Goal: Transaction & Acquisition: Purchase product/service

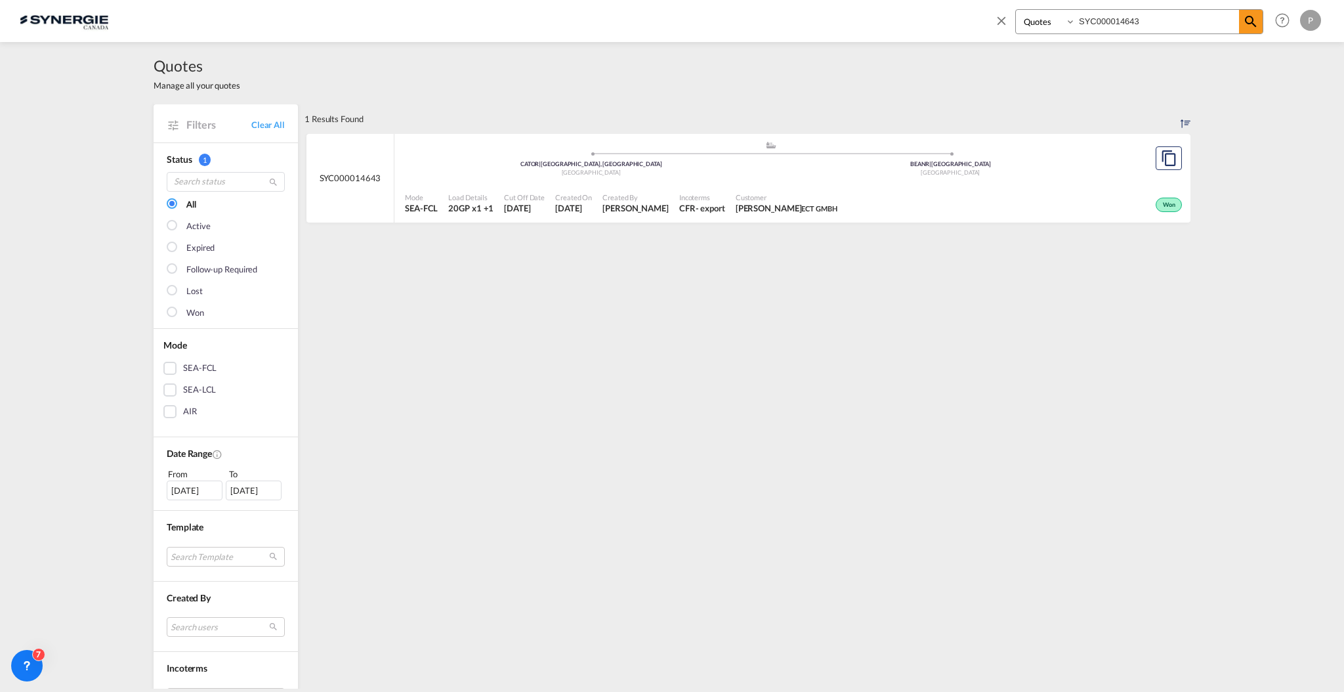
select select "Quotes"
drag, startPoint x: 1000, startPoint y: 18, endPoint x: 1029, endPoint y: 39, distance: 35.7
click at [1000, 18] on md-icon "icon-close" at bounding box center [1001, 20] width 14 height 14
click at [1178, 30] on button "New" at bounding box center [1160, 21] width 60 height 26
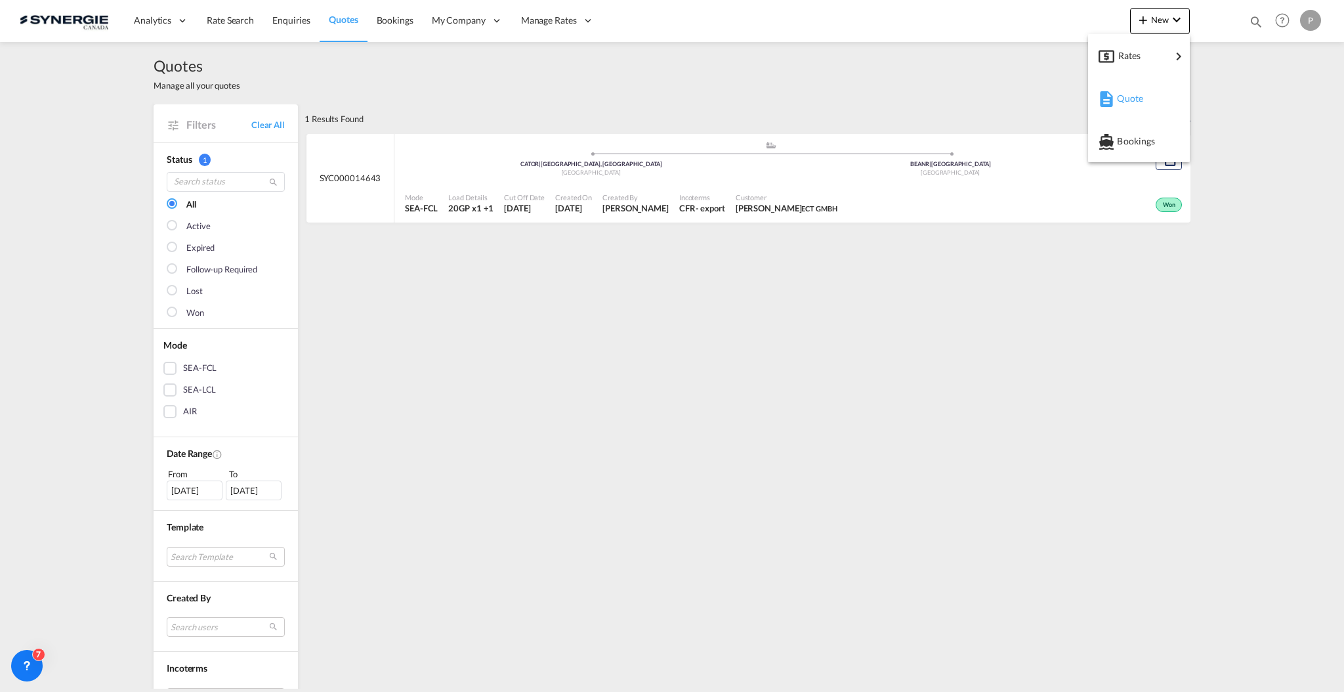
click at [1138, 105] on div "Quote" at bounding box center [1141, 98] width 49 height 33
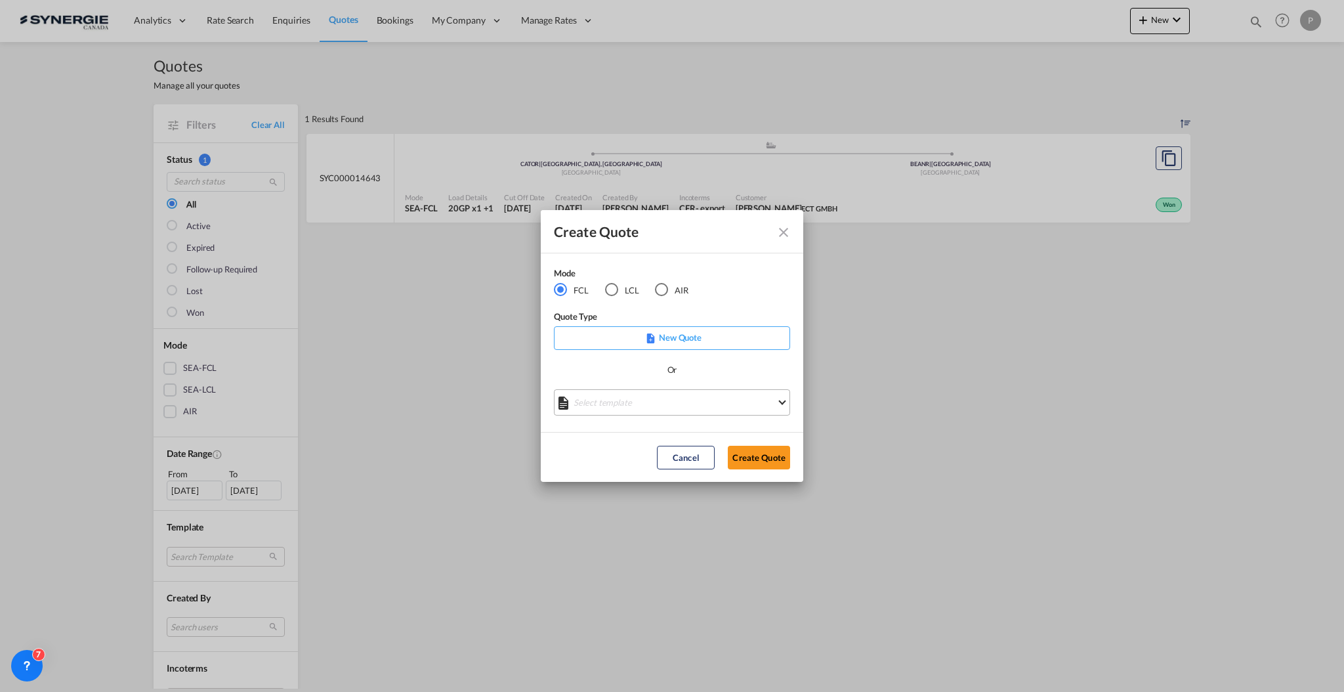
click at [604, 410] on md-select "Select template *NEW* FCL FREEHAND / DAP Pablo Gomez Saldarriaga | 10 Jul 2025 …" at bounding box center [672, 402] width 236 height 26
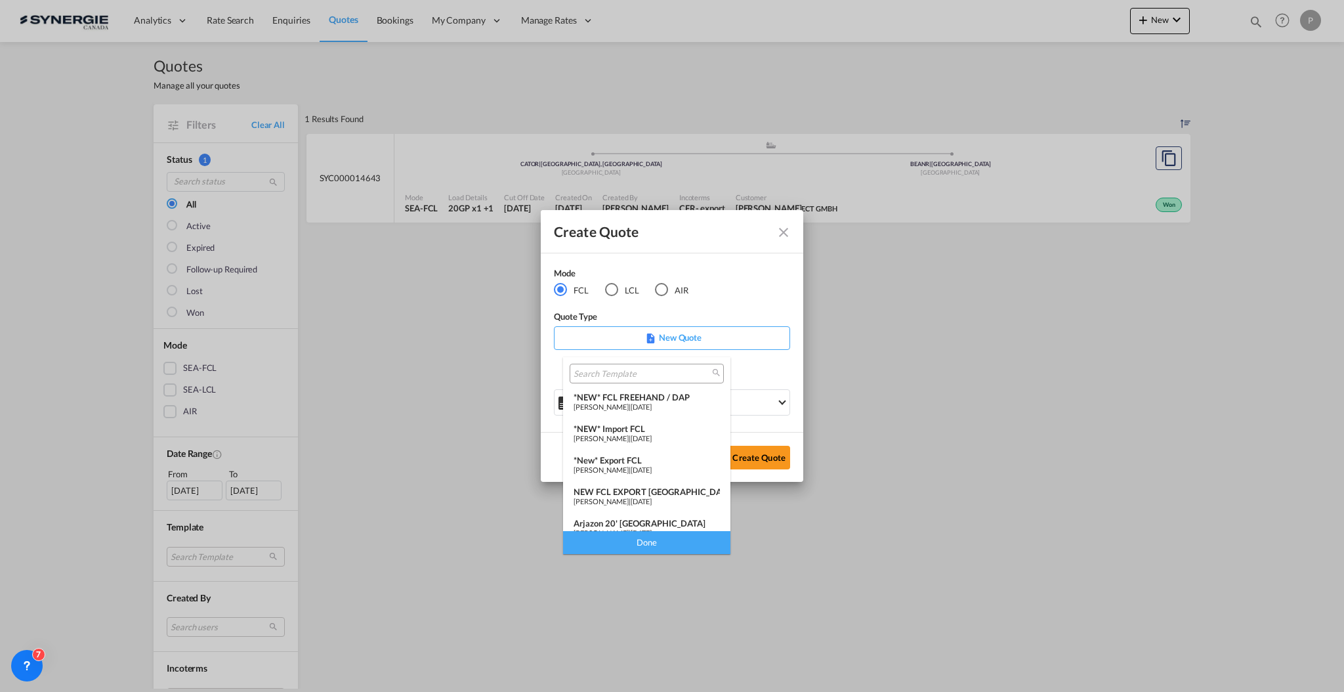
click at [636, 432] on div "*NEW* Import FCL" at bounding box center [647, 428] width 146 height 11
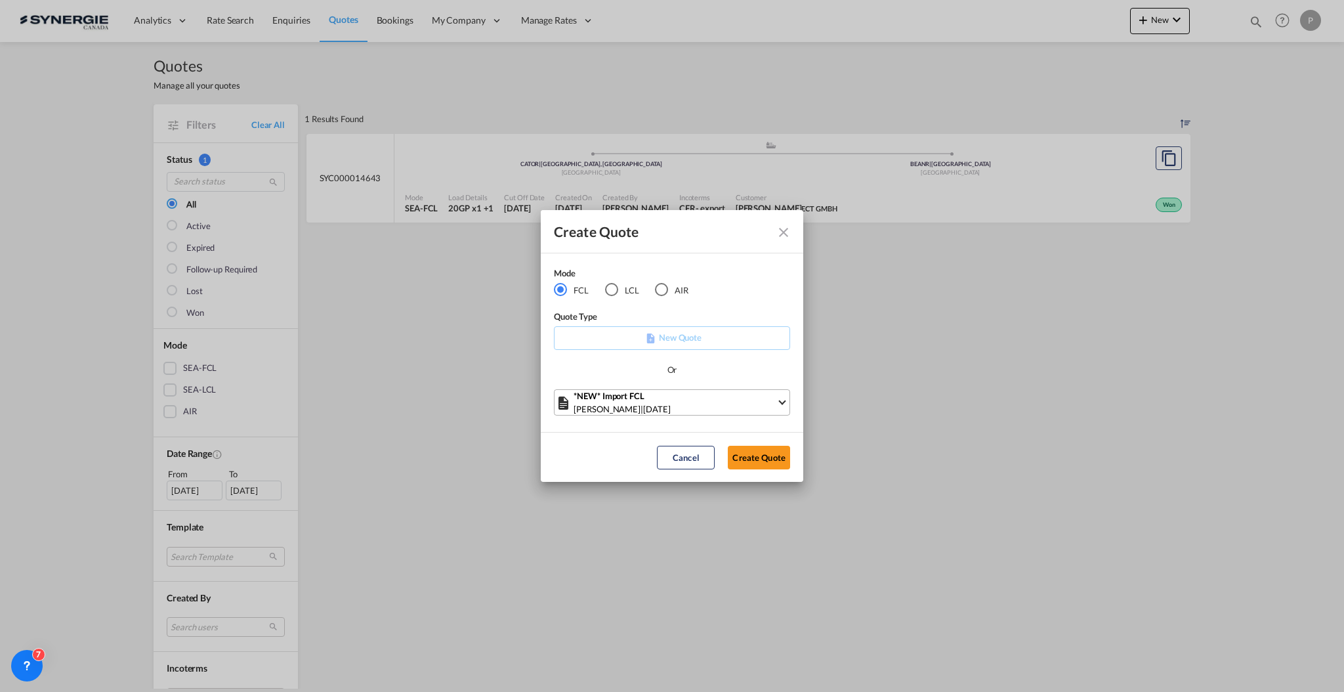
click at [633, 408] on span "Pablo Gomez Saldarriaga" at bounding box center [607, 409] width 67 height 11
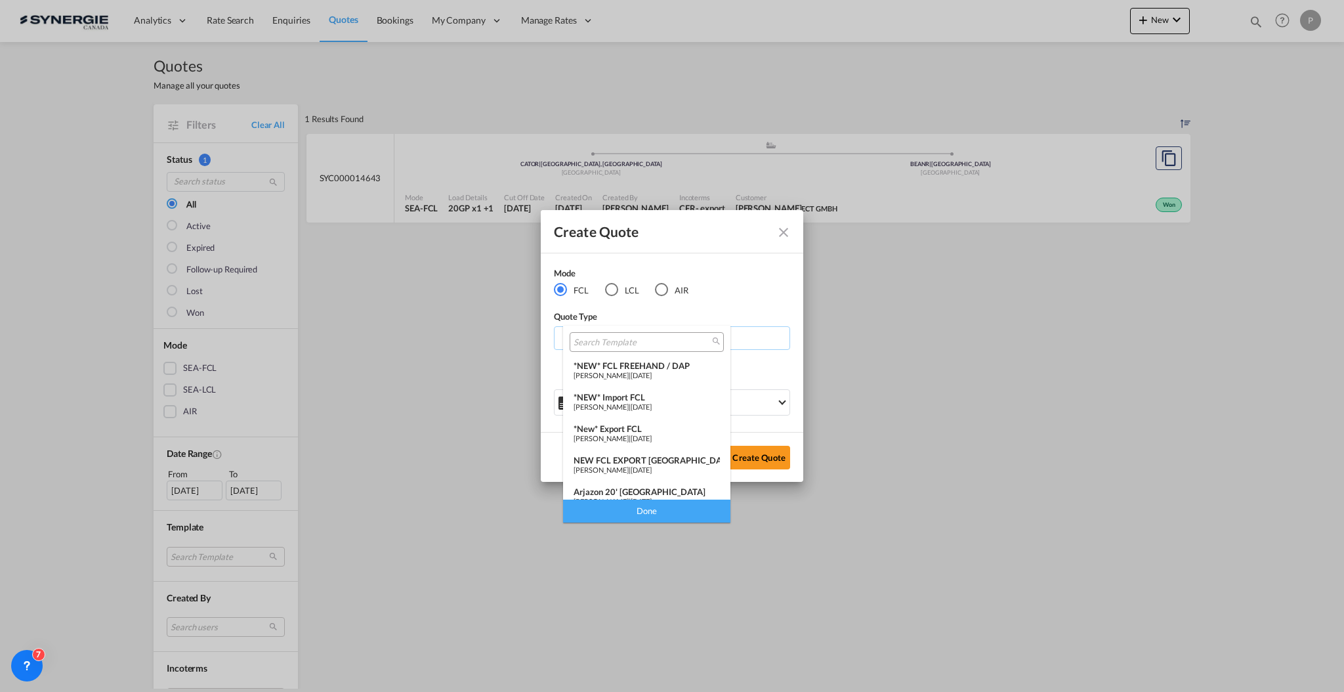
click at [652, 437] on span "24 Mar 2025" at bounding box center [641, 438] width 21 height 9
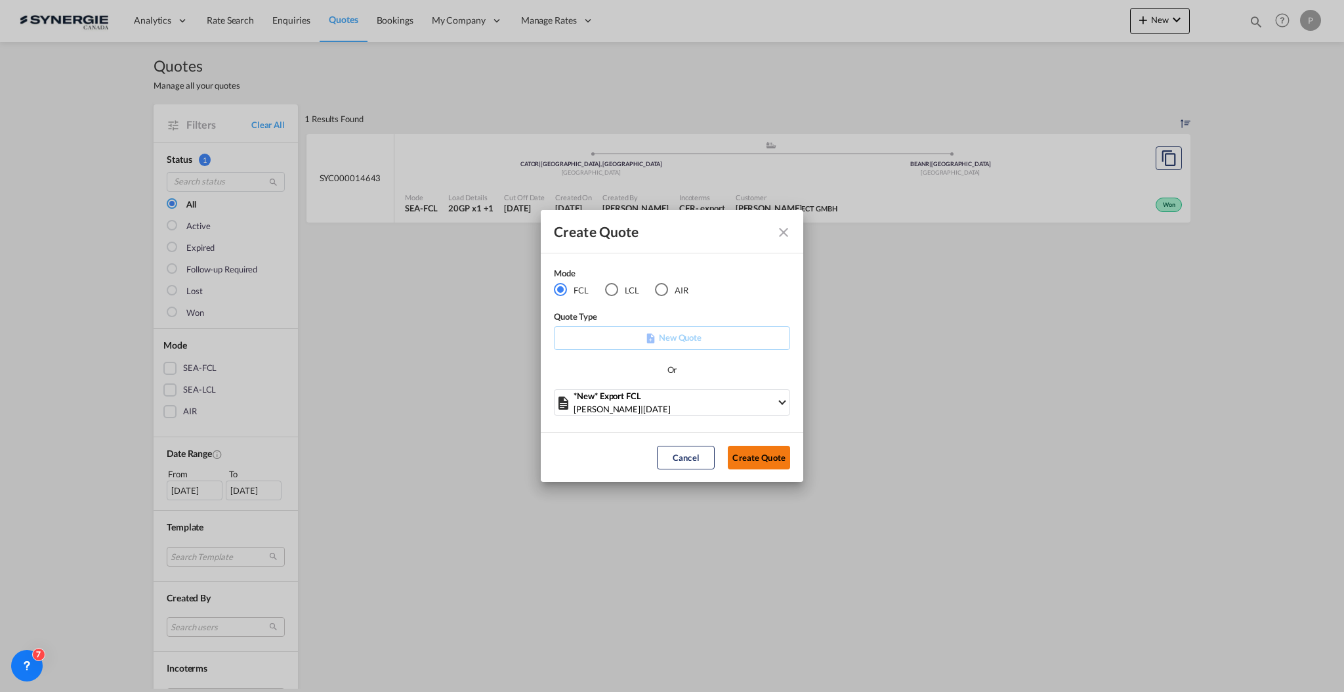
click at [771, 458] on button "Create Quote" at bounding box center [759, 458] width 62 height 24
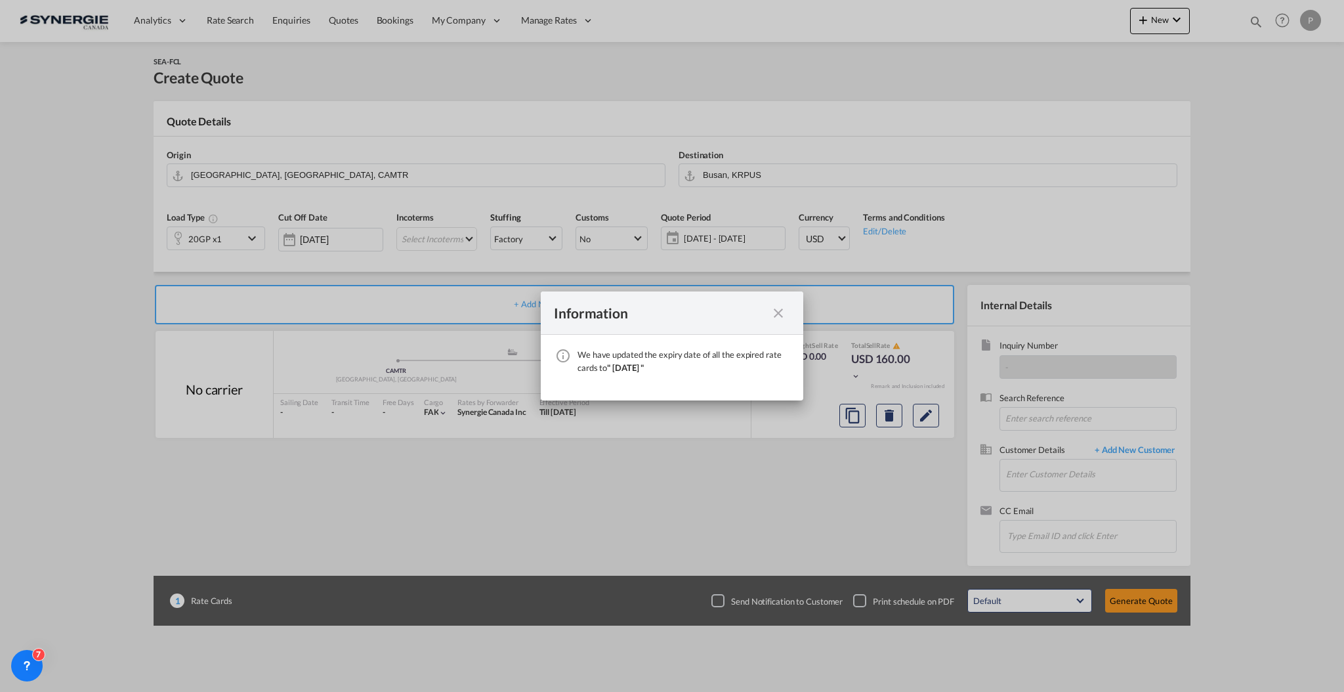
click at [774, 308] on md-icon "icon-close fg-AAA8AD cursor" at bounding box center [779, 313] width 16 height 16
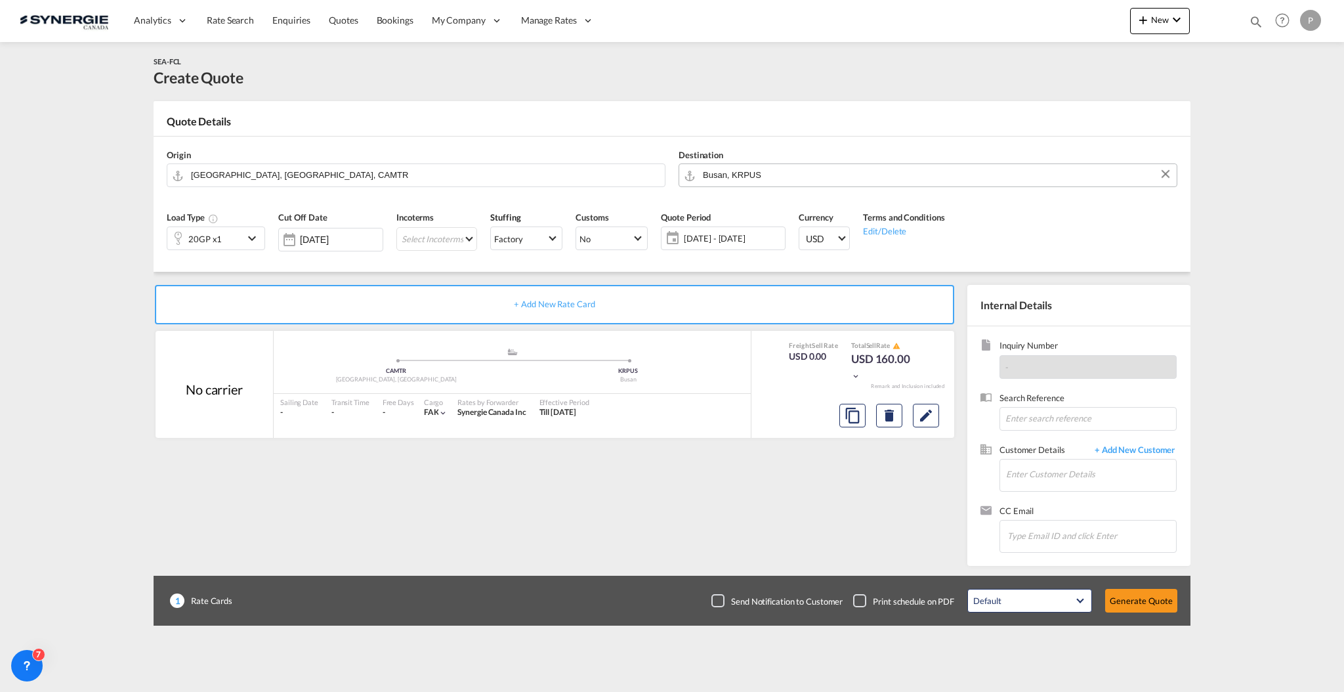
click at [757, 173] on input "Busan, KRPUS" at bounding box center [936, 174] width 467 height 23
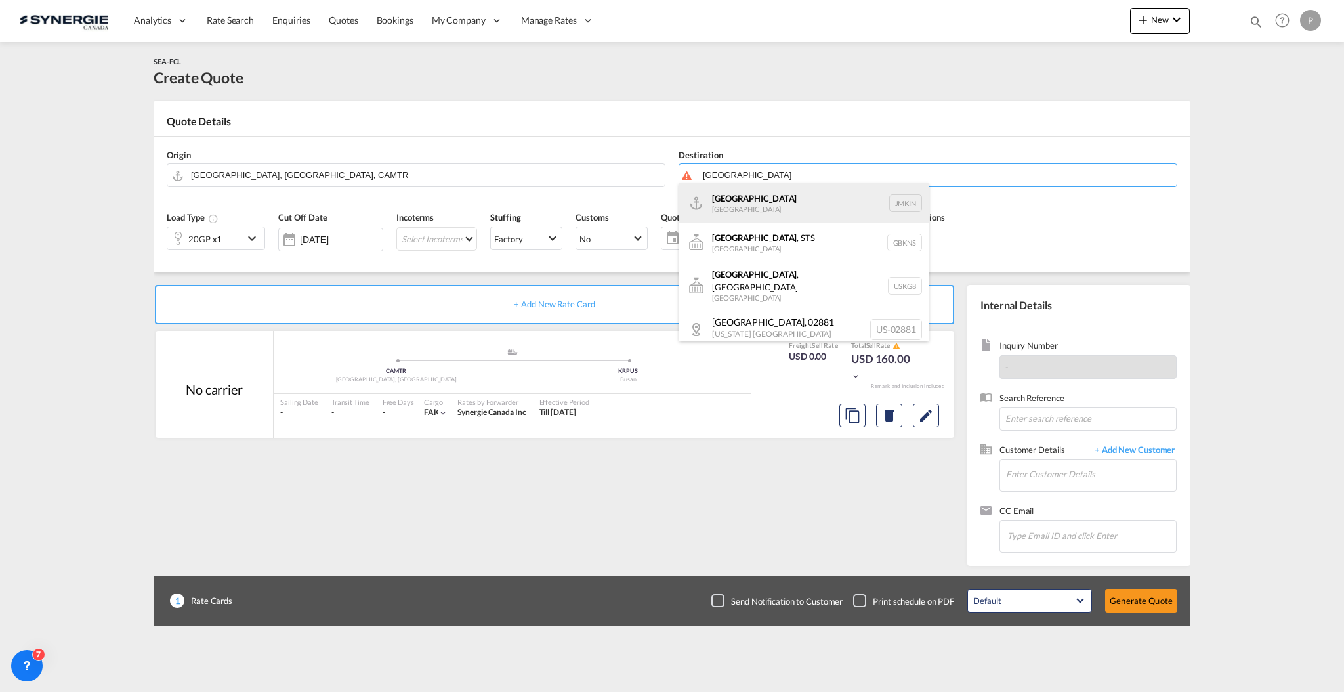
click at [756, 199] on div "Kingston Jamaica JMKIN" at bounding box center [803, 202] width 249 height 39
type input "Kingston, JMKIN"
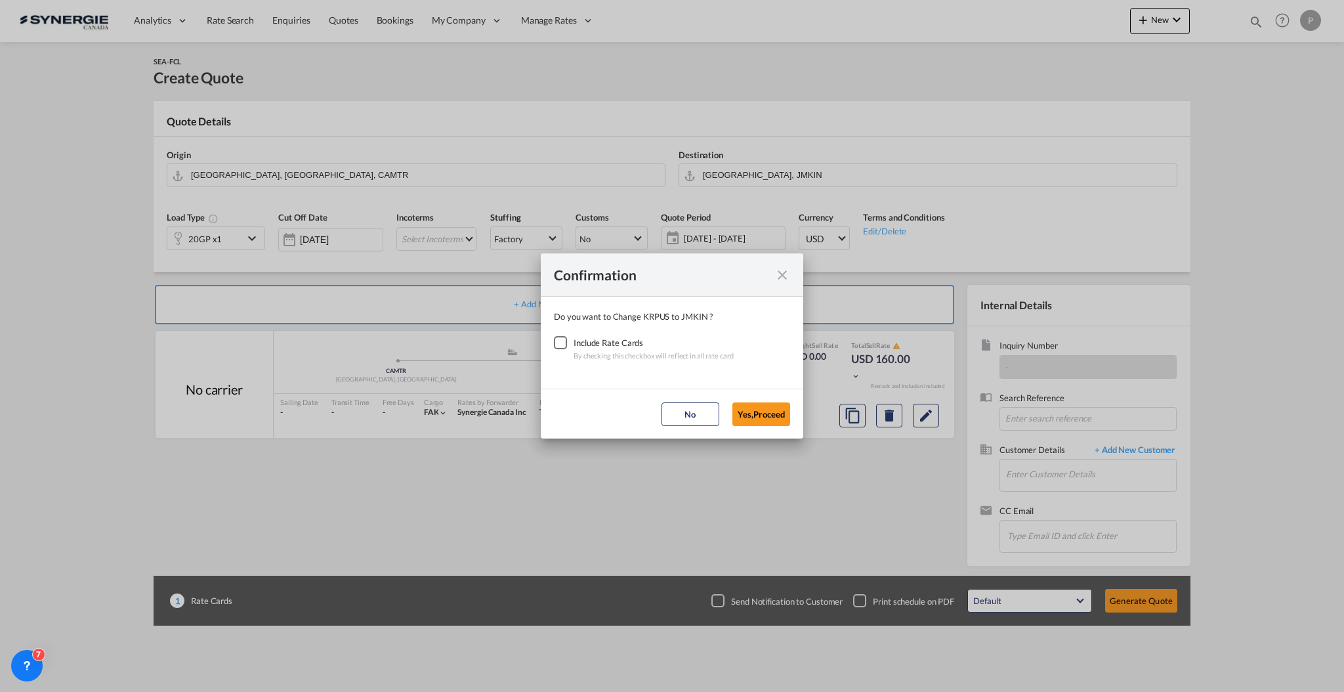
drag, startPoint x: 557, startPoint y: 336, endPoint x: 589, endPoint y: 357, distance: 39.0
click at [559, 337] on div "Checkbox No Ink" at bounding box center [560, 342] width 13 height 13
drag, startPoint x: 761, startPoint y: 408, endPoint x: 767, endPoint y: 405, distance: 6.8
click at [761, 408] on button "Yes,Proceed" at bounding box center [761, 414] width 58 height 24
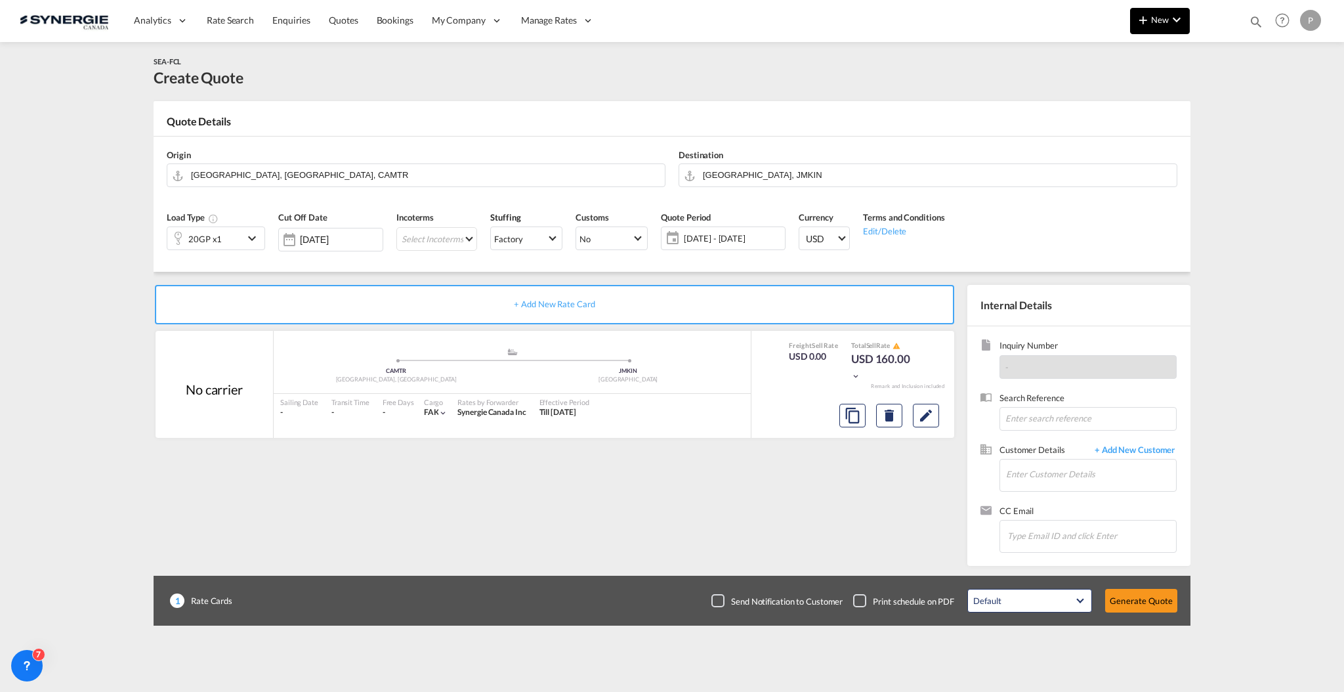
click at [1166, 16] on span "New" at bounding box center [1159, 19] width 49 height 11
click at [1126, 88] on span "Quote" at bounding box center [1124, 98] width 14 height 26
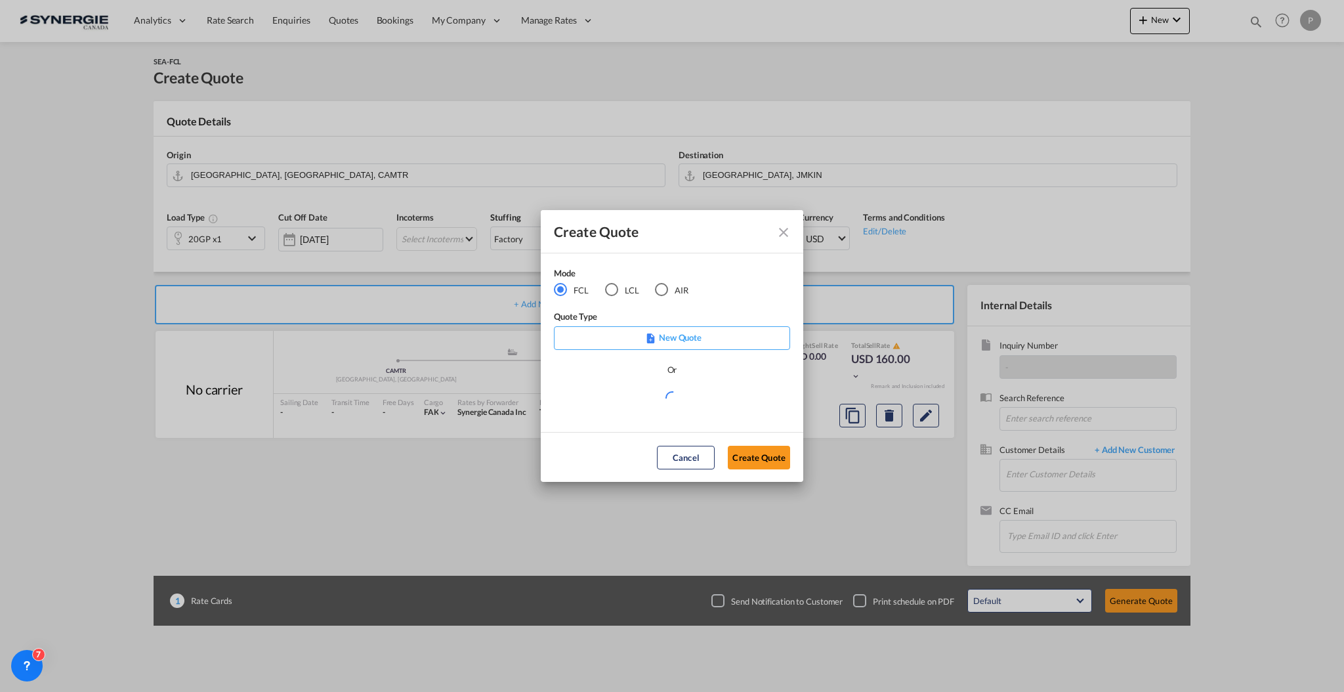
click at [610, 289] on div "LCL" at bounding box center [611, 289] width 13 height 13
click at [620, 408] on md-select "Select template New DAP Import LCL Karen Mercier | 09 Jul 2025 BRAZIL LCL EXPOR…" at bounding box center [672, 402] width 236 height 26
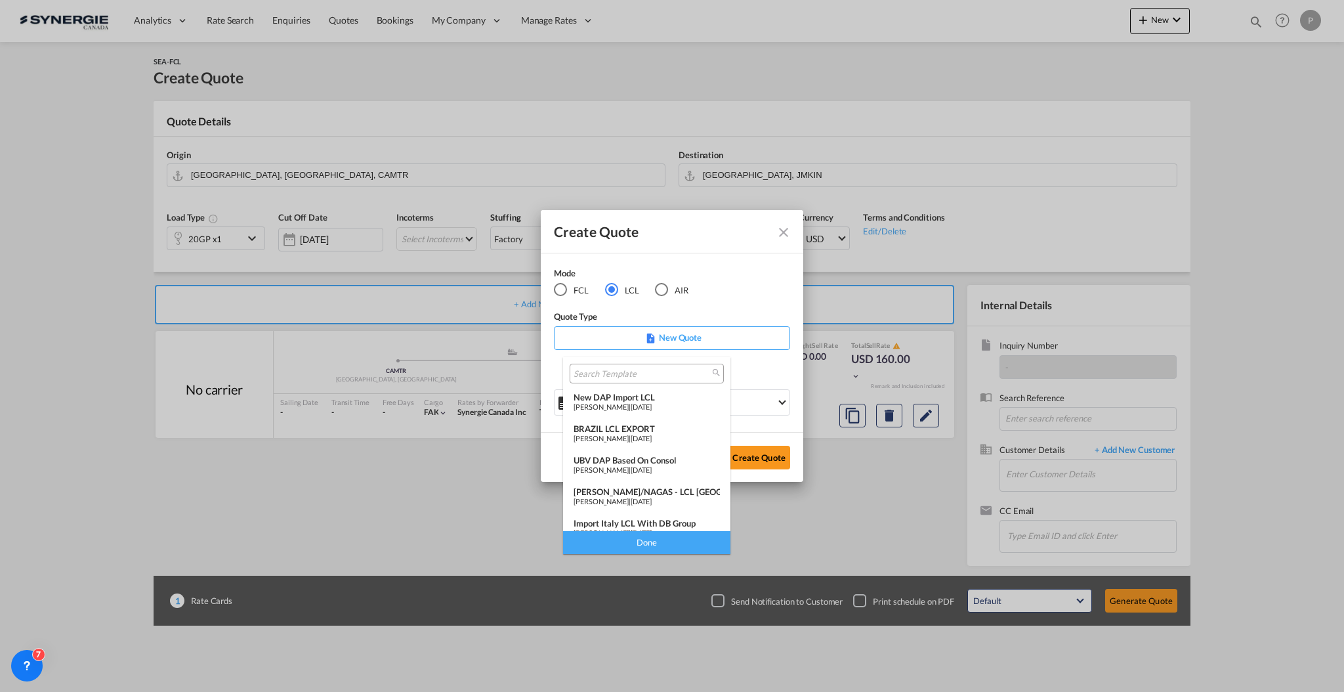
click at [628, 390] on md-option "New DAP Import LCL Karen Mercier | 09 Jul 2025" at bounding box center [646, 403] width 167 height 32
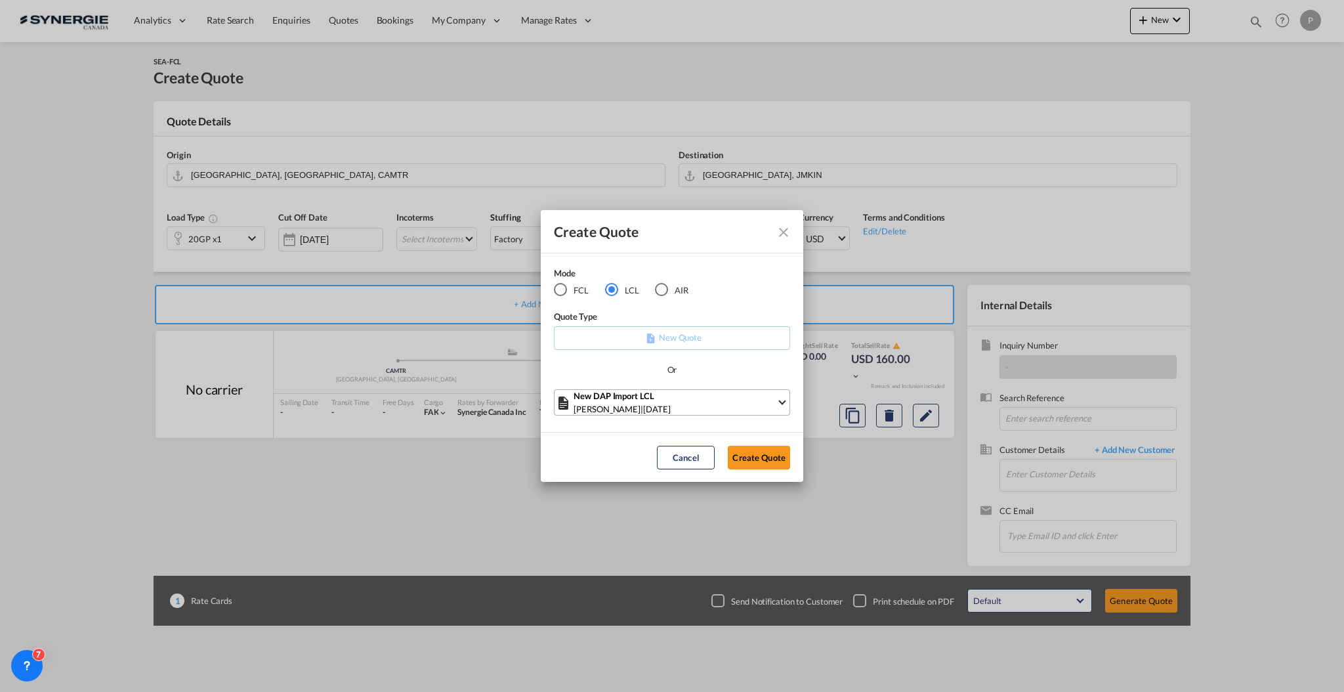
click at [627, 389] on div "New DAP Import LCL" at bounding box center [675, 395] width 203 height 13
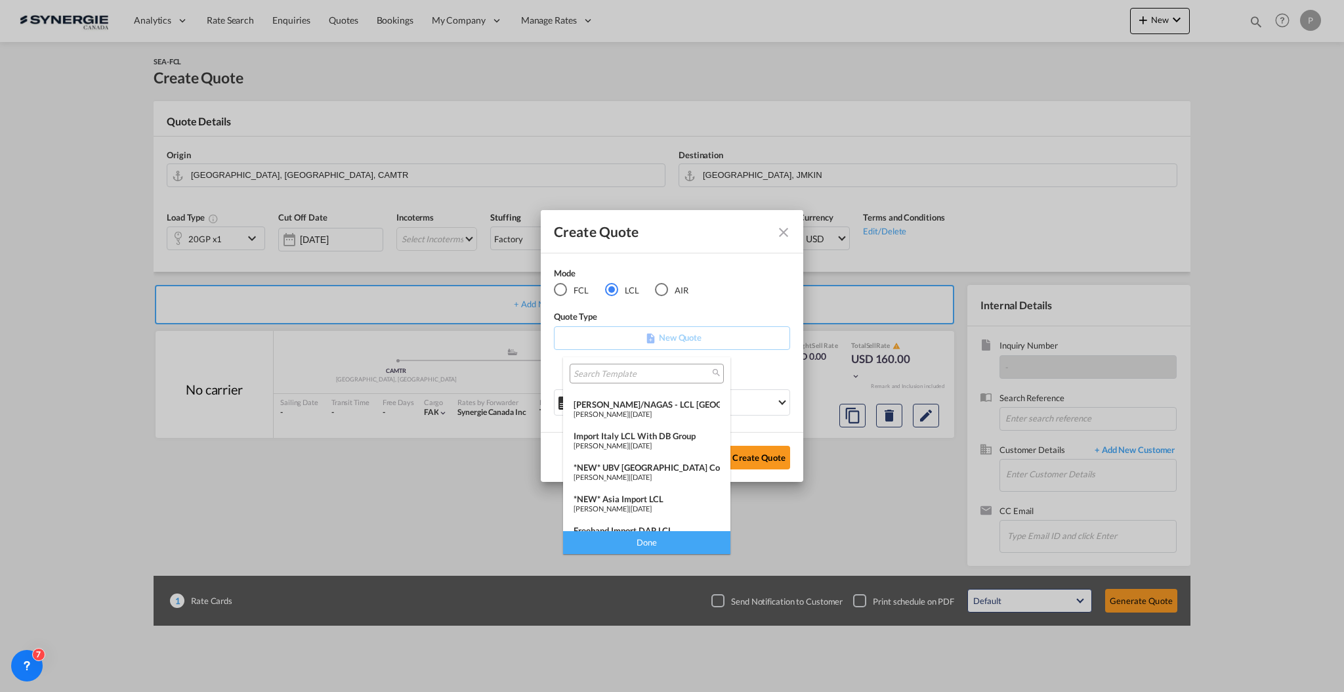
scroll to position [171, 0]
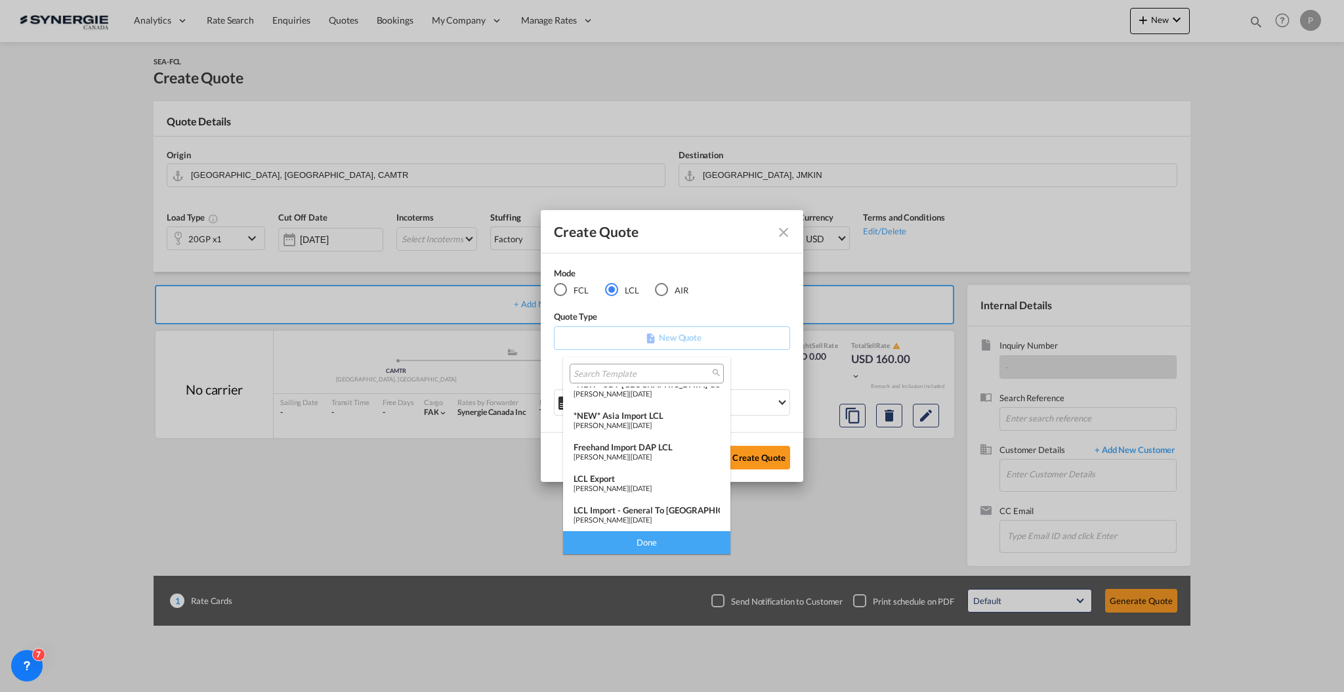
click at [629, 489] on span "Pablo Gomez Saldarriaga" at bounding box center [601, 488] width 55 height 9
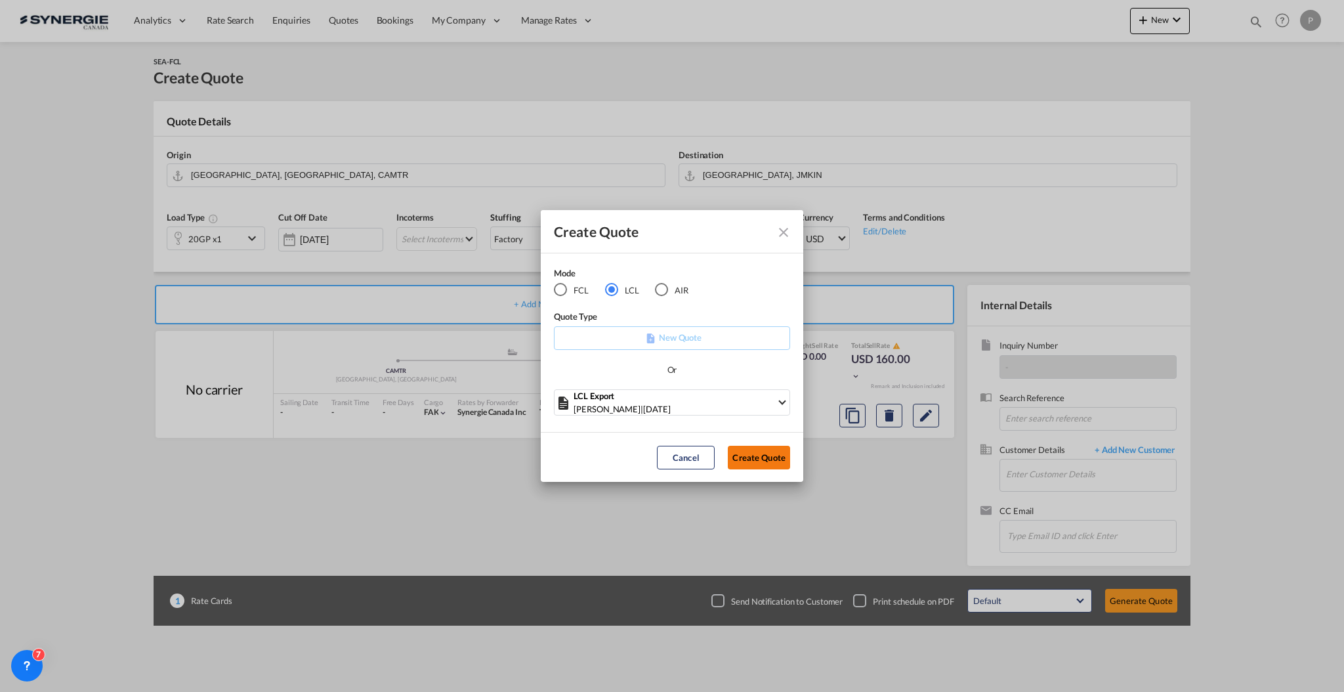
click at [754, 459] on button "Create Quote" at bounding box center [759, 458] width 62 height 24
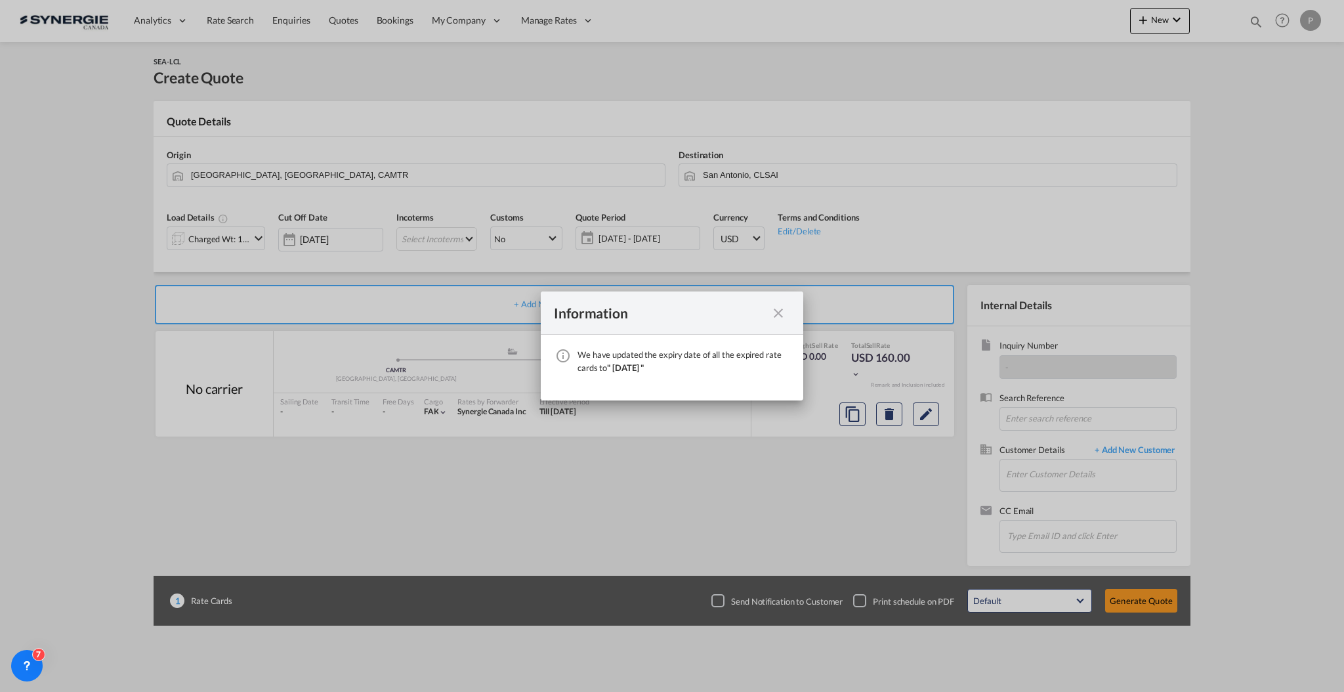
click at [784, 312] on md-icon "icon-close fg-AAA8AD cursor" at bounding box center [779, 313] width 16 height 16
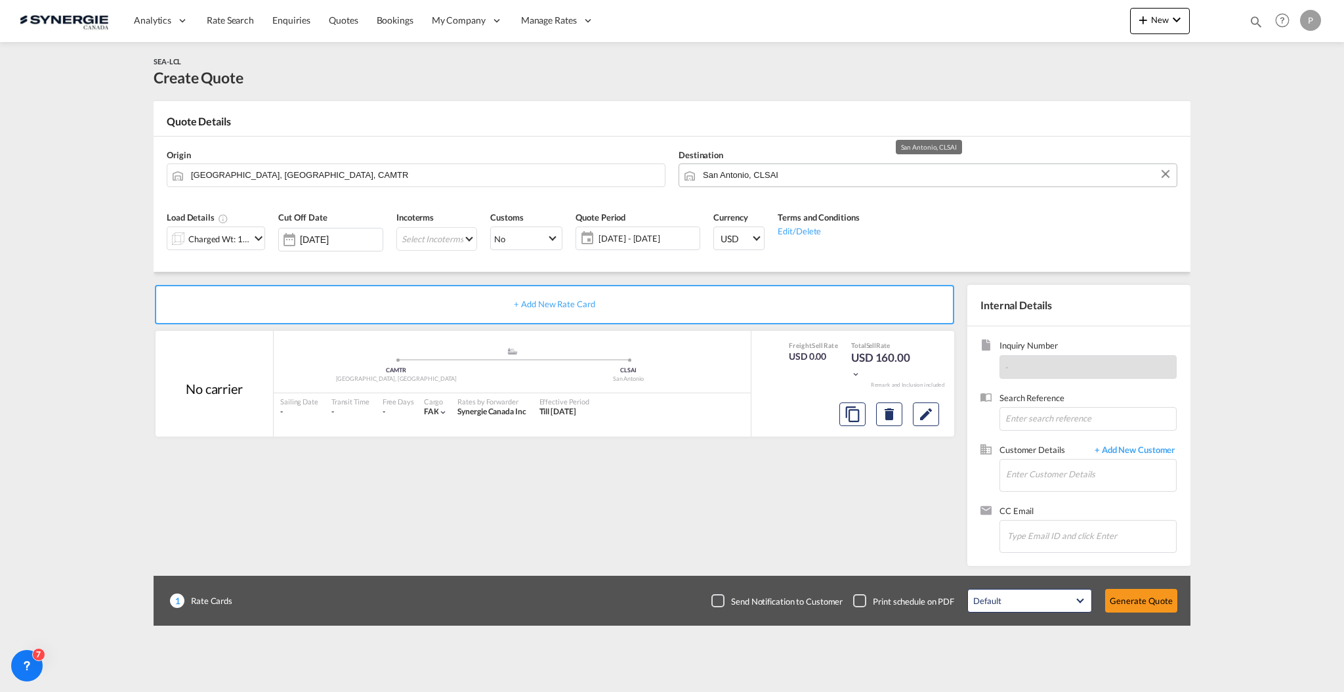
click at [746, 172] on input "San Antonio, CLSAI" at bounding box center [936, 174] width 467 height 23
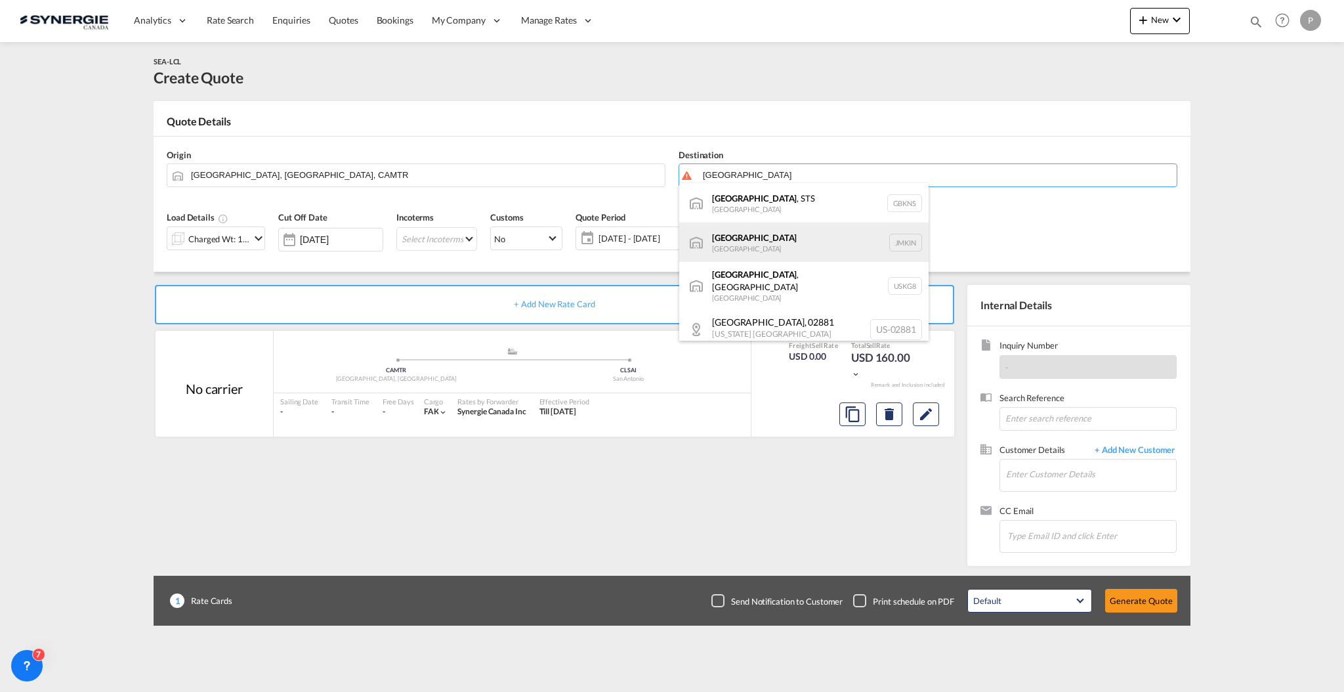
click at [778, 236] on div "Kingston Jamaica JMKIN" at bounding box center [803, 242] width 249 height 39
type input "Kingston, JMKIN"
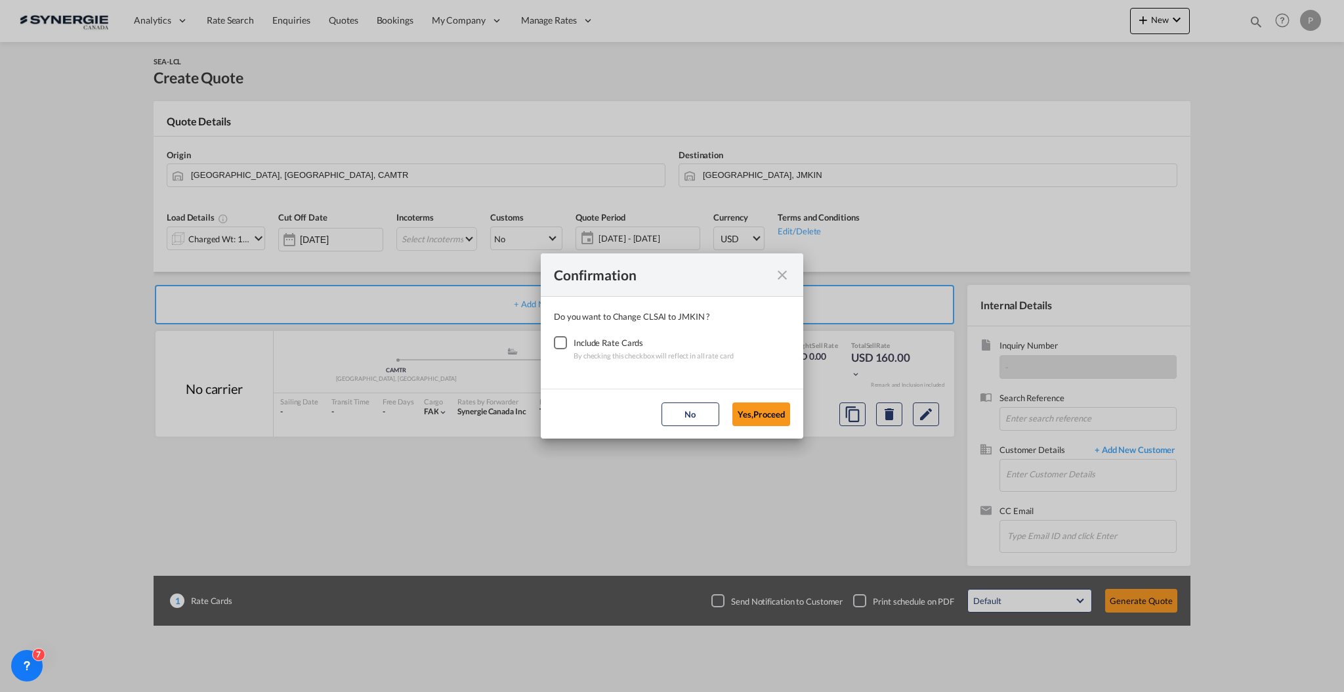
click at [559, 341] on div "Checkbox No Ink" at bounding box center [560, 342] width 13 height 13
click at [758, 410] on button "Yes,Proceed" at bounding box center [761, 414] width 58 height 24
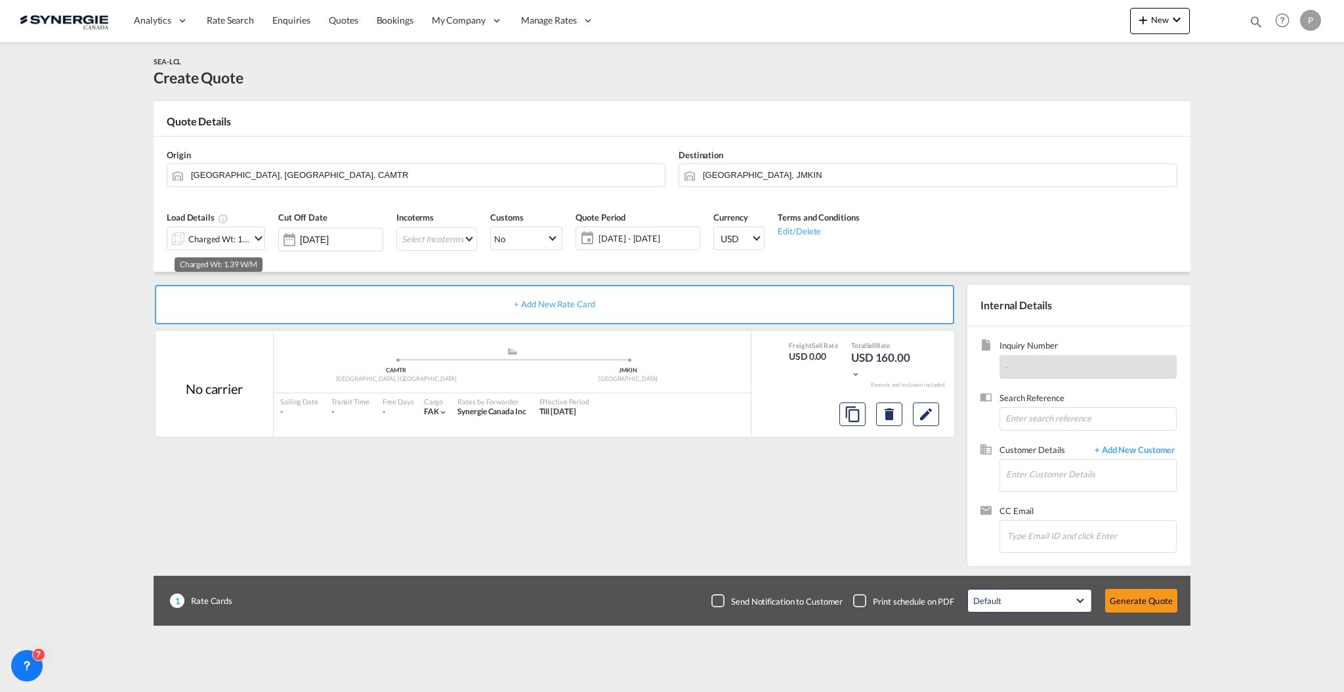
click at [200, 238] on div "Charged Wt: 1.39 W/M" at bounding box center [219, 239] width 62 height 18
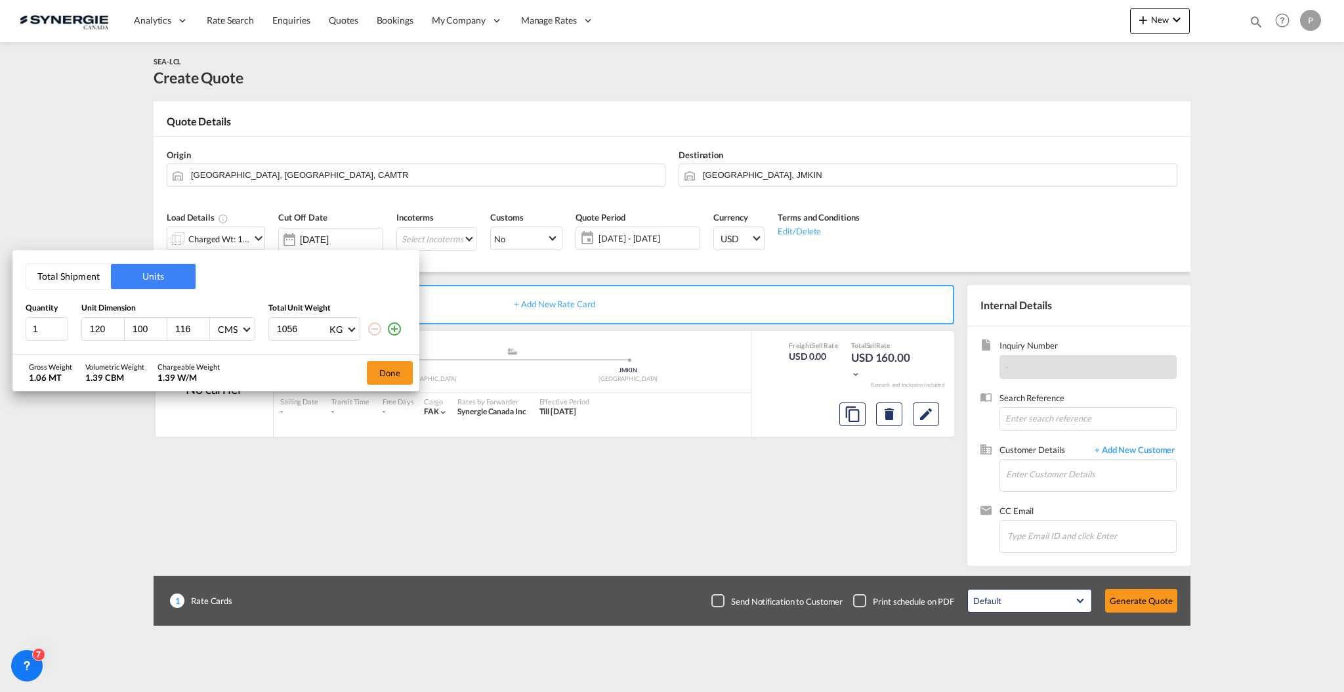
click at [68, 270] on button "Total Shipment" at bounding box center [68, 276] width 85 height 25
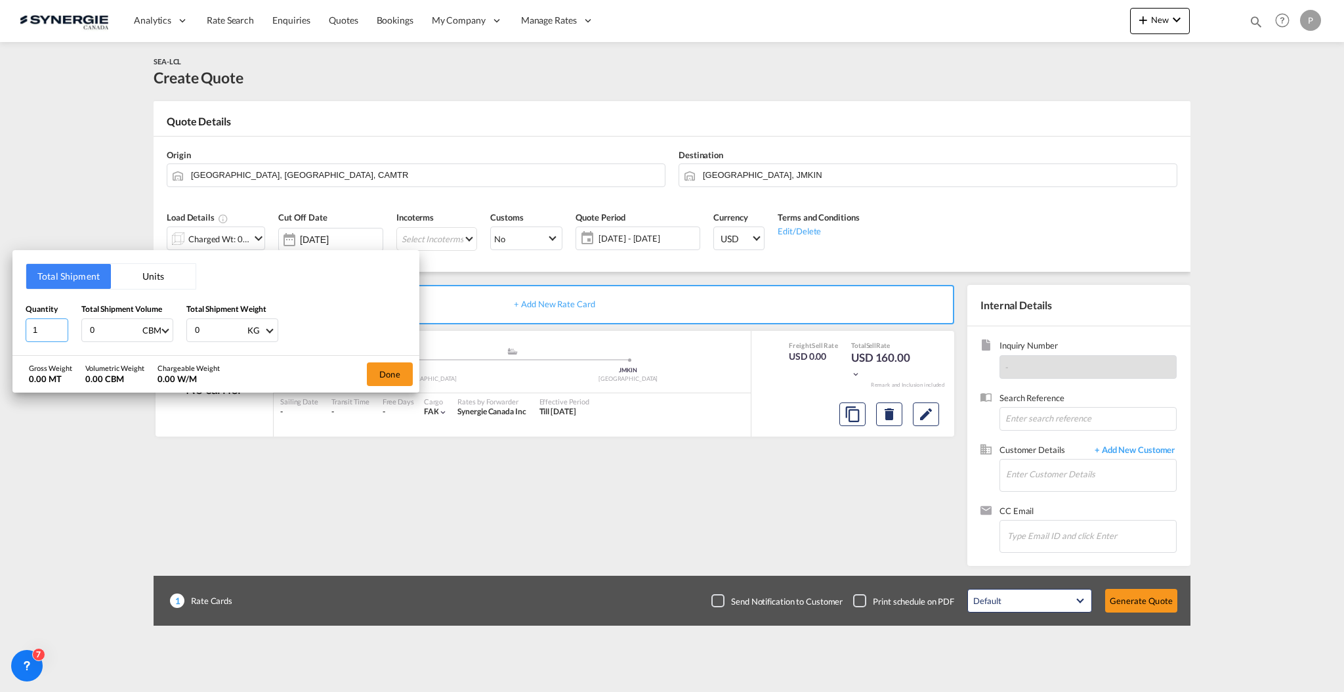
click at [47, 329] on input "1" at bounding box center [47, 330] width 43 height 24
type input "10"
type input "3000"
click at [385, 375] on button "Done" at bounding box center [390, 374] width 46 height 24
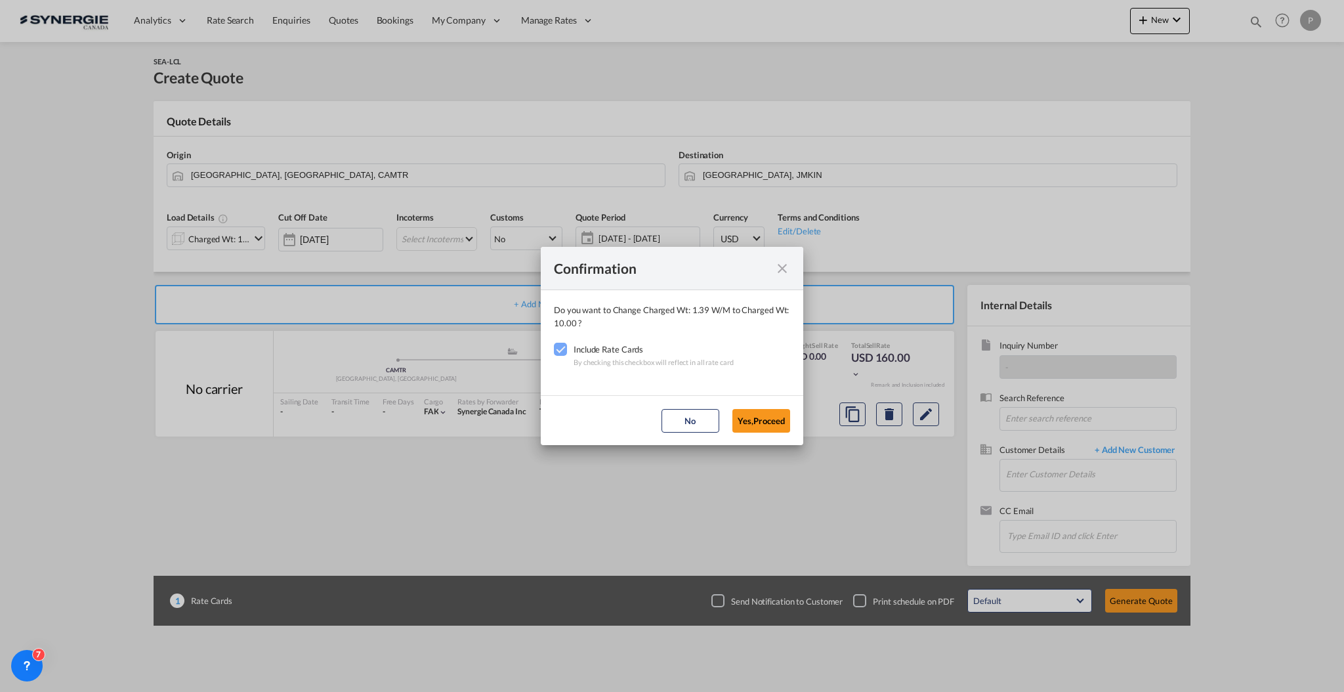
drag, startPoint x: 767, startPoint y: 419, endPoint x: 507, endPoint y: 240, distance: 315.3
click at [767, 418] on button "Yes,Proceed" at bounding box center [761, 421] width 58 height 24
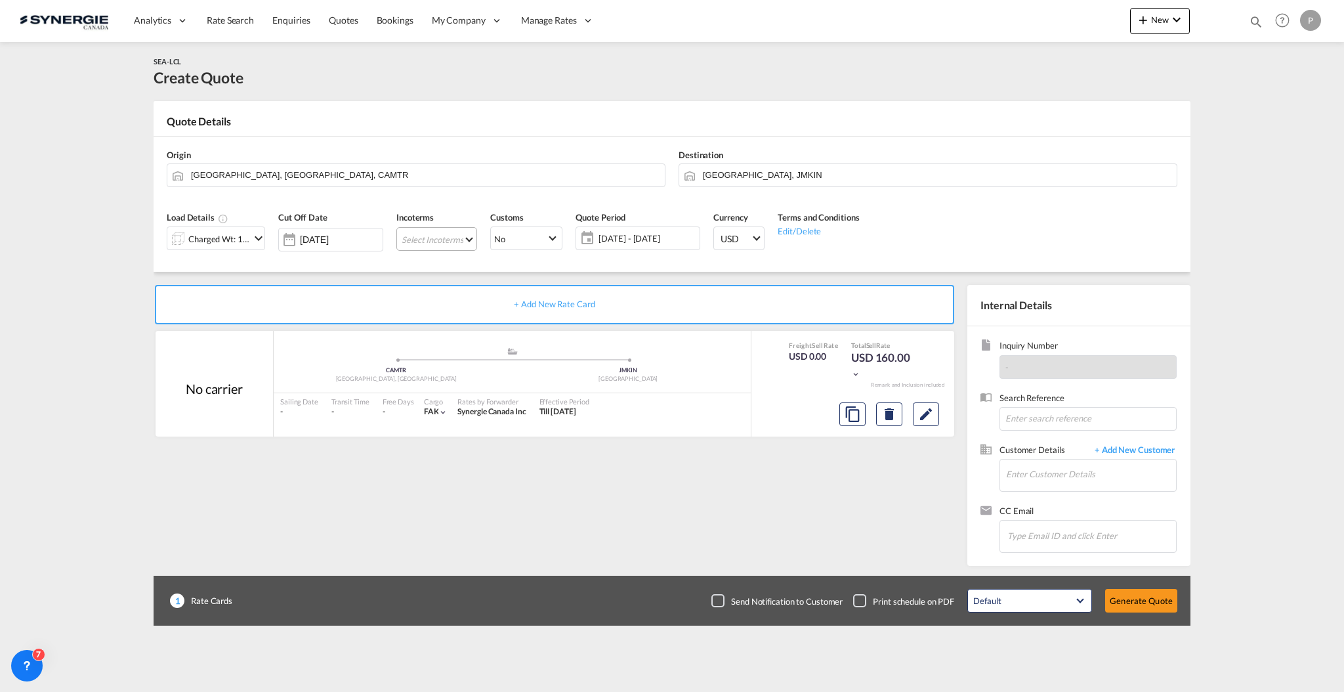
click at [450, 240] on md-select "Select Incoterms FCA - import Free Carrier FCA - export Free Carrier DAP - impo…" at bounding box center [436, 239] width 81 height 24
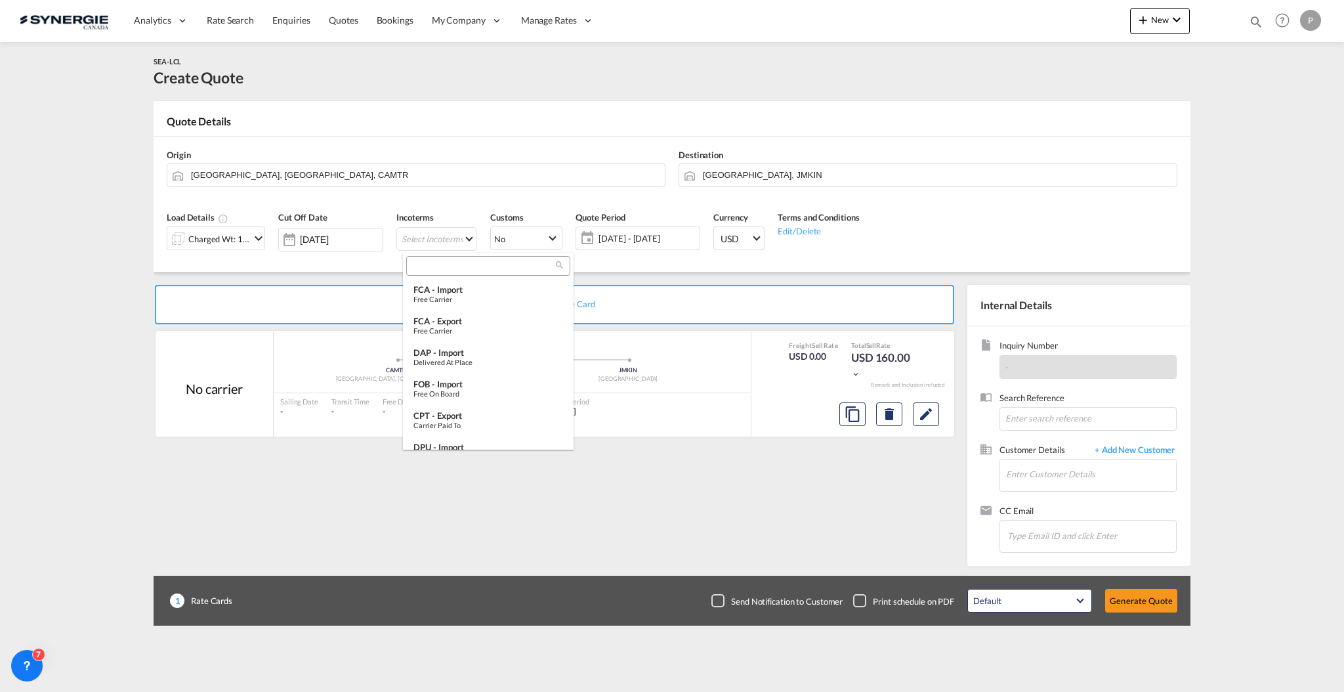
click at [463, 268] on input "search" at bounding box center [483, 267] width 146 height 12
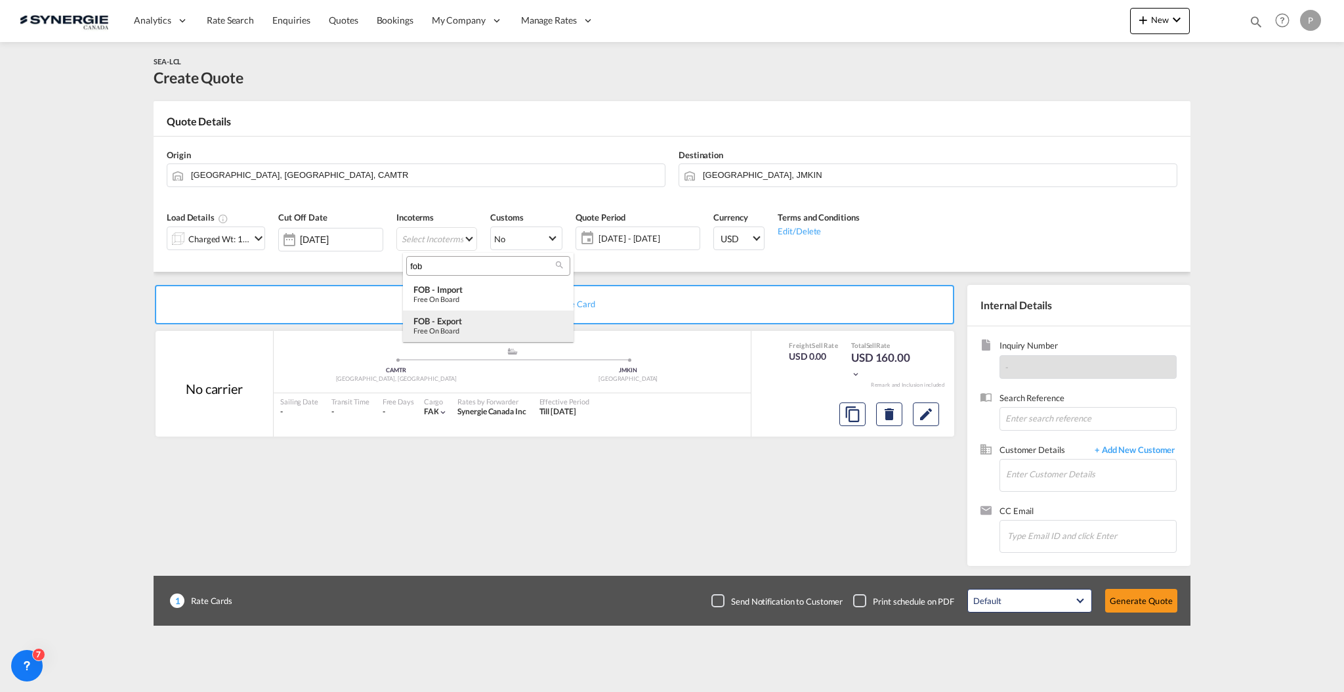
type input "fob"
click at [473, 327] on div "Free on Board" at bounding box center [489, 330] width 150 height 9
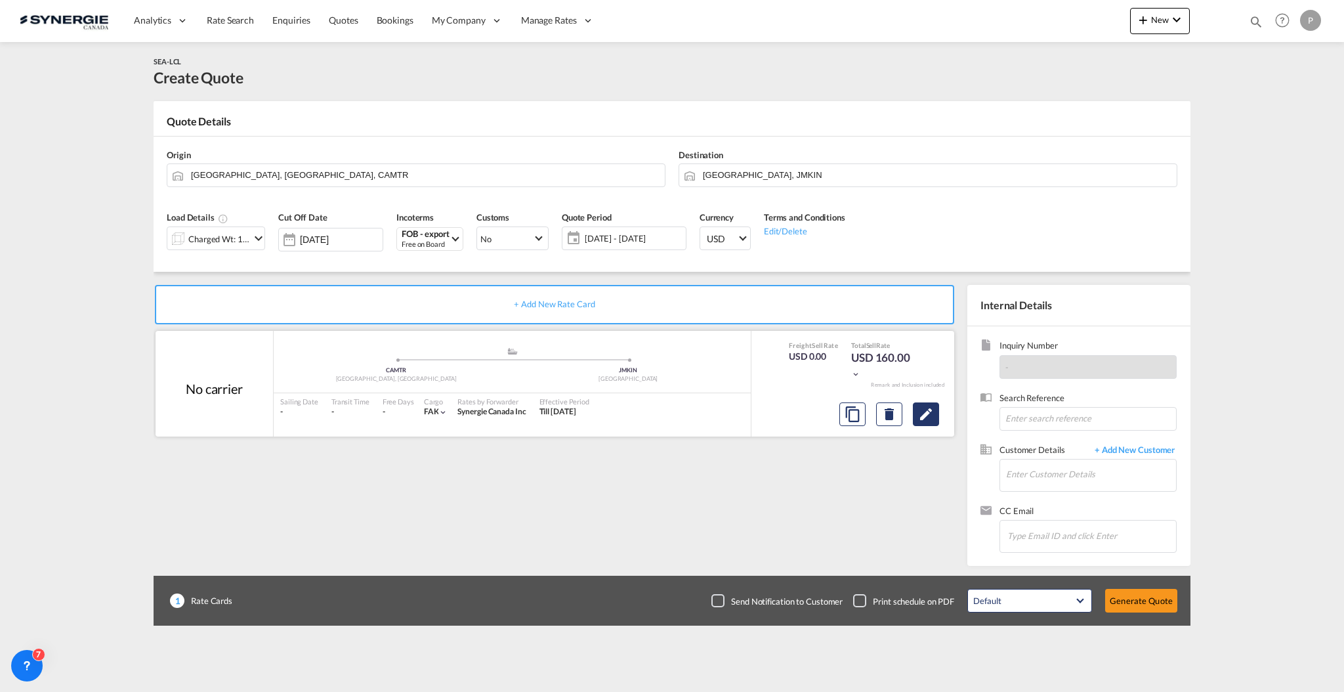
click at [931, 413] on md-icon "Edit" at bounding box center [926, 414] width 16 height 16
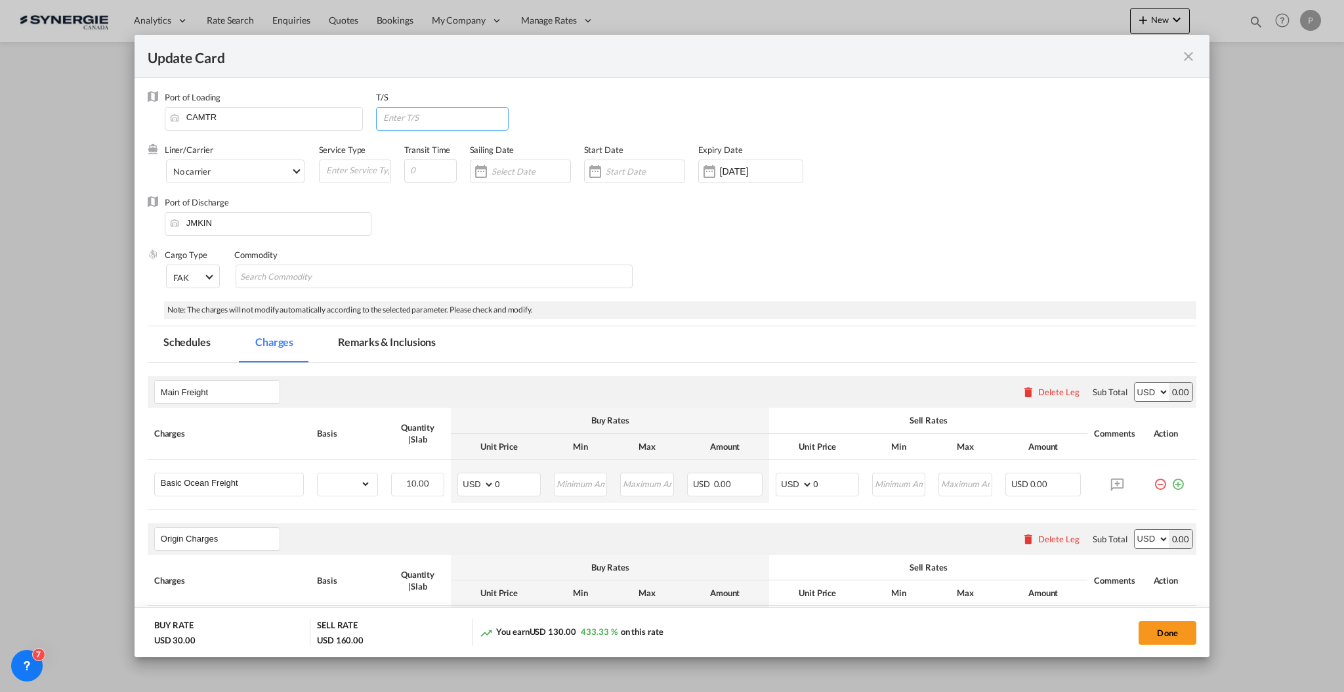
click at [407, 114] on input "Update Card Port ..." at bounding box center [445, 118] width 126 height 20
type input "USNYC"
click at [431, 167] on input "Update Card Port ..." at bounding box center [430, 171] width 53 height 24
click at [410, 169] on input "20" at bounding box center [430, 171] width 53 height 24
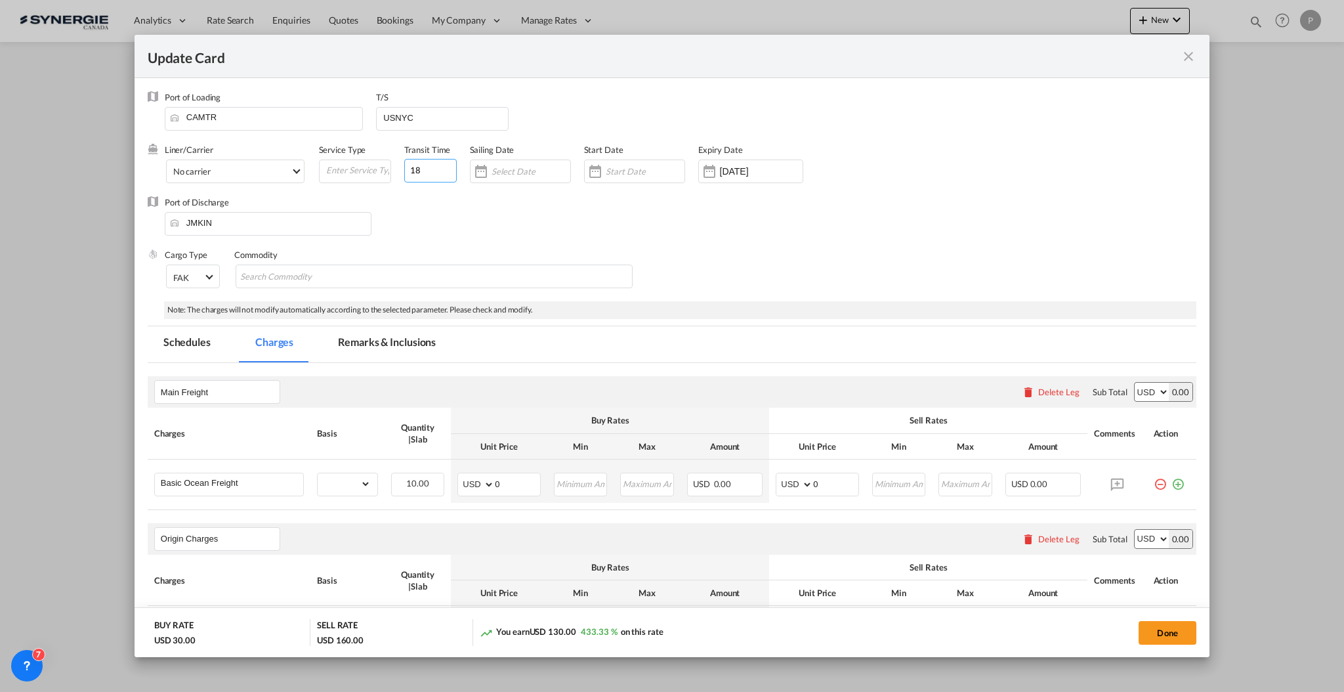
type input "18"
click at [415, 224] on div "Port of Discharge JMKIN" at bounding box center [672, 222] width 1049 height 53
click at [276, 168] on span "No carrier" at bounding box center [231, 172] width 117 height 12
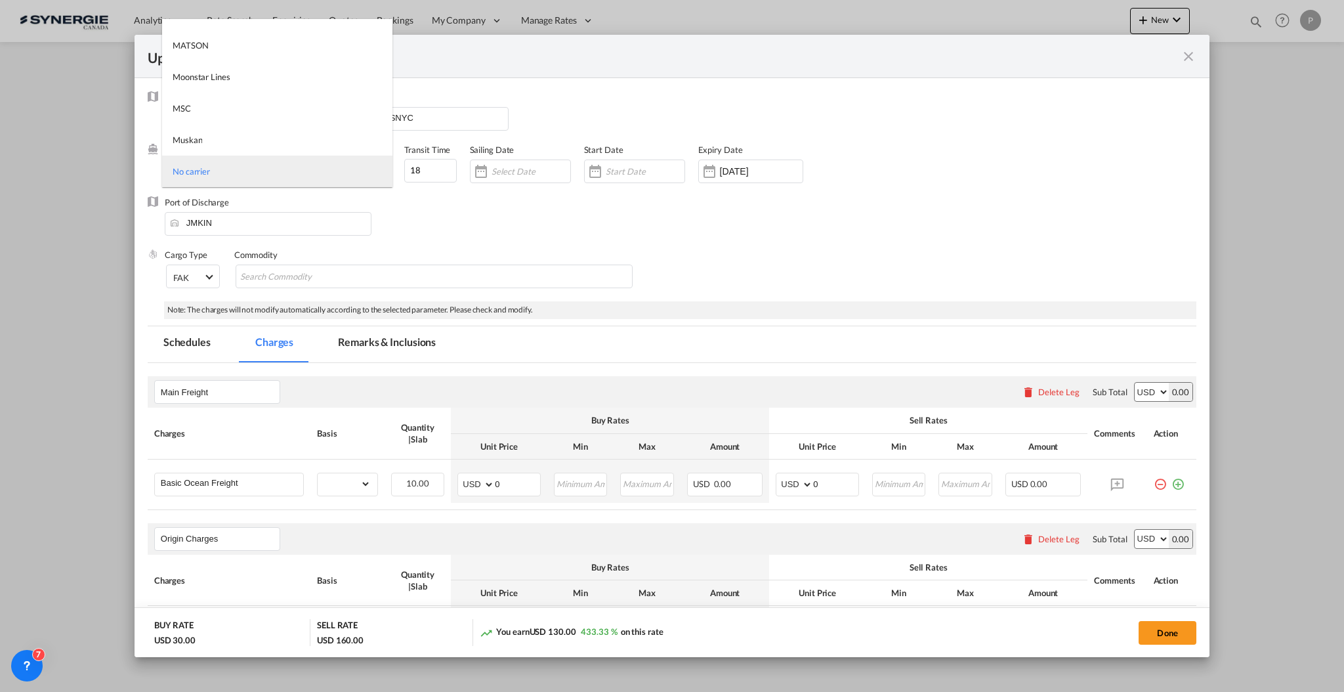
type md-option "1218"
type md-option "246"
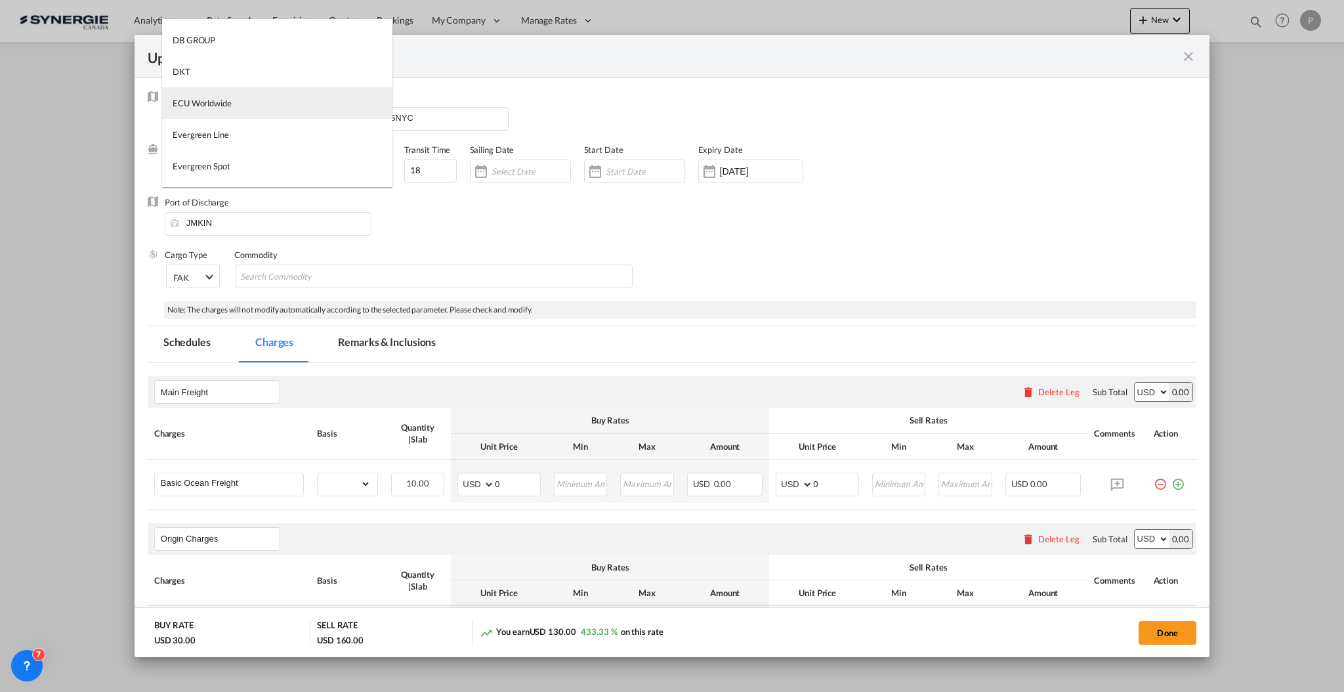
click at [266, 102] on md-option "ECU Worldwide" at bounding box center [277, 103] width 230 height 32
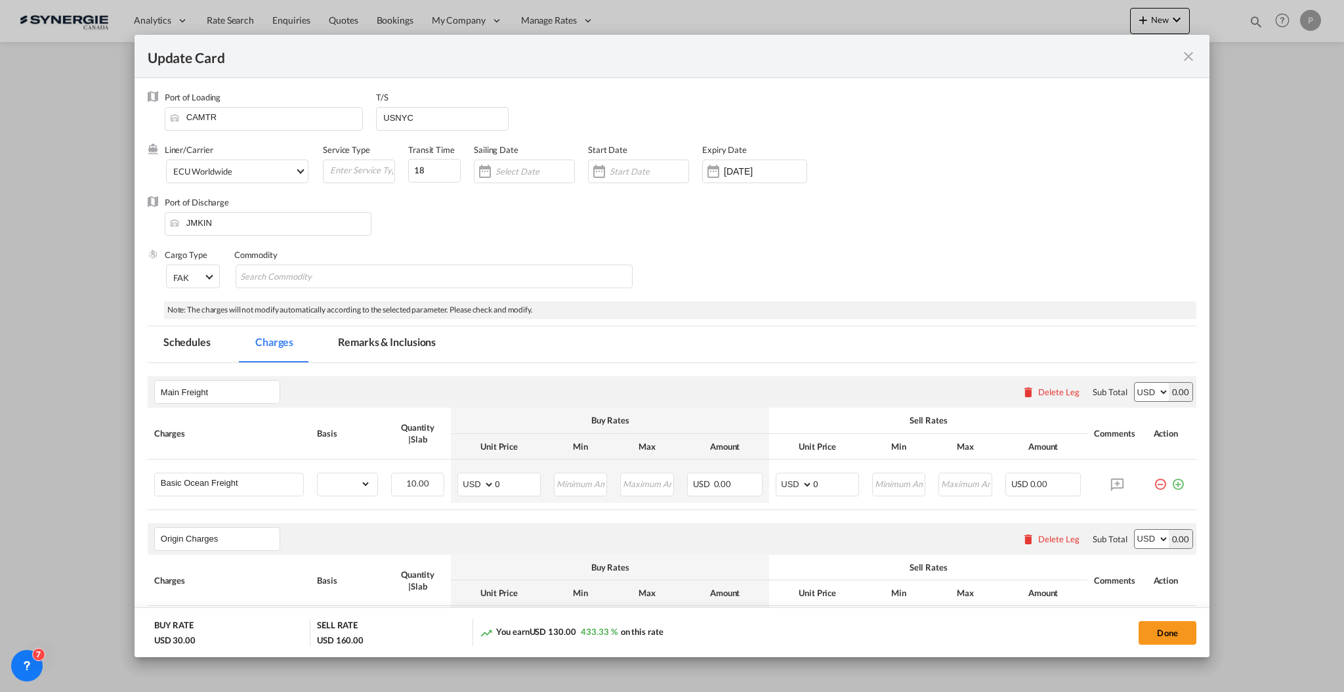
click at [541, 259] on div "Commodity" at bounding box center [434, 255] width 400 height 12
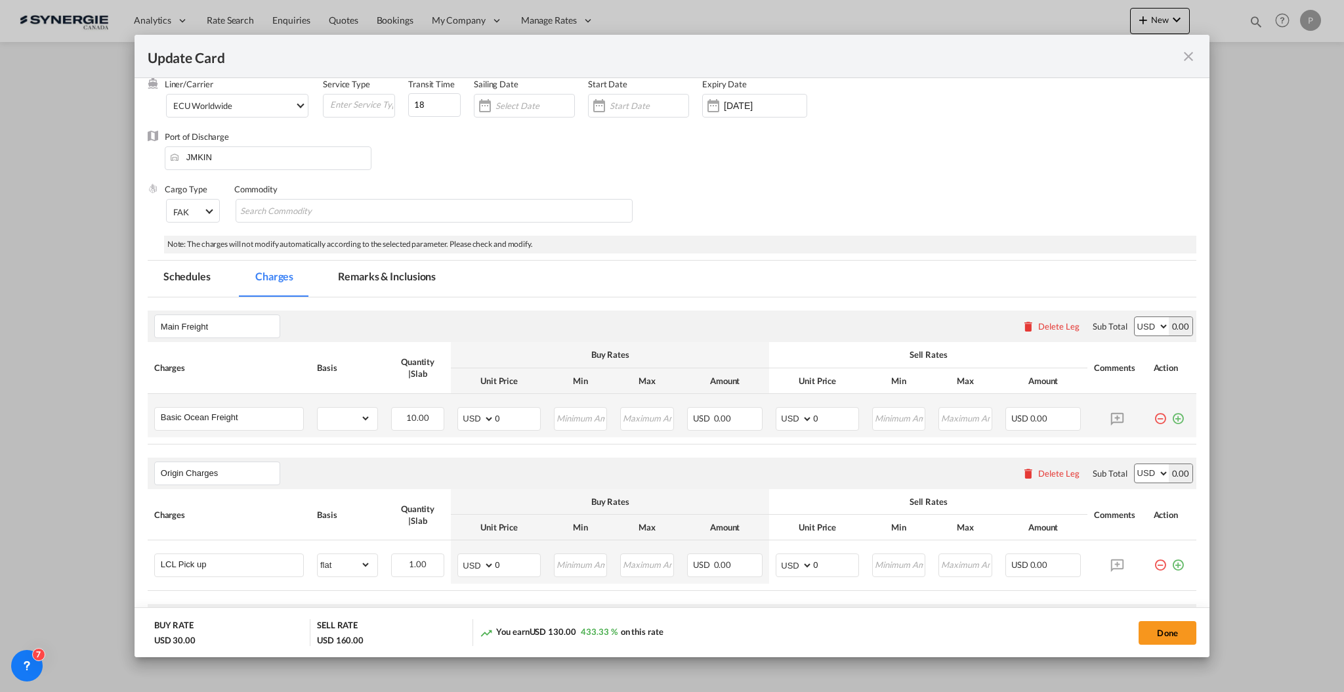
scroll to position [175, 0]
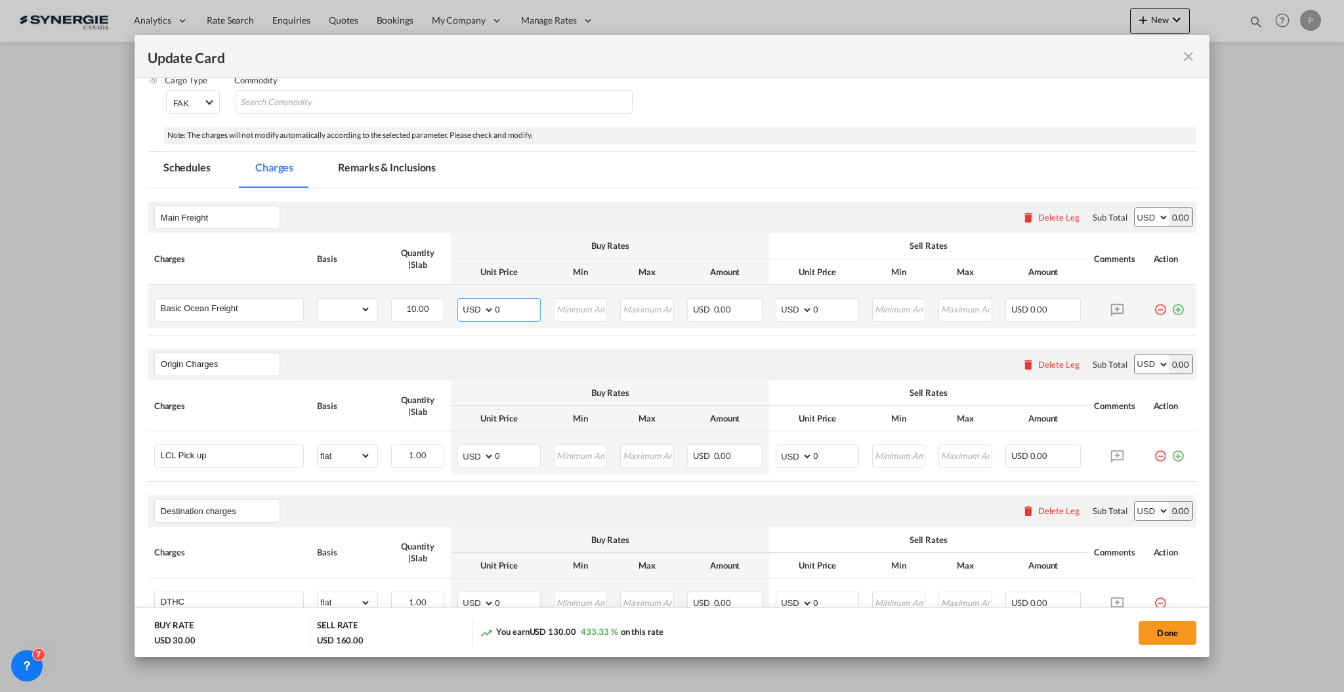
click at [504, 308] on input "0" at bounding box center [517, 309] width 45 height 20
type input "133"
type input "148"
click at [1172, 305] on md-icon "icon-plus-circle-outline green-400-fg" at bounding box center [1178, 304] width 13 height 13
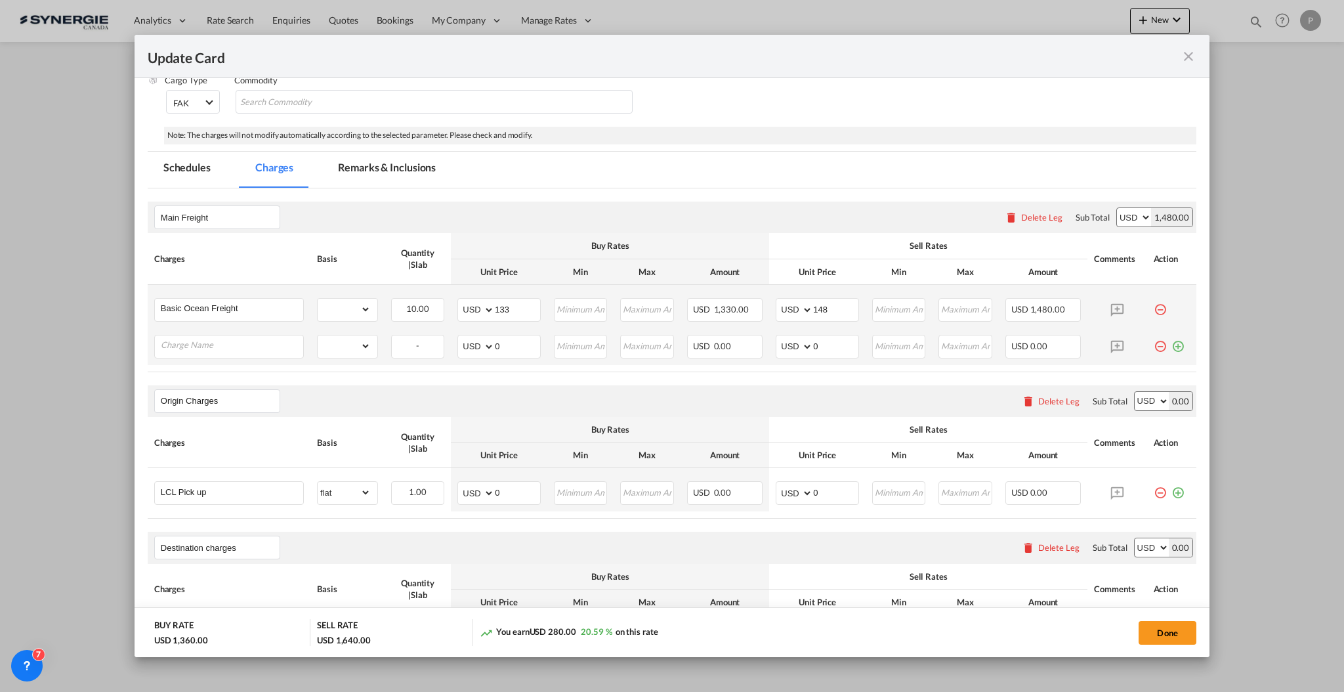
click at [187, 331] on td "Please Enter Already Exists" at bounding box center [229, 346] width 163 height 37
click at [188, 342] on input "Charge Name" at bounding box center [232, 345] width 142 height 20
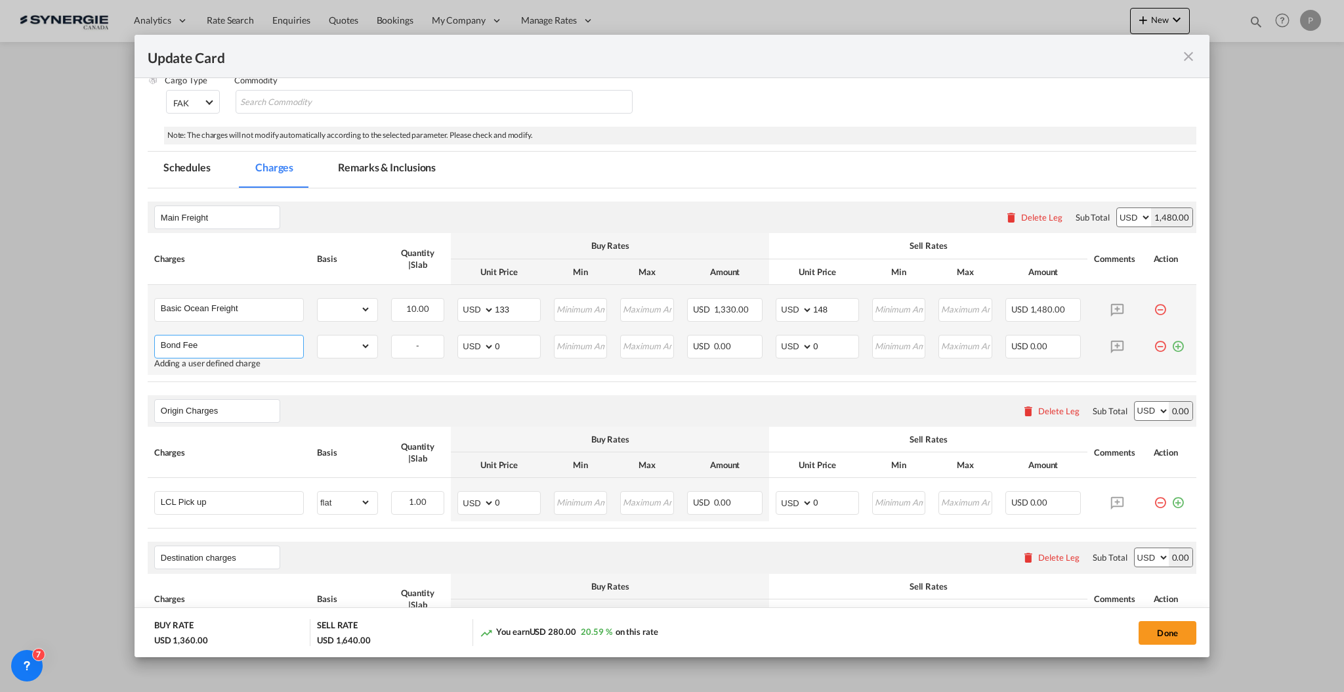
type input "Bond Fee"
select select "flat"
type input "25"
type input "30"
click at [333, 315] on select "gross_weight volumetric_weight per_shipment per_bl per_km per_hawb per_kg flat …" at bounding box center [344, 309] width 53 height 21
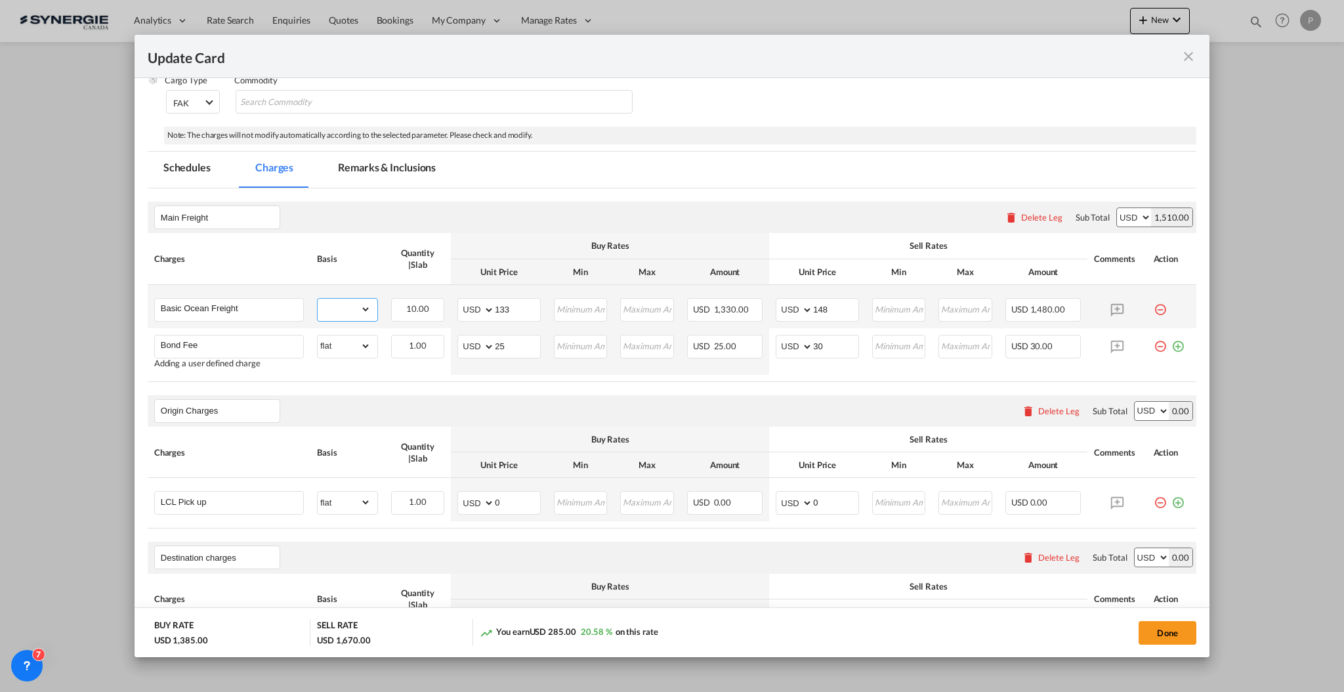
select select "per_w/m"
click at [318, 299] on select "gross_weight volumetric_weight per_shipment per_bl per_km per_hawb per_kg flat …" at bounding box center [344, 309] width 53 height 21
click at [732, 214] on div "Main Freight Please enter leg name Leg Name Already Exists Delete Leg Sub Total…" at bounding box center [672, 218] width 1049 height 32
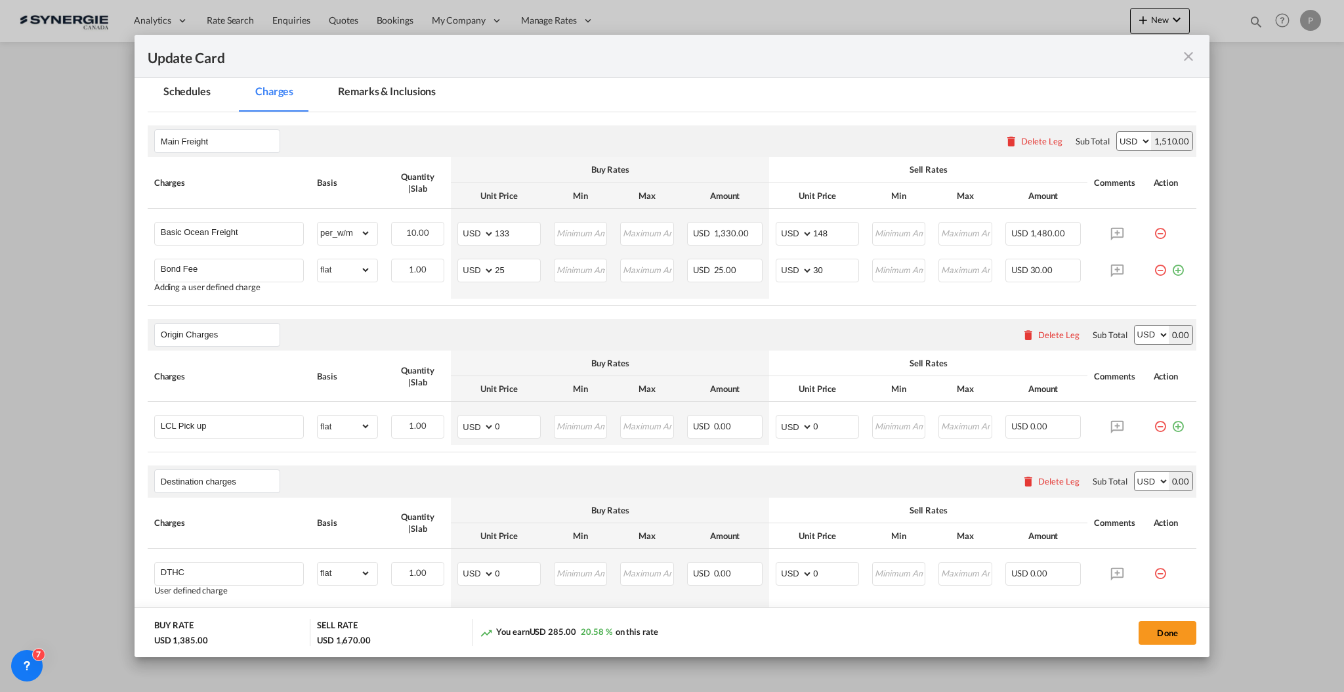
scroll to position [350, 0]
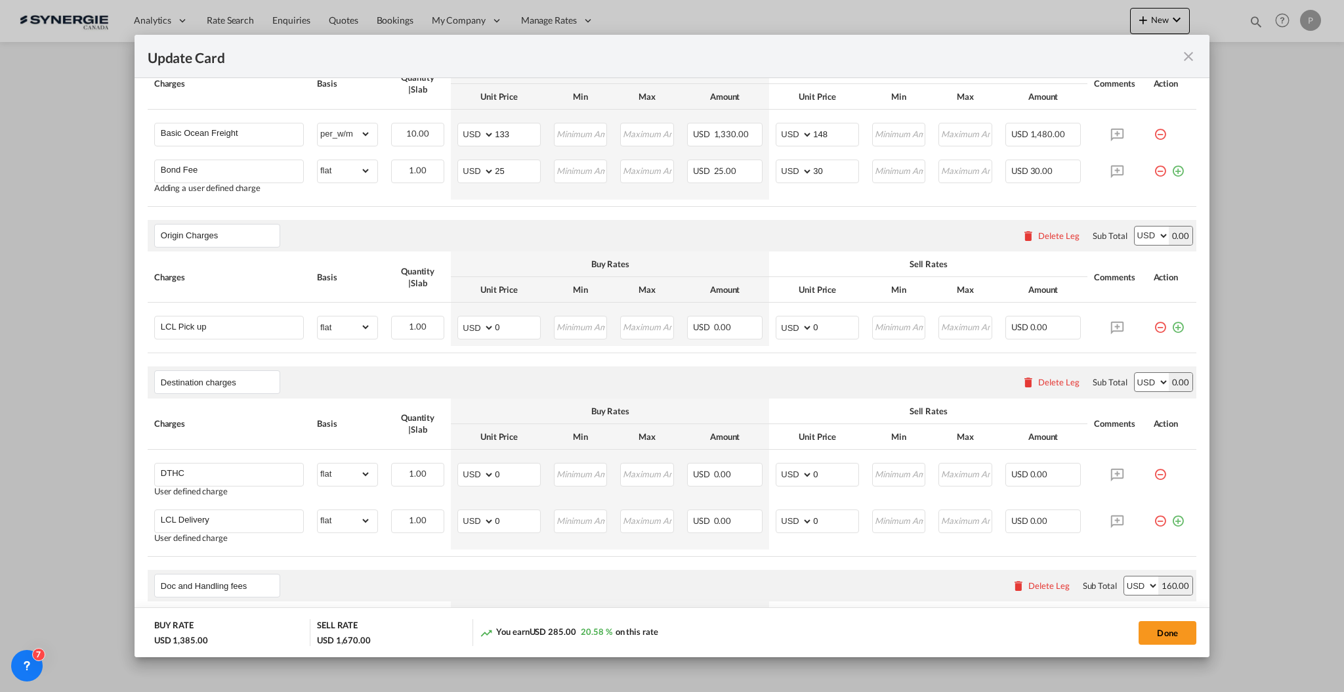
click at [1038, 230] on div "Delete Leg" at bounding box center [1058, 235] width 41 height 11
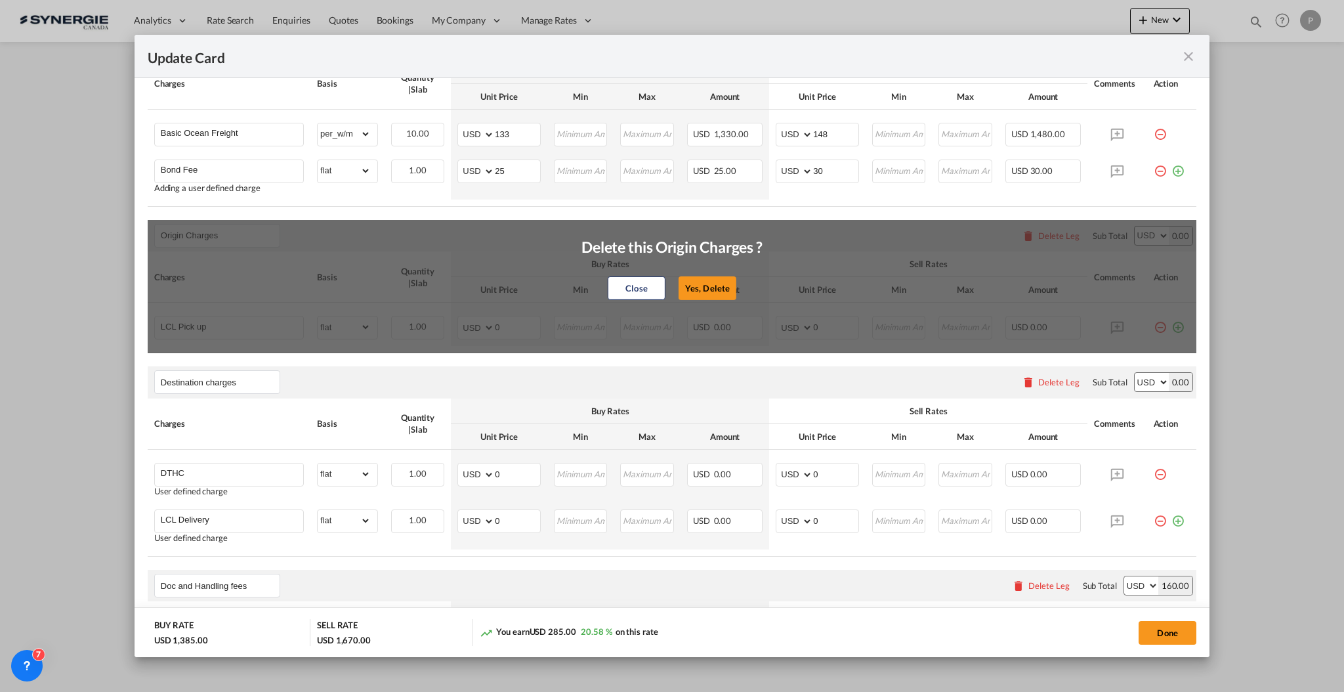
drag, startPoint x: 680, startPoint y: 292, endPoint x: 752, endPoint y: 278, distance: 72.9
click at [681, 291] on button "Yes, Delete" at bounding box center [708, 288] width 58 height 24
type input "Destination charges"
type input "DTHC"
select select "flat"
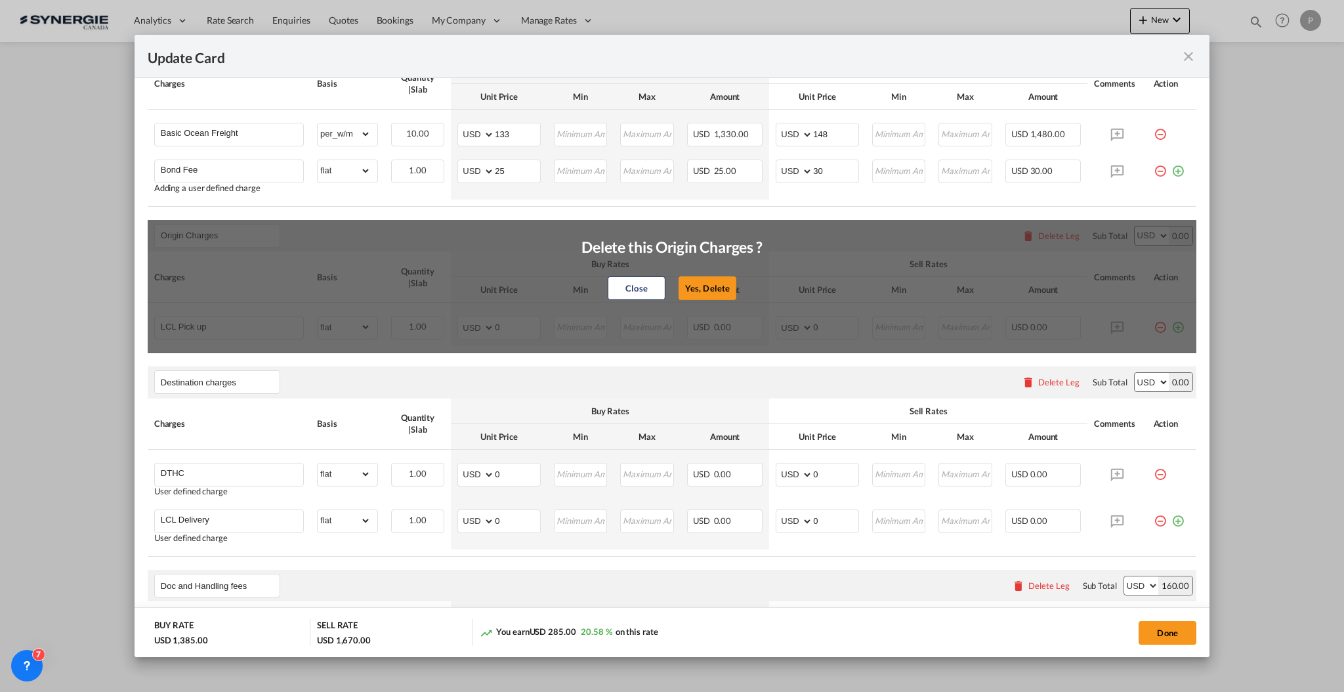
type input "Doc and Handling fees"
type input "SOLAS/VGM Fee"
select select "per_bl"
type input "10"
type input "30"
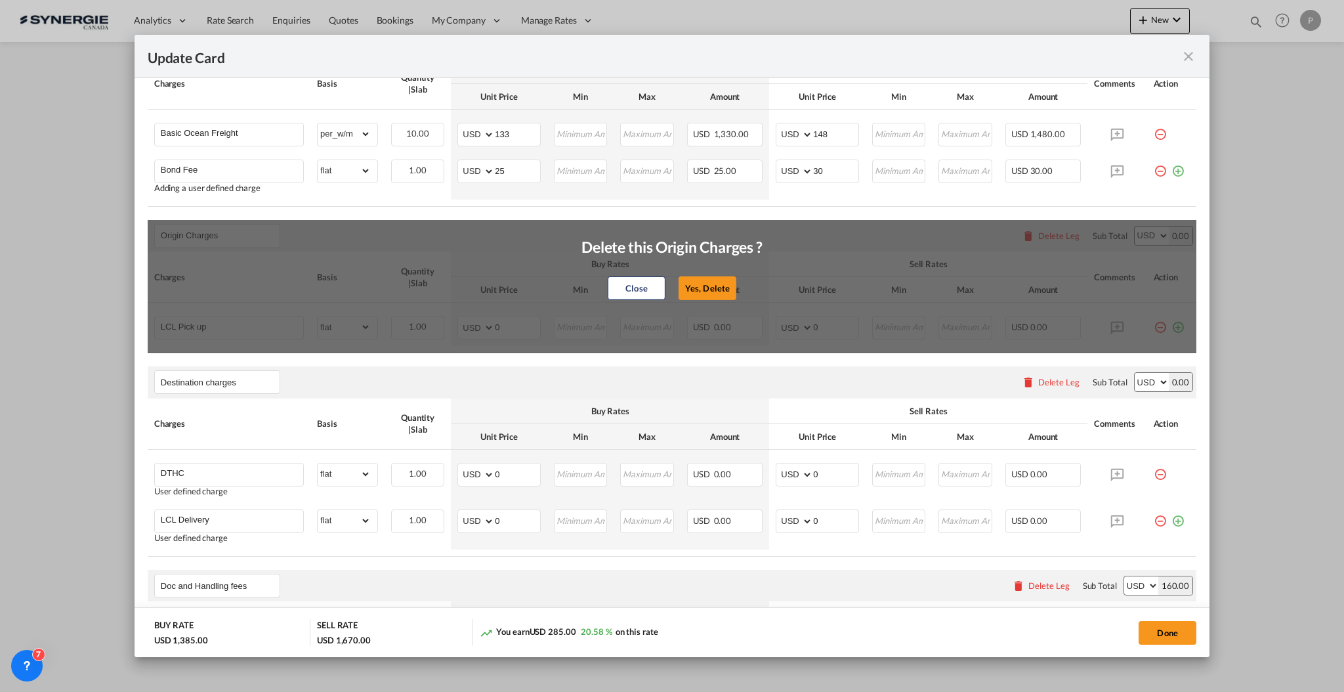
type input "B13 Export declaration"
select select "per_bl"
type input "35"
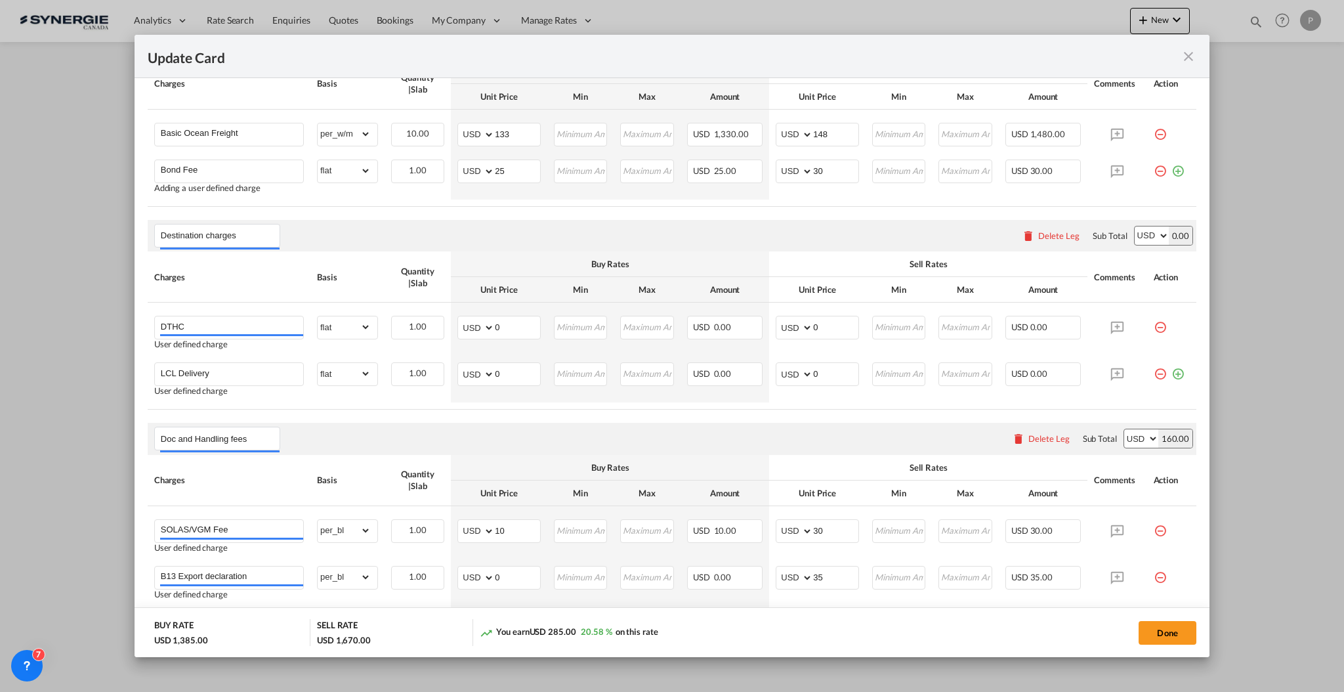
drag, startPoint x: 1030, startPoint y: 232, endPoint x: 1021, endPoint y: 235, distance: 9.6
click at [1038, 232] on div "Delete Leg" at bounding box center [1058, 235] width 41 height 11
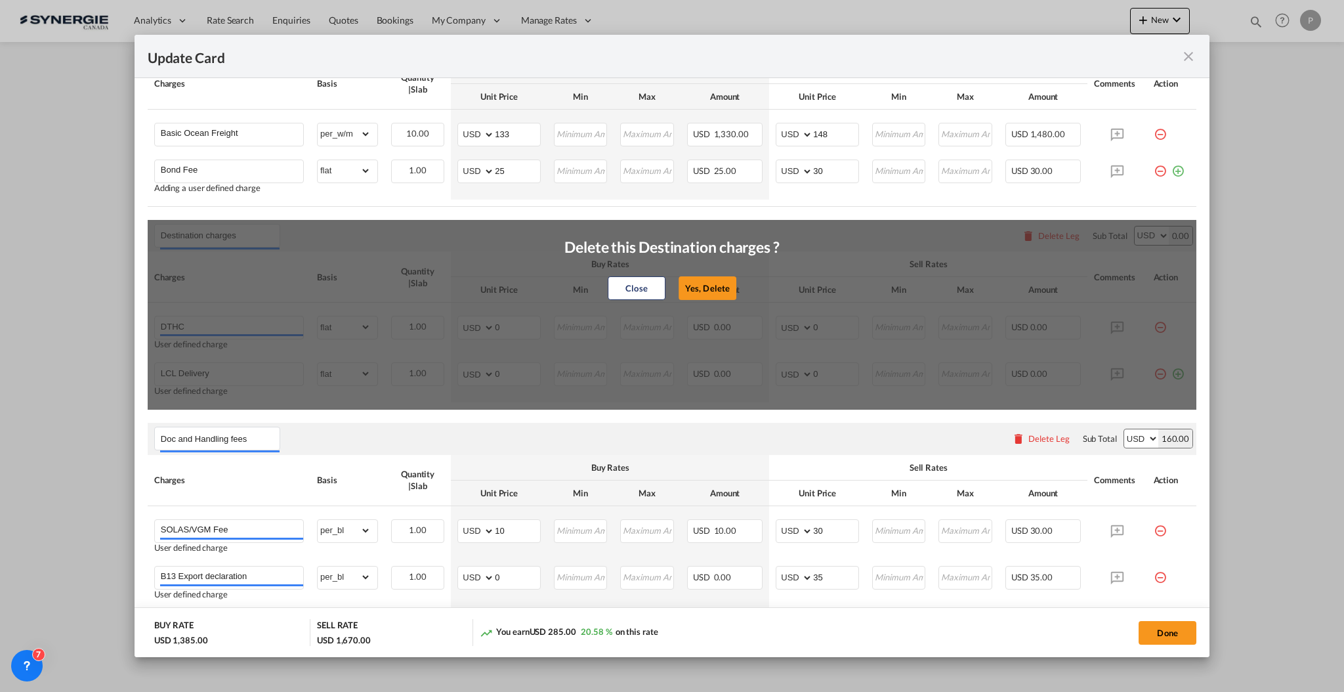
click at [719, 295] on button "Yes, Delete" at bounding box center [708, 288] width 58 height 24
type input "Doc and Handling fees"
type input "SOLAS/VGM Fee"
select select "per_bl"
type input "10"
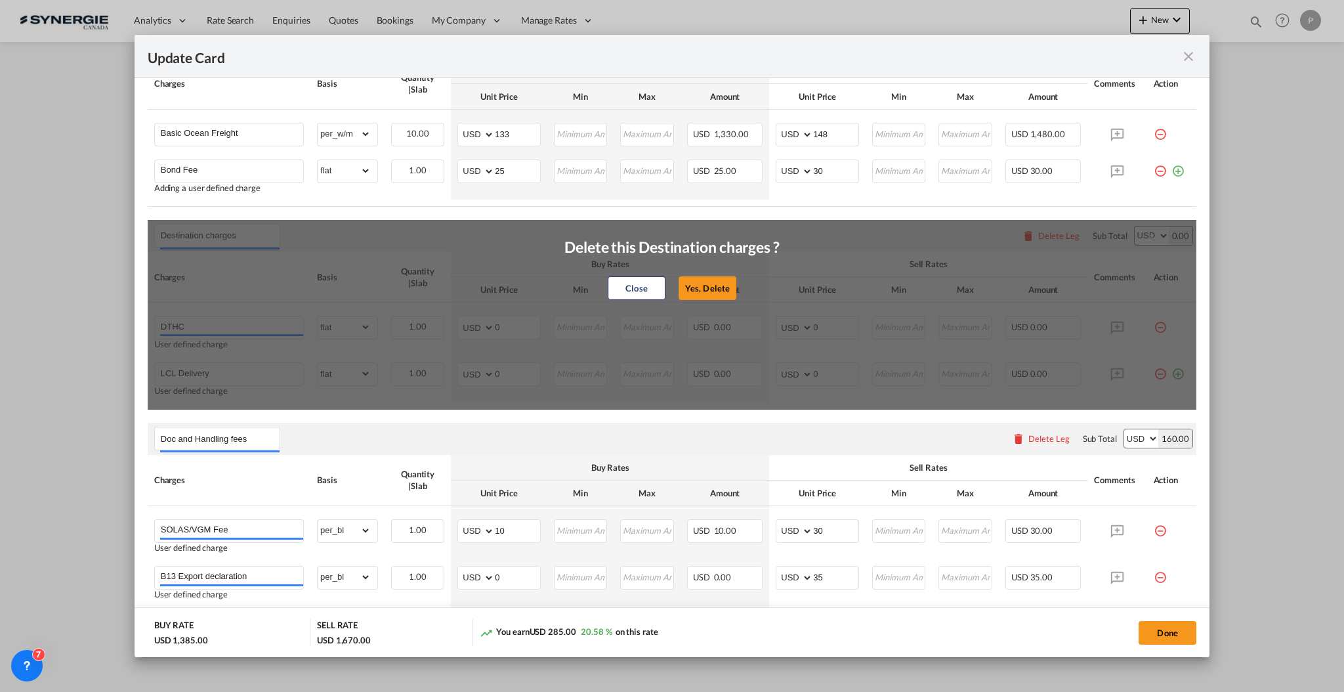
type input "30"
type input "B13 Export declaration"
select select "per_bl"
type input "35"
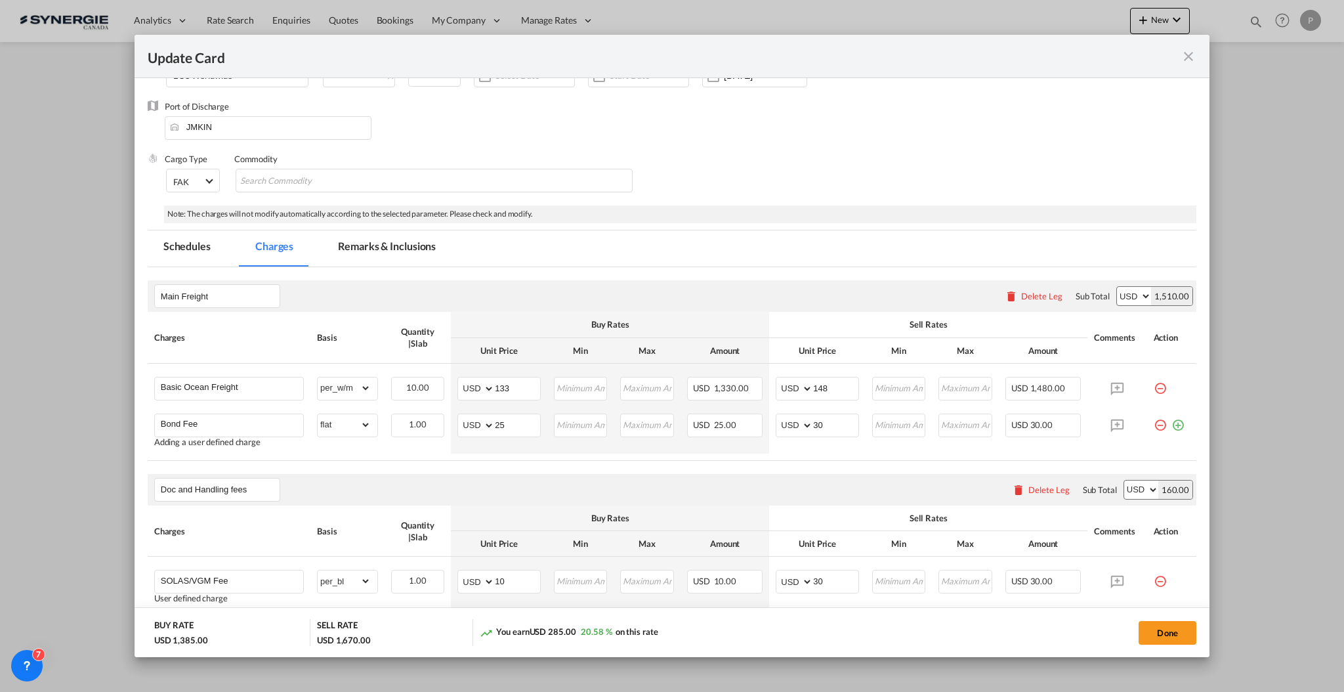
scroll to position [0, 0]
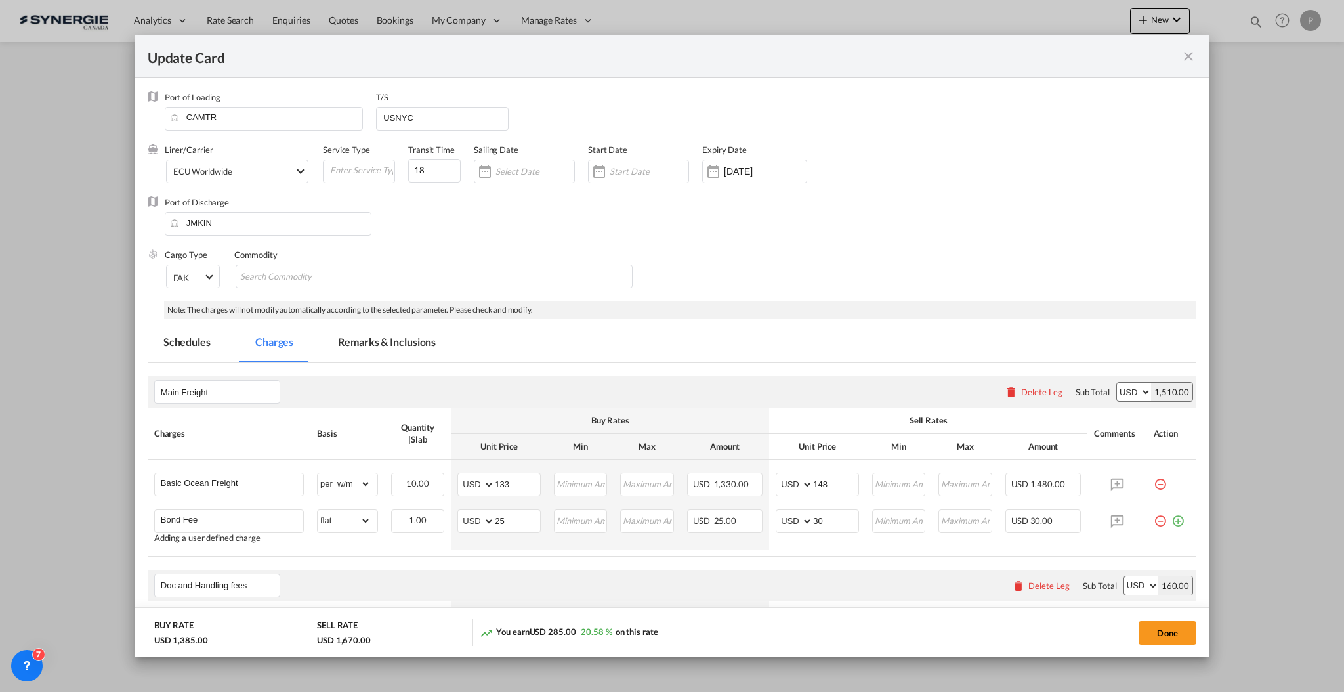
click at [376, 335] on md-tab-item "Remarks & Inclusions" at bounding box center [386, 344] width 129 height 36
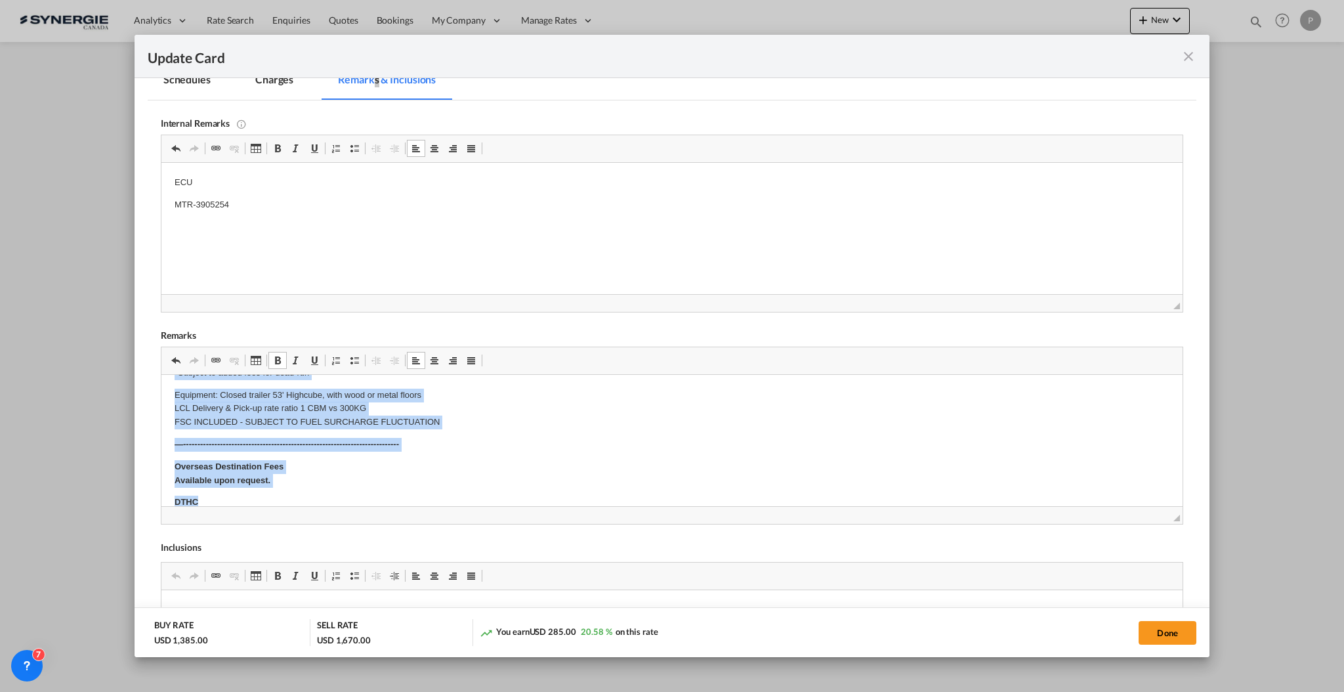
scroll to position [316, 0]
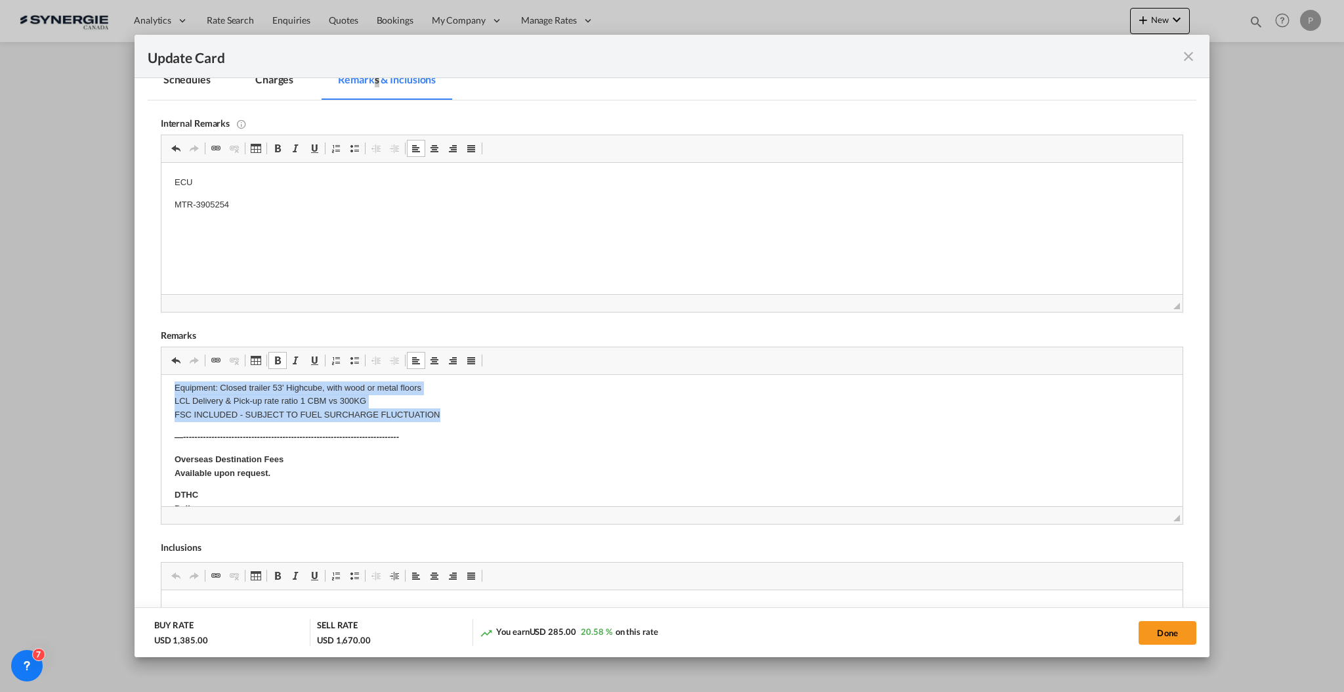
drag, startPoint x: 166, startPoint y: 445, endPoint x: 494, endPoint y: 417, distance: 328.7
click at [494, 417] on html "Cargo description: 10 CBM / 3000 Kg -------------------------------------------…" at bounding box center [671, 399] width 1021 height 680
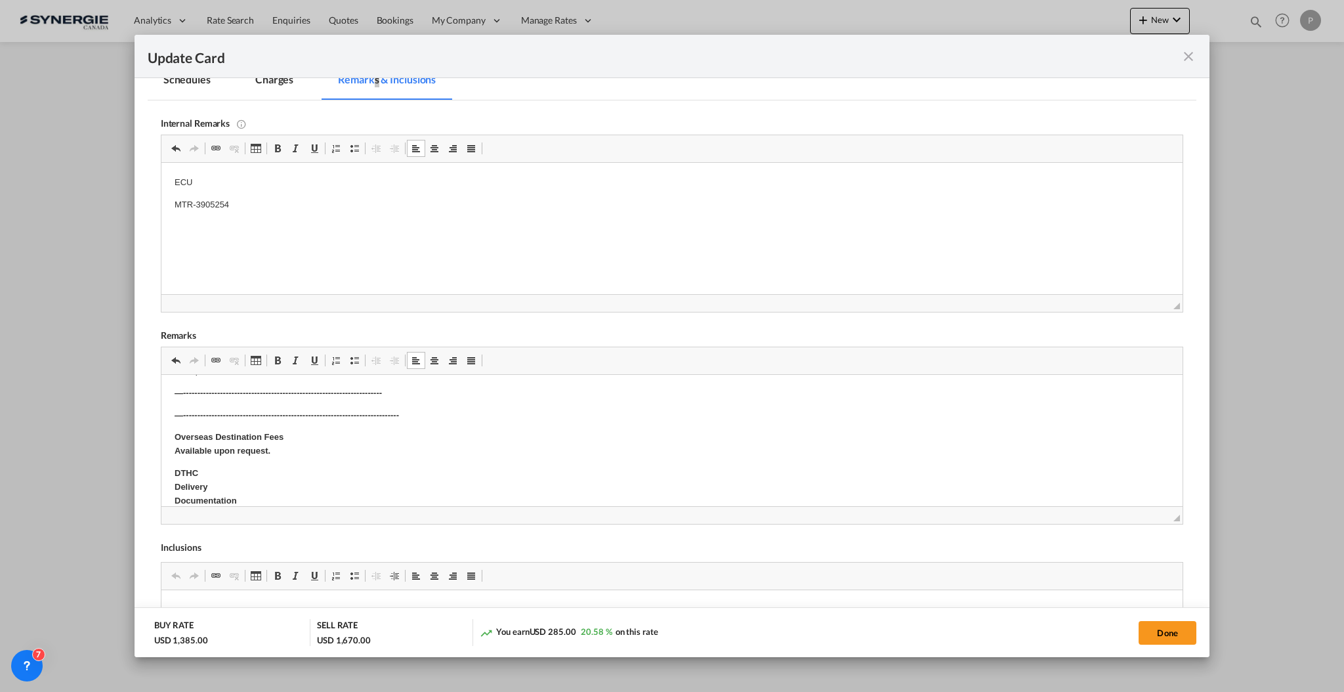
click at [398, 413] on p "​​​​​​​ —----------------------------------------------------------------------…" at bounding box center [671, 416] width 995 height 14
click at [398, 412] on p "​​​​​​​ —----------------------------------------------------------------------…" at bounding box center [671, 416] width 995 height 14
click at [1170, 624] on button "Done" at bounding box center [1168, 633] width 58 height 24
type input "14 Oct 2025"
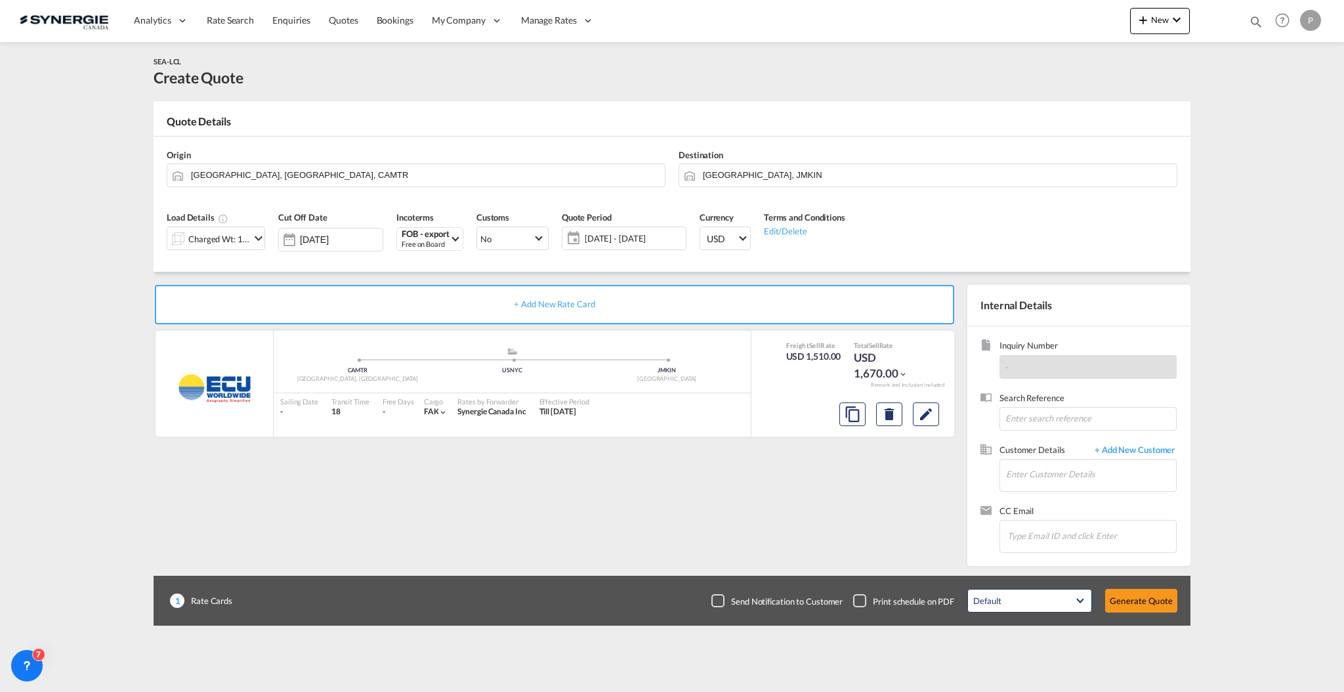
scroll to position [12, 0]
click at [1029, 471] on input "Enter Customer Details" at bounding box center [1091, 474] width 170 height 30
paste input "aamaya@rule-logistics.com"
click at [1095, 499] on div "Andres Amaya aamaya@rule-logistics.com | Rule Logistics" at bounding box center [1130, 496] width 249 height 35
type input "Rule Logistics, Andres Amaya, aamaya@rule-logistics.com"
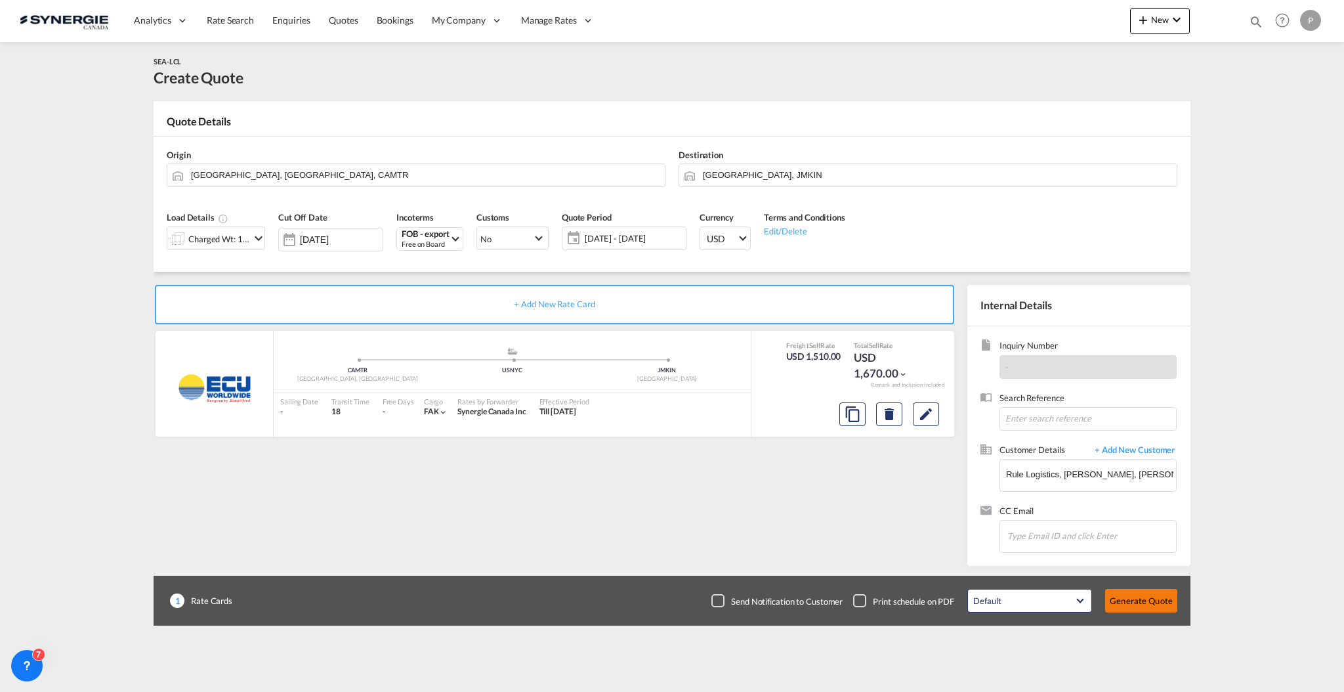
click at [1130, 589] on button "Generate Quote" at bounding box center [1141, 601] width 72 height 24
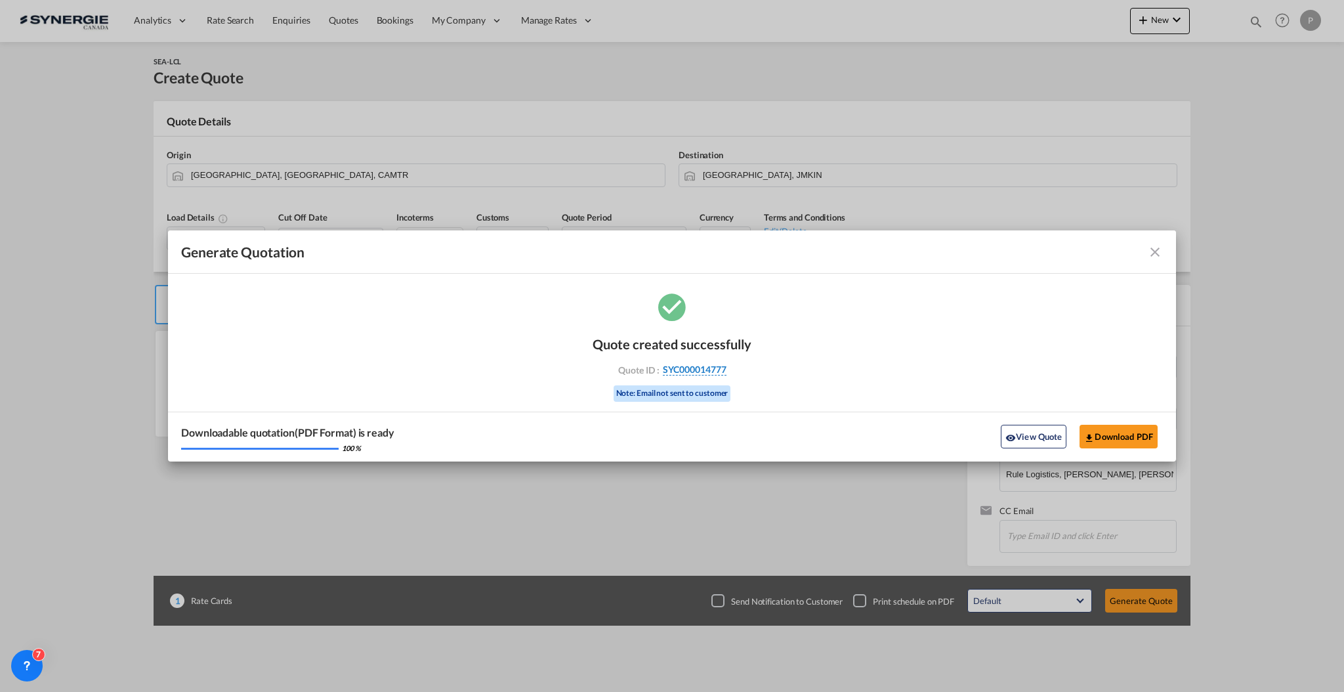
drag, startPoint x: 750, startPoint y: 371, endPoint x: 726, endPoint y: 372, distance: 24.3
click at [726, 372] on div "Quote created successfully Quote ID : SYC000014777 Note: Email not sent to cust…" at bounding box center [672, 367] width 159 height 89
copy div "SYC000014777"
click at [1019, 444] on button "View Quote" at bounding box center [1034, 437] width 66 height 24
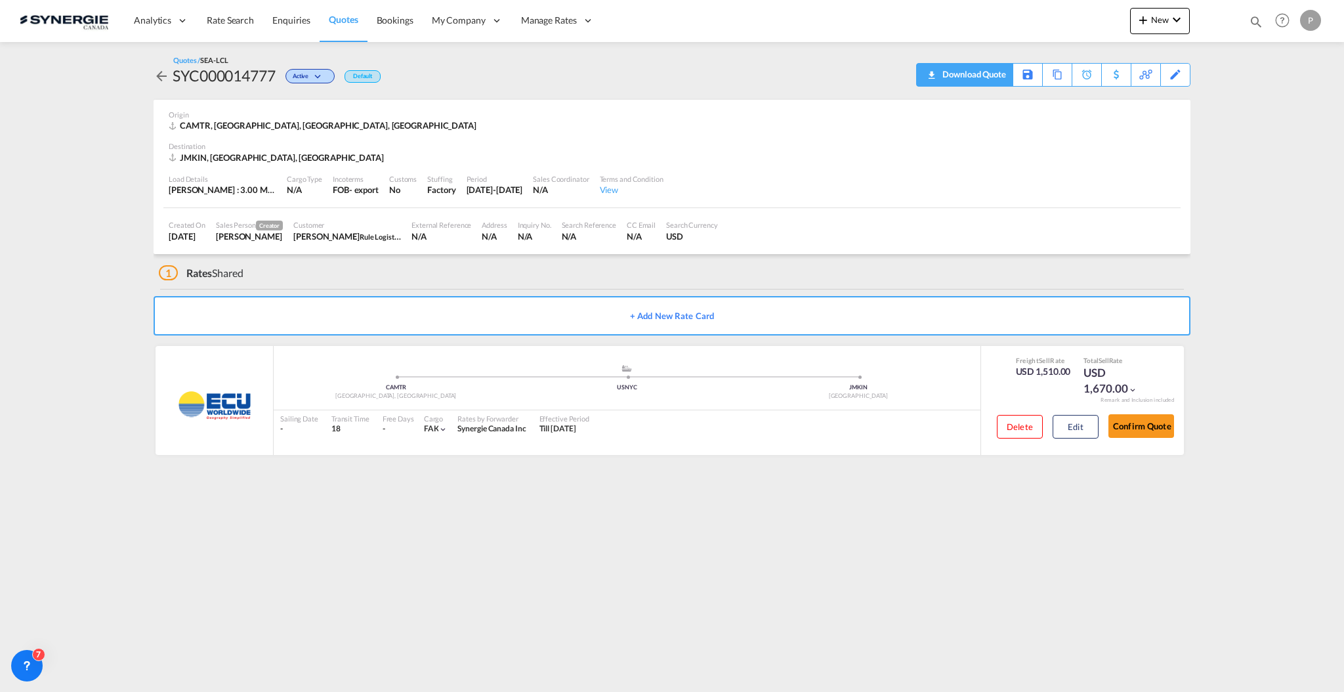
click at [949, 75] on div "Download Quote" at bounding box center [972, 74] width 67 height 21
click at [1050, 72] on div "Copy Quote" at bounding box center [1043, 75] width 45 height 22
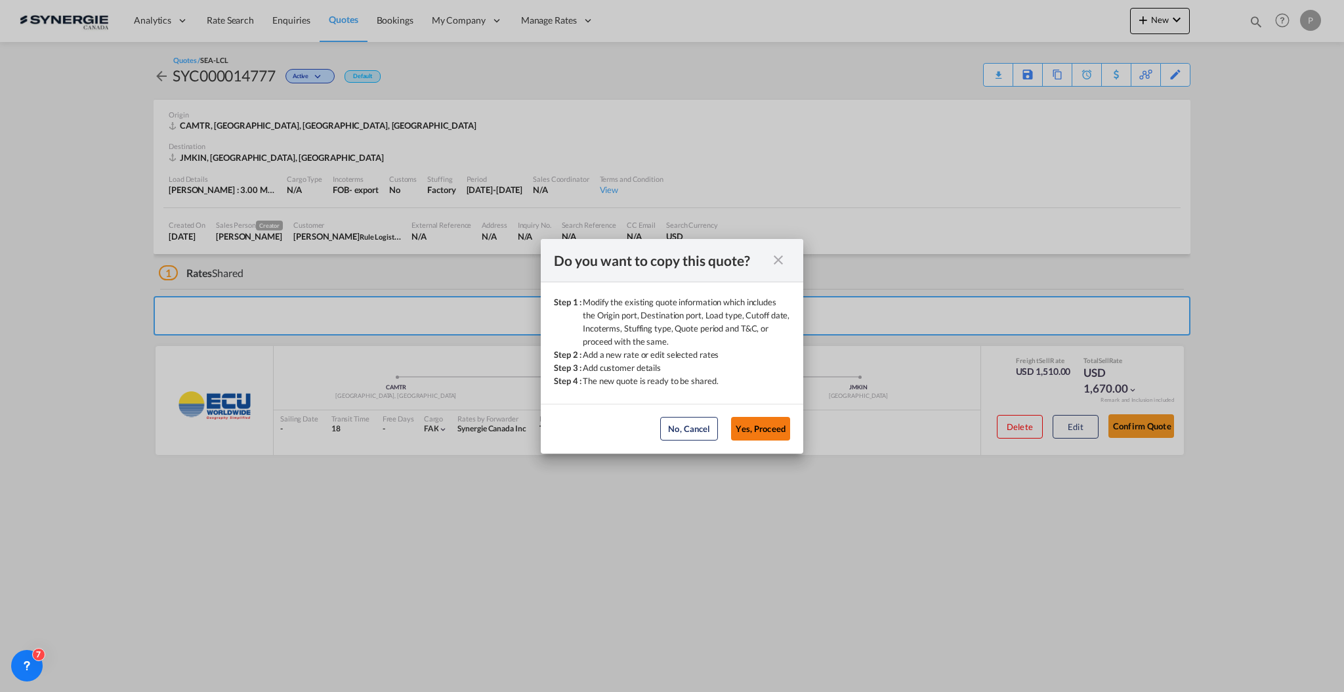
click at [750, 428] on button "Yes, Proceed" at bounding box center [760, 429] width 59 height 24
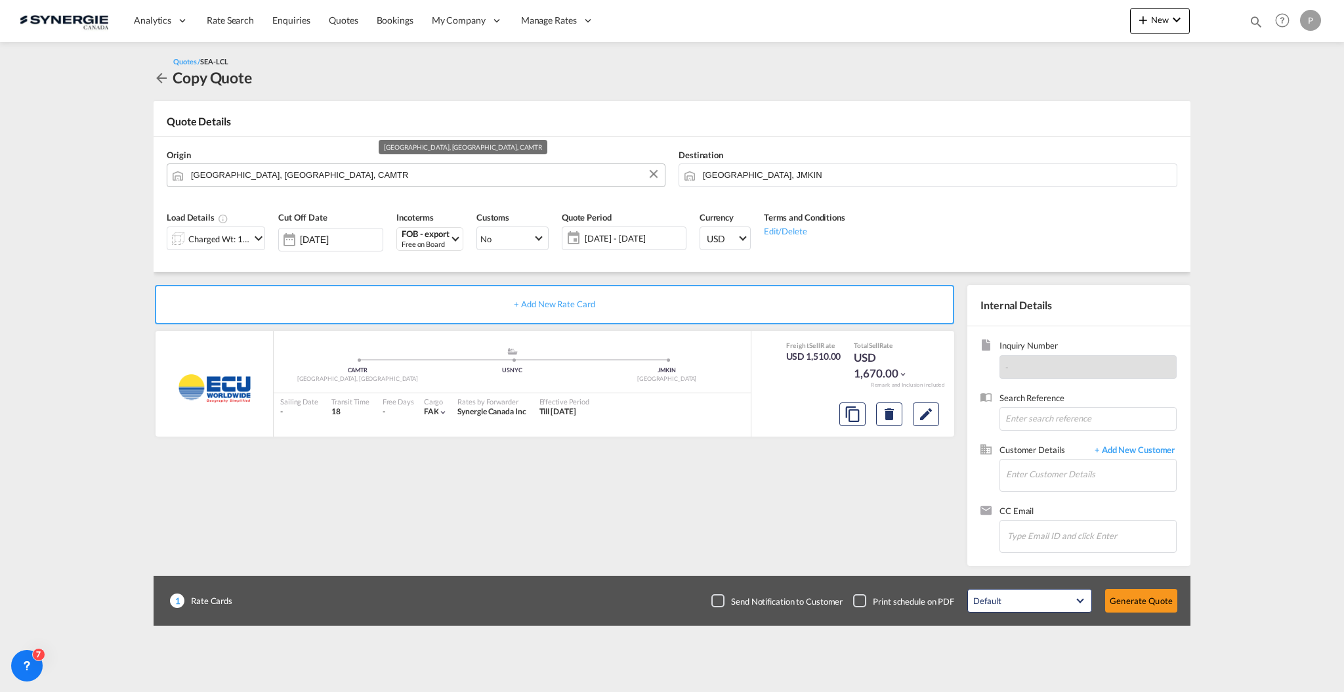
click at [491, 174] on input "Montreal, QC, CAMTR" at bounding box center [424, 174] width 467 height 23
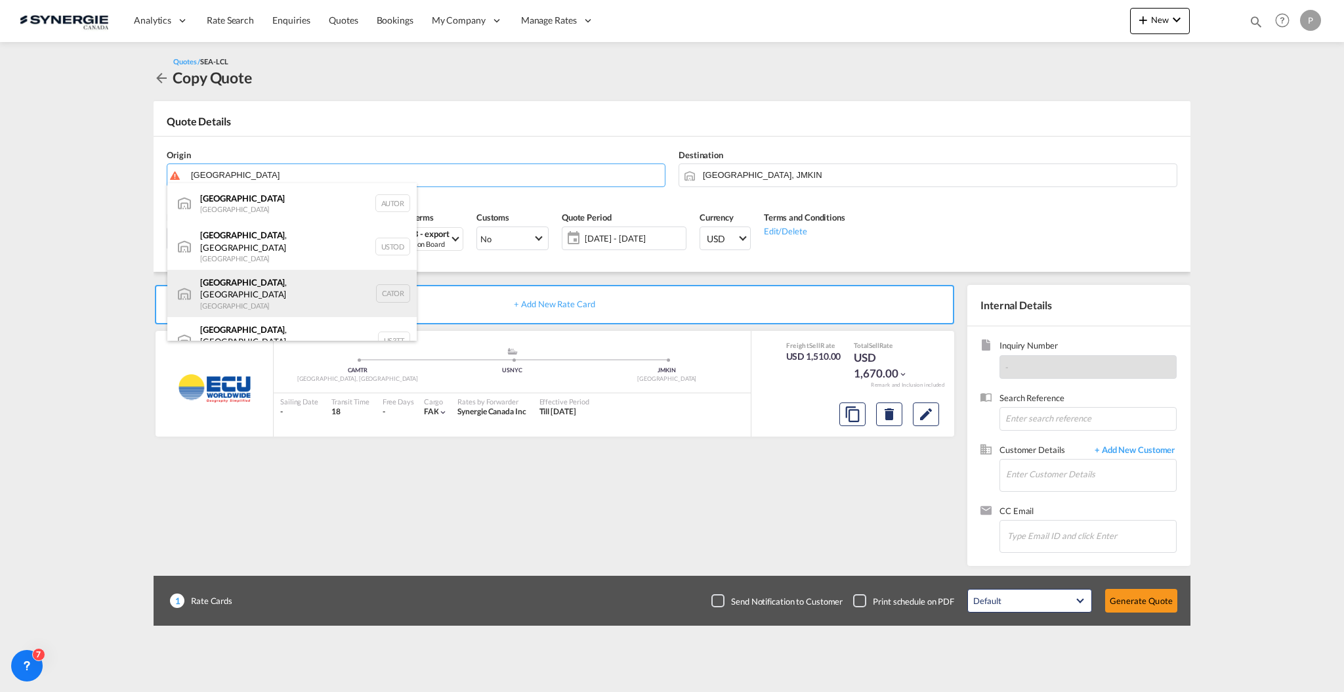
click at [310, 270] on div "Toronto , ON Canada CATOR" at bounding box center [291, 293] width 249 height 47
type input "Toronto, ON, CATOR"
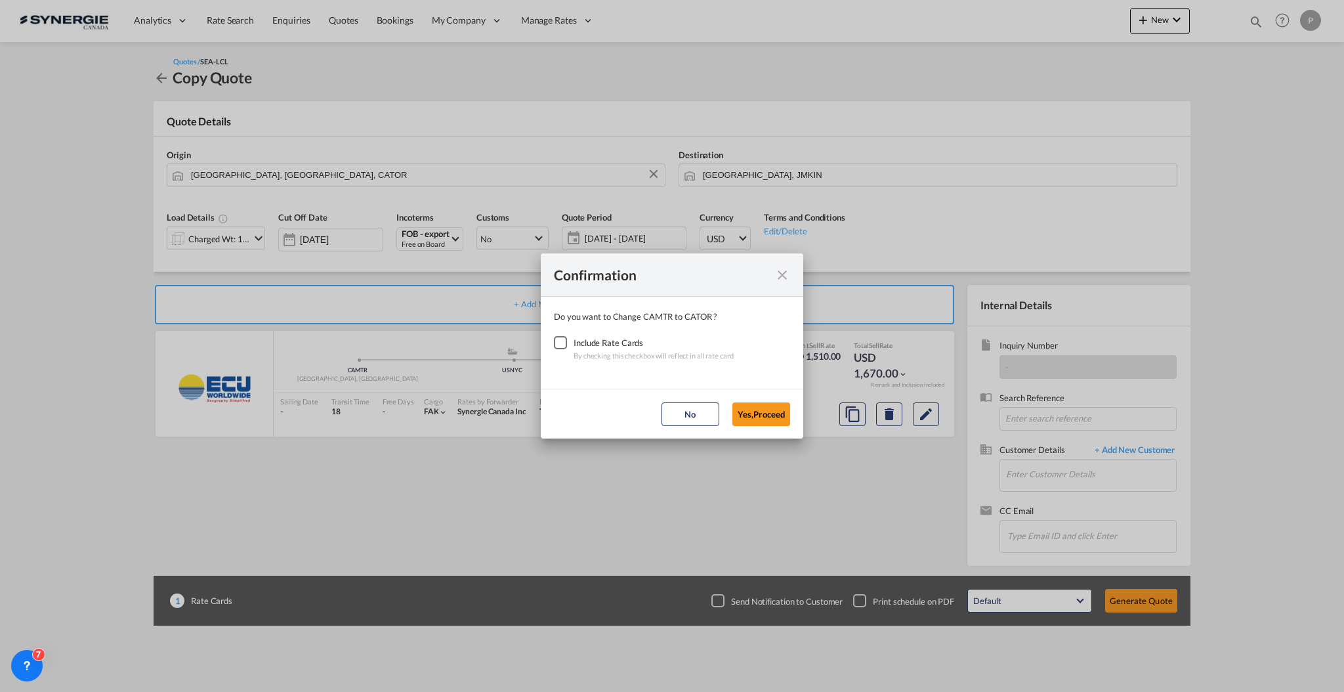
click at [557, 336] on div "Checkbox No Ink" at bounding box center [560, 342] width 13 height 13
click at [761, 411] on button "Yes,Proceed" at bounding box center [761, 414] width 58 height 24
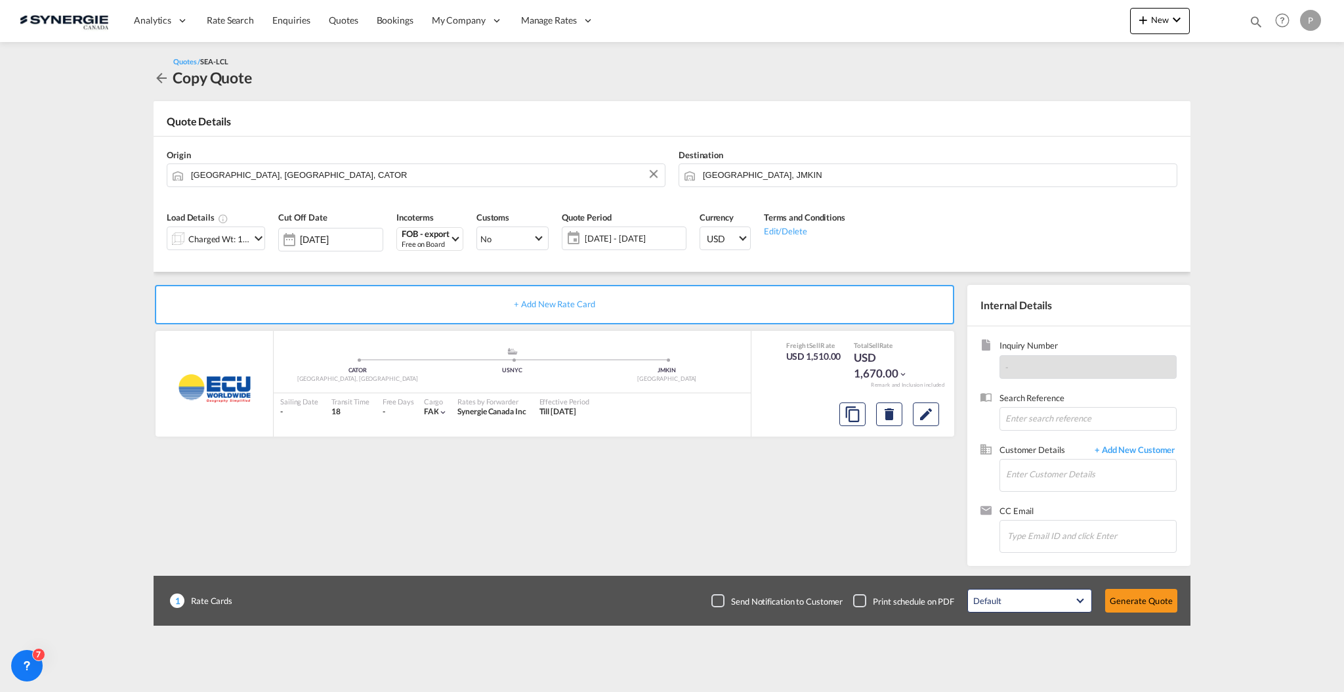
click at [925, 420] on md-icon "Edit" at bounding box center [926, 414] width 16 height 16
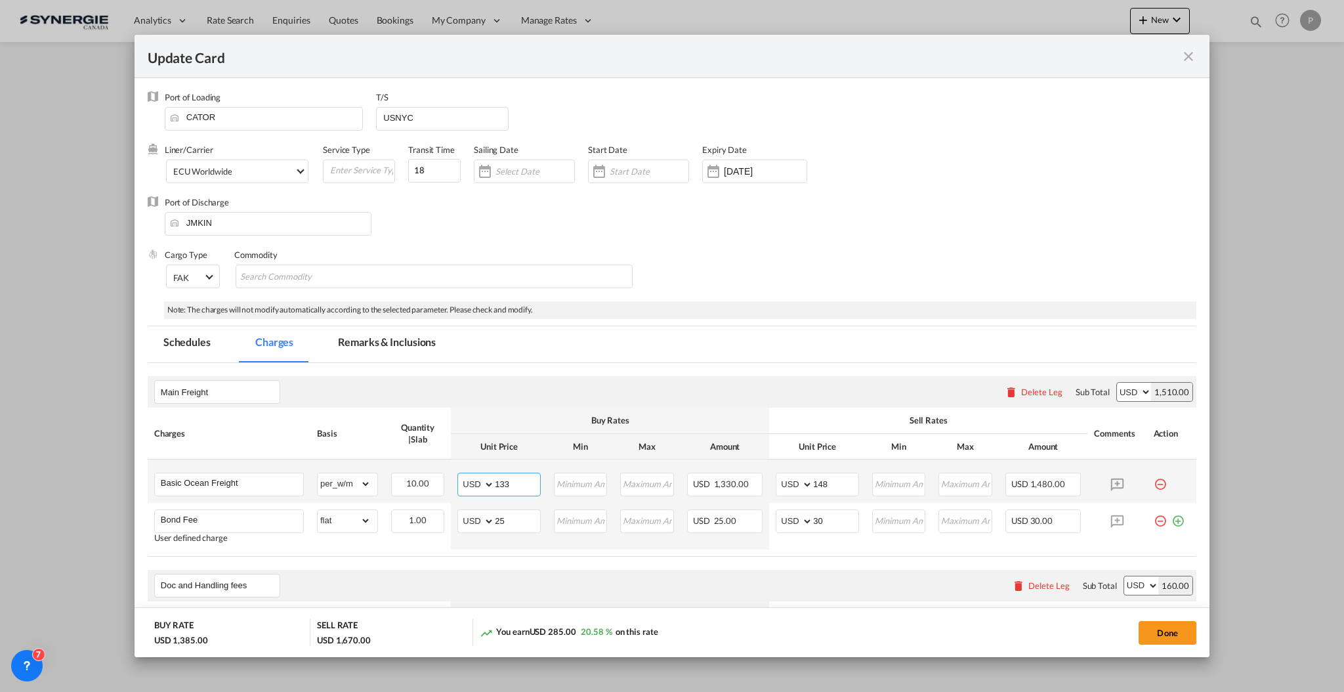
click at [522, 484] on input "133" at bounding box center [517, 483] width 45 height 20
type input "128"
drag, startPoint x: 826, startPoint y: 482, endPoint x: 818, endPoint y: 480, distance: 8.0
click at [818, 480] on input "148" at bounding box center [835, 483] width 45 height 20
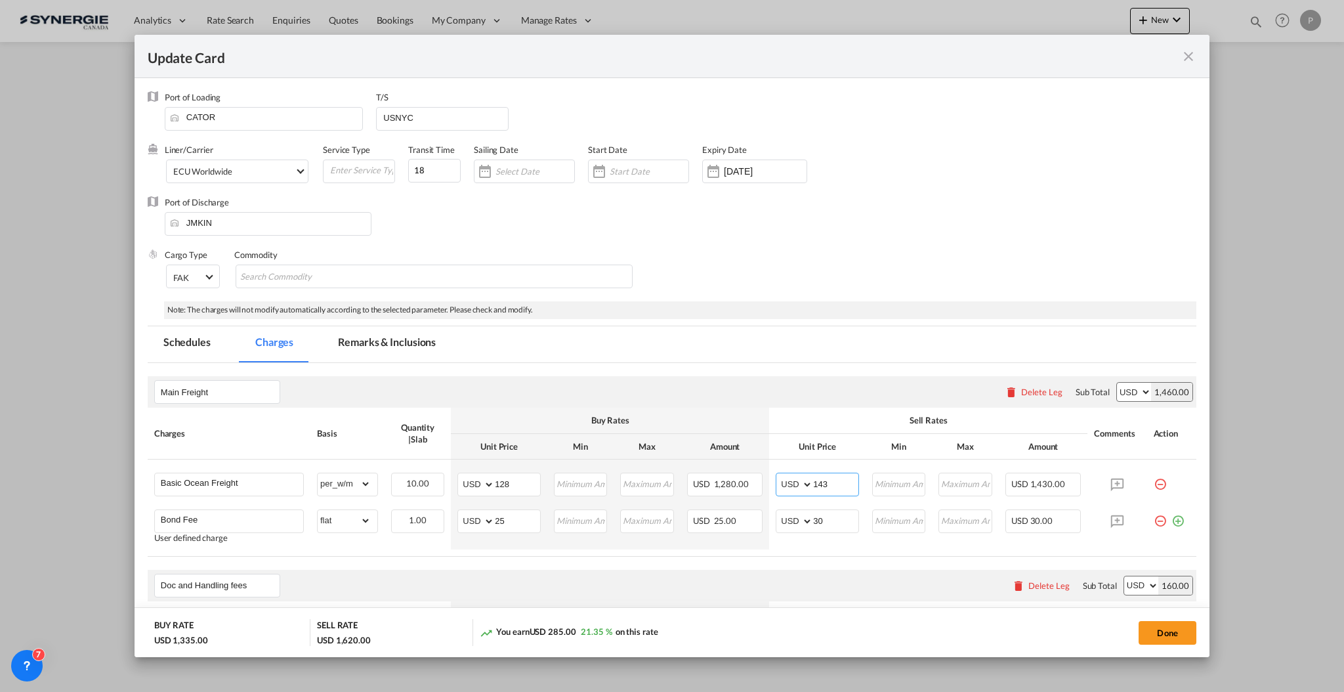
type input "143"
click at [813, 274] on div "Cargo Type FAK FAK GCR GDSM General Cargo Hazardous Cargo Ambient Foodstuff Chi…" at bounding box center [681, 275] width 1032 height 53
click at [404, 342] on md-tab-item "Remarks & Inclusions" at bounding box center [386, 344] width 129 height 36
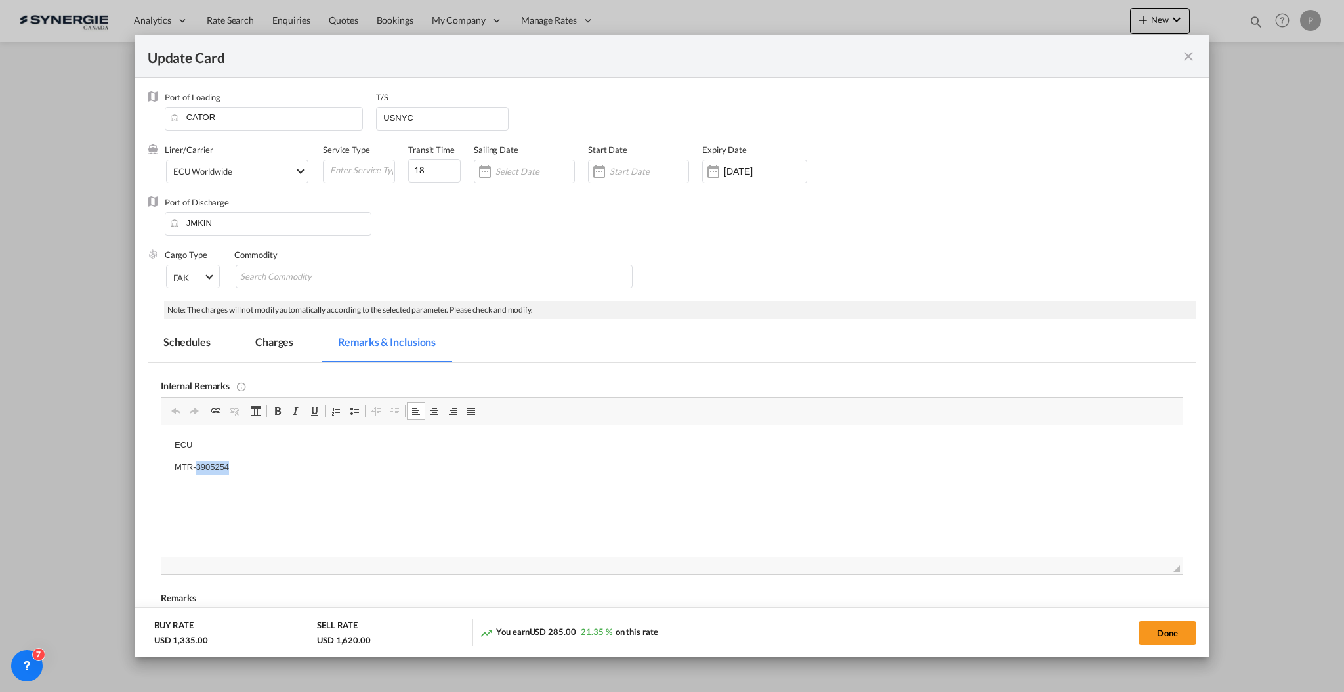
click at [208, 471] on p "MTR-3905254" at bounding box center [671, 468] width 995 height 14
click at [394, 473] on p "TOR-3905282" at bounding box center [671, 468] width 995 height 14
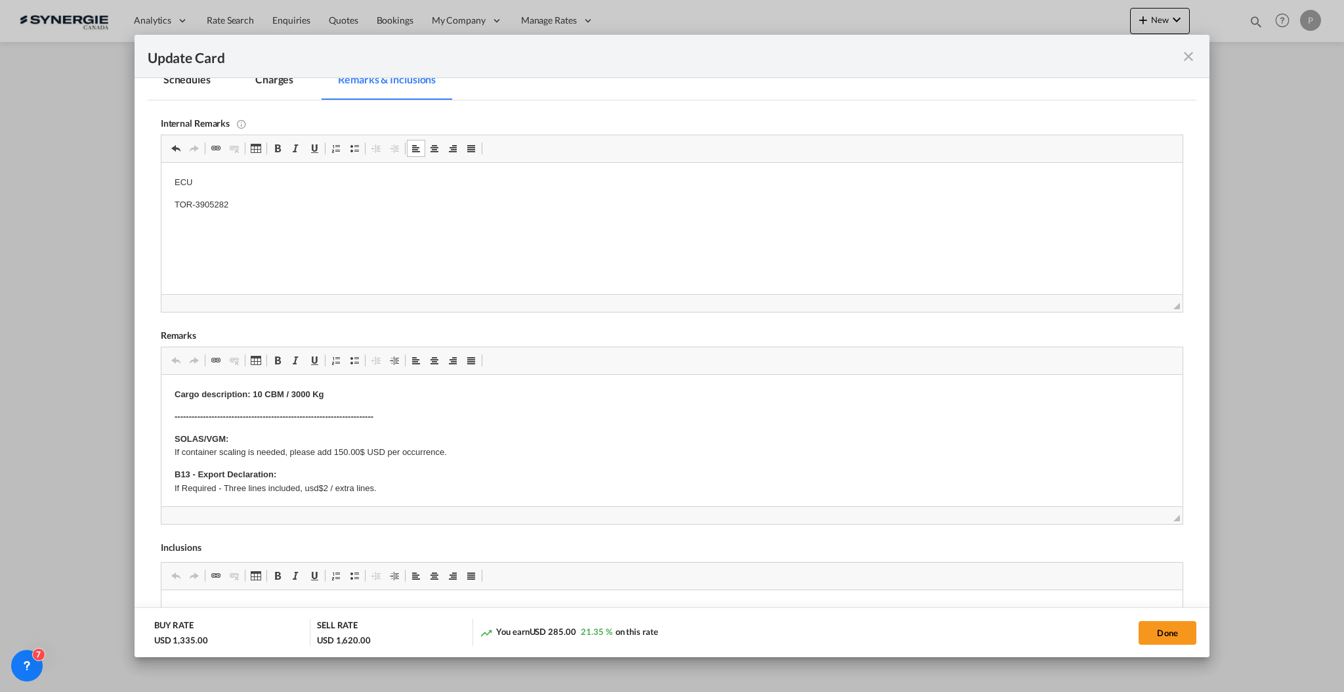
click at [1179, 629] on button "Done" at bounding box center [1168, 633] width 58 height 24
type input "14 Oct 2025"
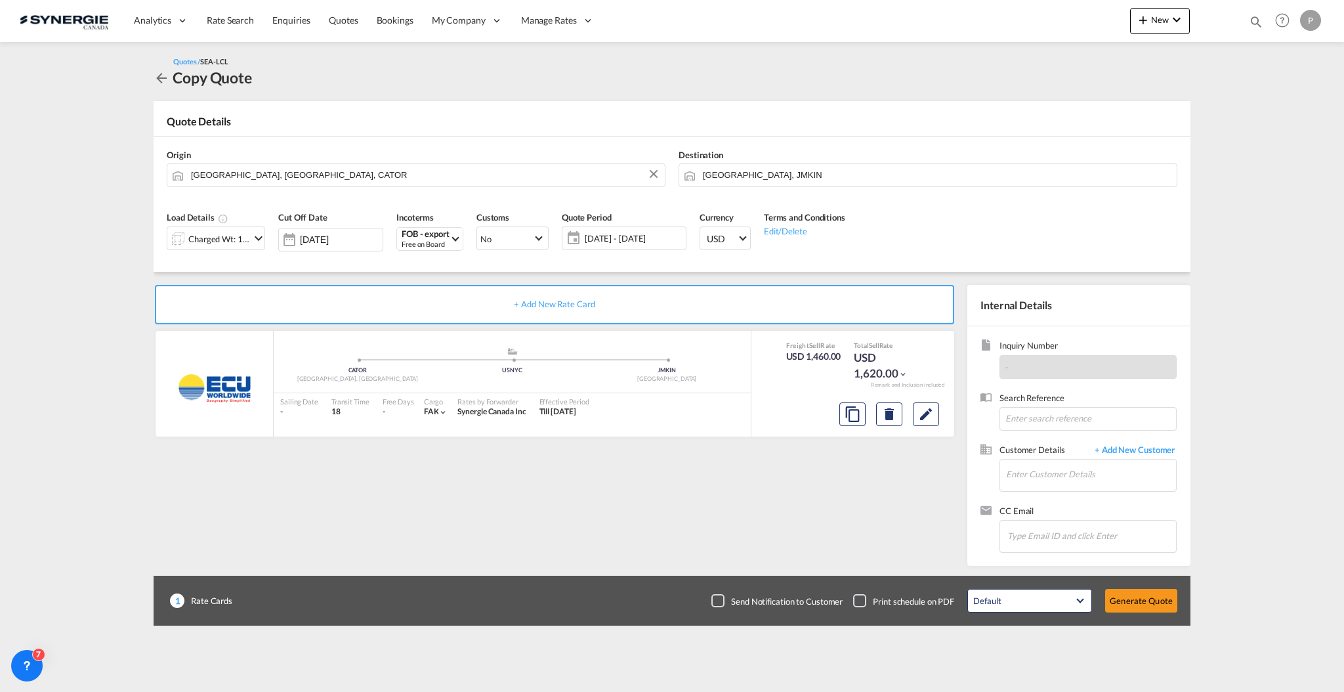
scroll to position [12, 0]
click at [1080, 488] on input "Enter Customer Details" at bounding box center [1091, 474] width 170 height 30
click at [1025, 497] on div "Andres Ama ya aamaya@rule-logistics.com | Rule Logistics" at bounding box center [1130, 496] width 249 height 35
type input "Rule Logistics, Andres Amaya, aamaya@rule-logistics.com"
click at [1132, 596] on button "Generate Quote" at bounding box center [1141, 601] width 72 height 24
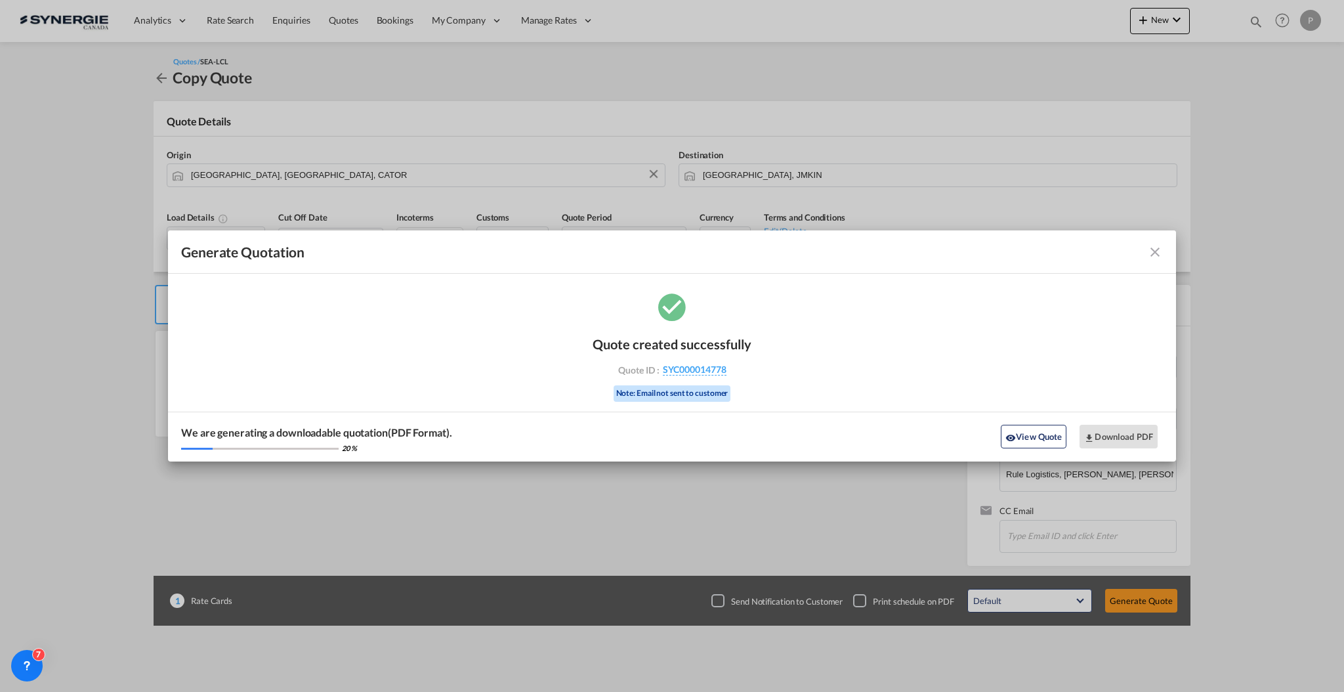
drag, startPoint x: 768, startPoint y: 374, endPoint x: 735, endPoint y: 377, distance: 33.0
click at [735, 377] on div "Quote created successfully Quote ID : SYC000014778 Note: Email not sent to cust…" at bounding box center [672, 375] width 1008 height 171
copy div "SYC000014778"
click at [1137, 434] on button "Download PDF" at bounding box center [1119, 437] width 78 height 24
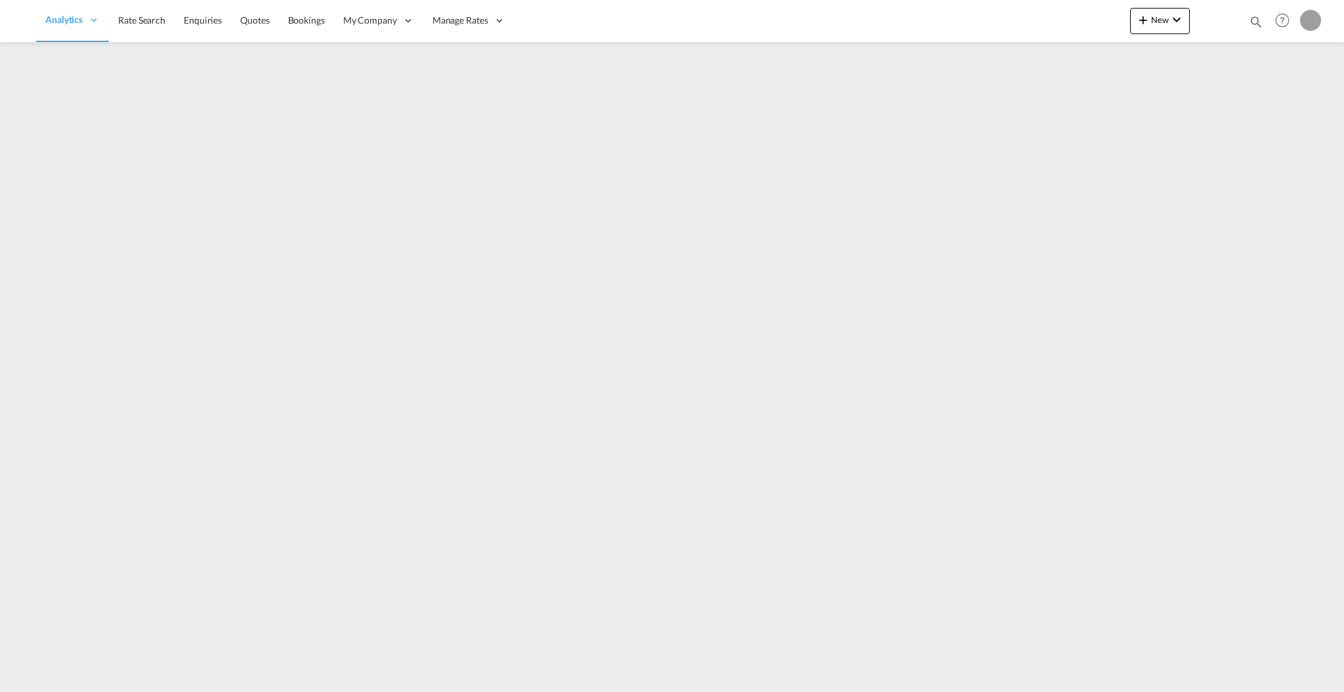
click at [1254, 20] on md-icon "icon-magnify" at bounding box center [1256, 21] width 14 height 14
click at [1031, 16] on select "Bookings Quotes Enquiries" at bounding box center [1047, 22] width 62 height 24
select select "Quotes"
click at [1016, 10] on select "Bookings Quotes Enquiries" at bounding box center [1047, 22] width 62 height 24
click at [1085, 29] on input at bounding box center [1157, 21] width 163 height 23
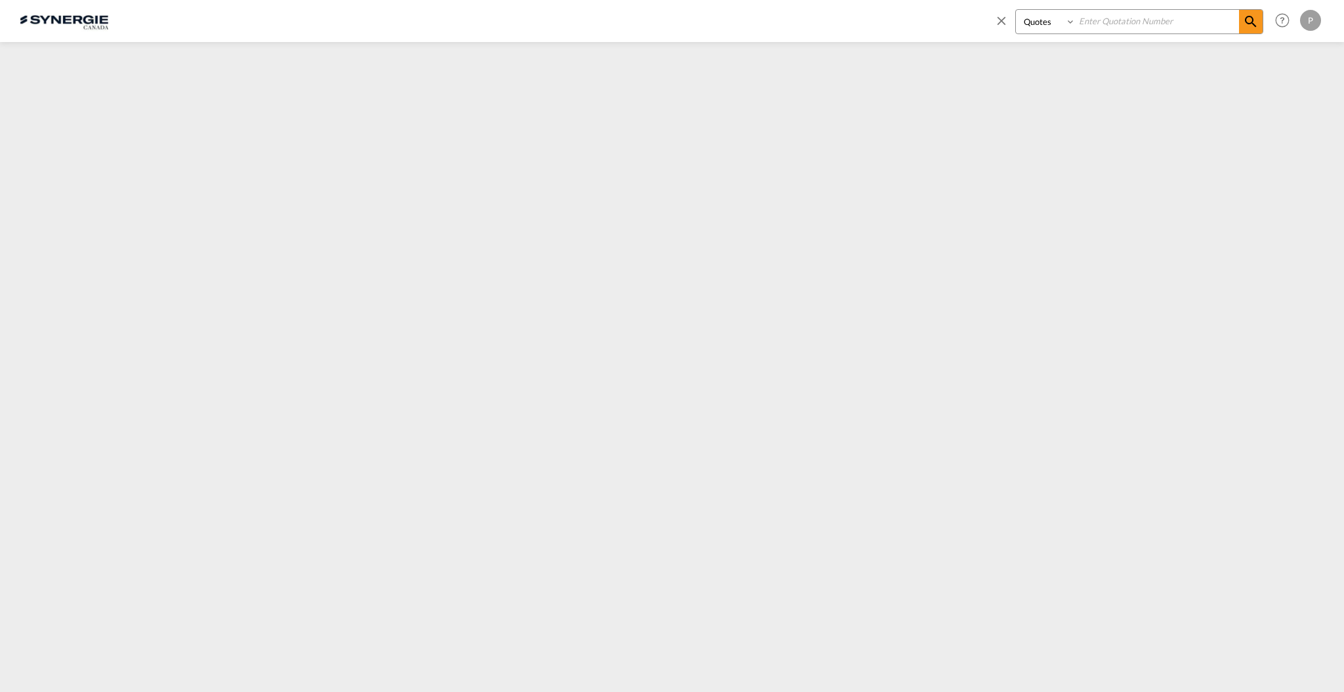
paste input "SYC000014613"
type input "SYC000014613"
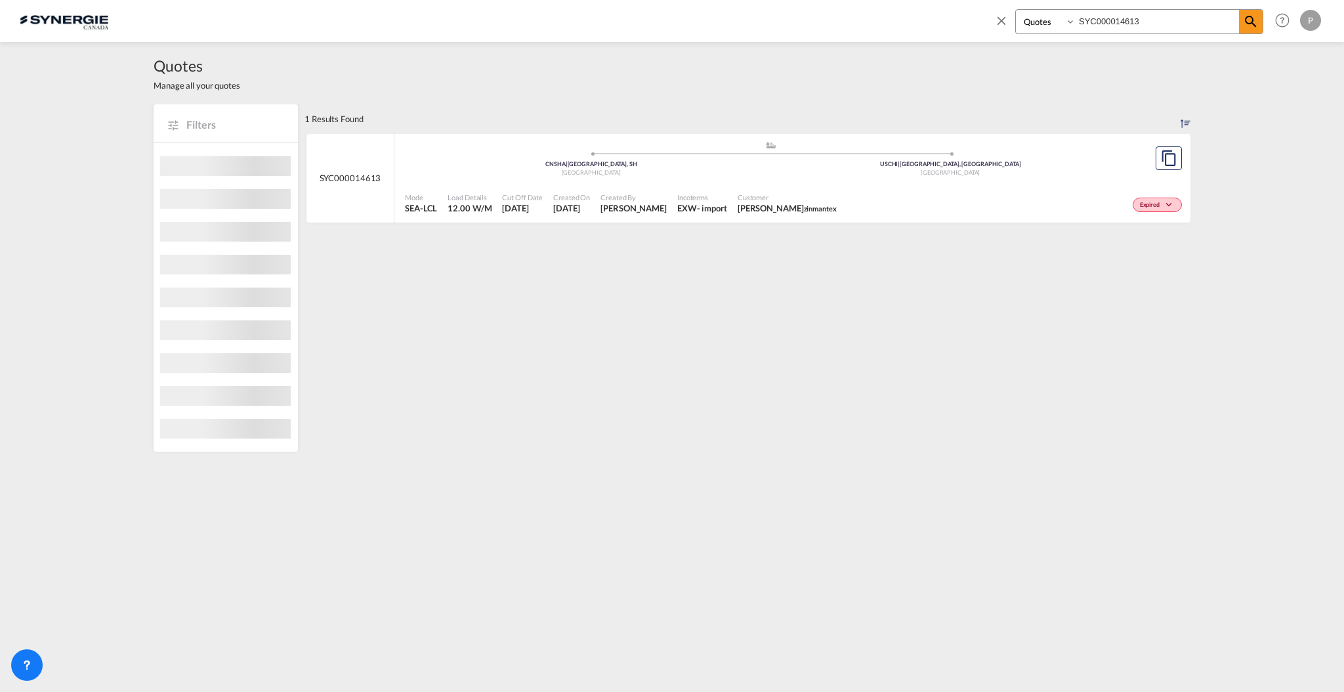
click at [868, 196] on div "Expired" at bounding box center [1013, 203] width 343 height 33
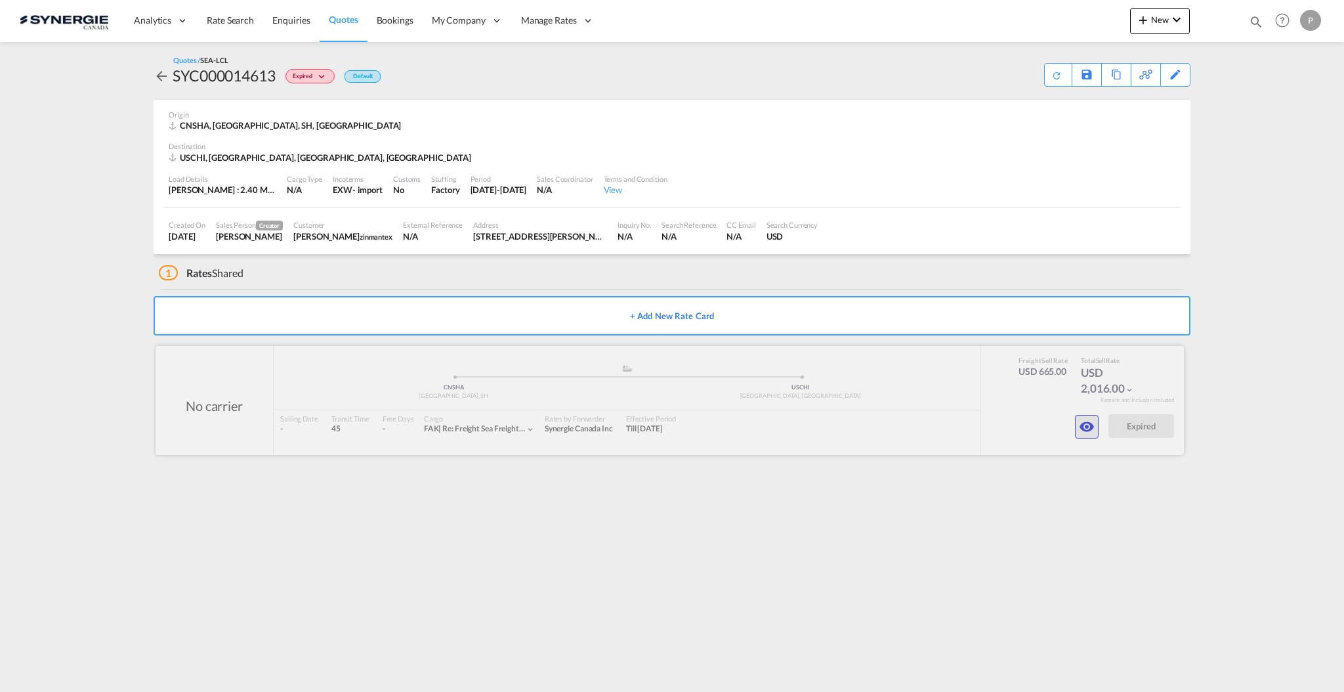
click at [1088, 427] on md-icon "icon-eye" at bounding box center [1087, 427] width 16 height 16
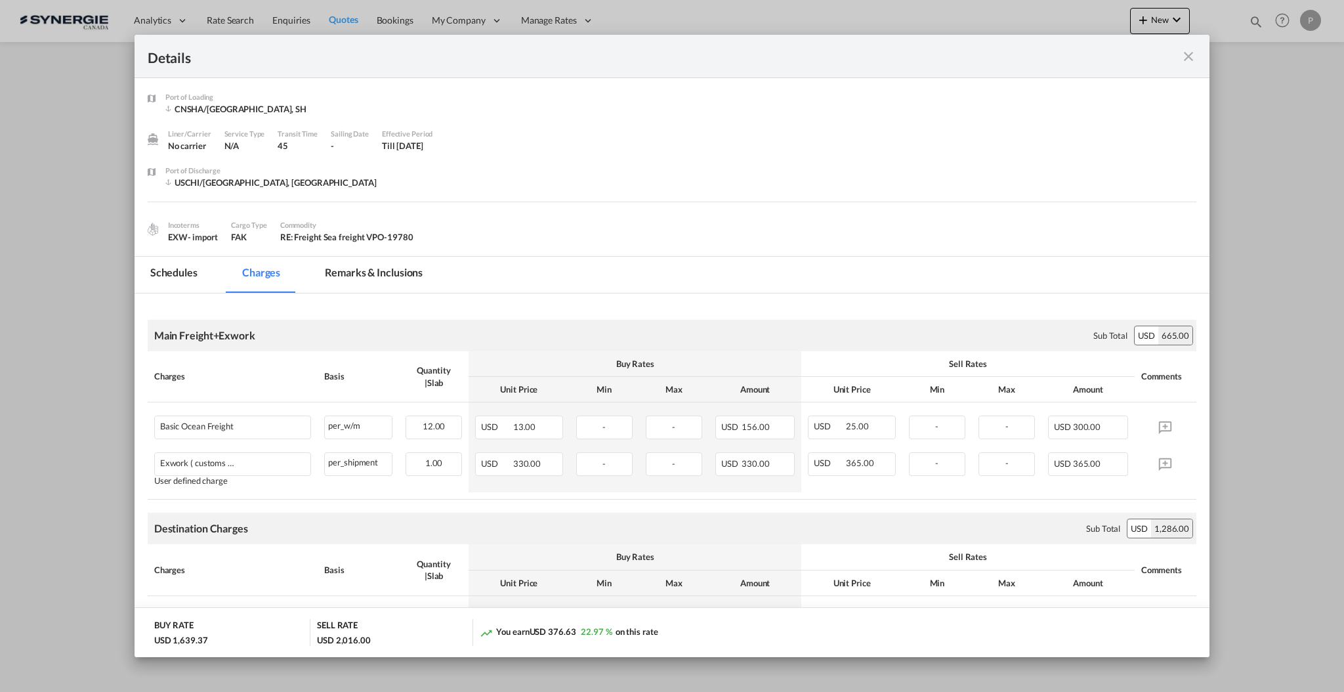
click at [379, 271] on md-tab-item "Remarks & Inclusions" at bounding box center [373, 275] width 129 height 36
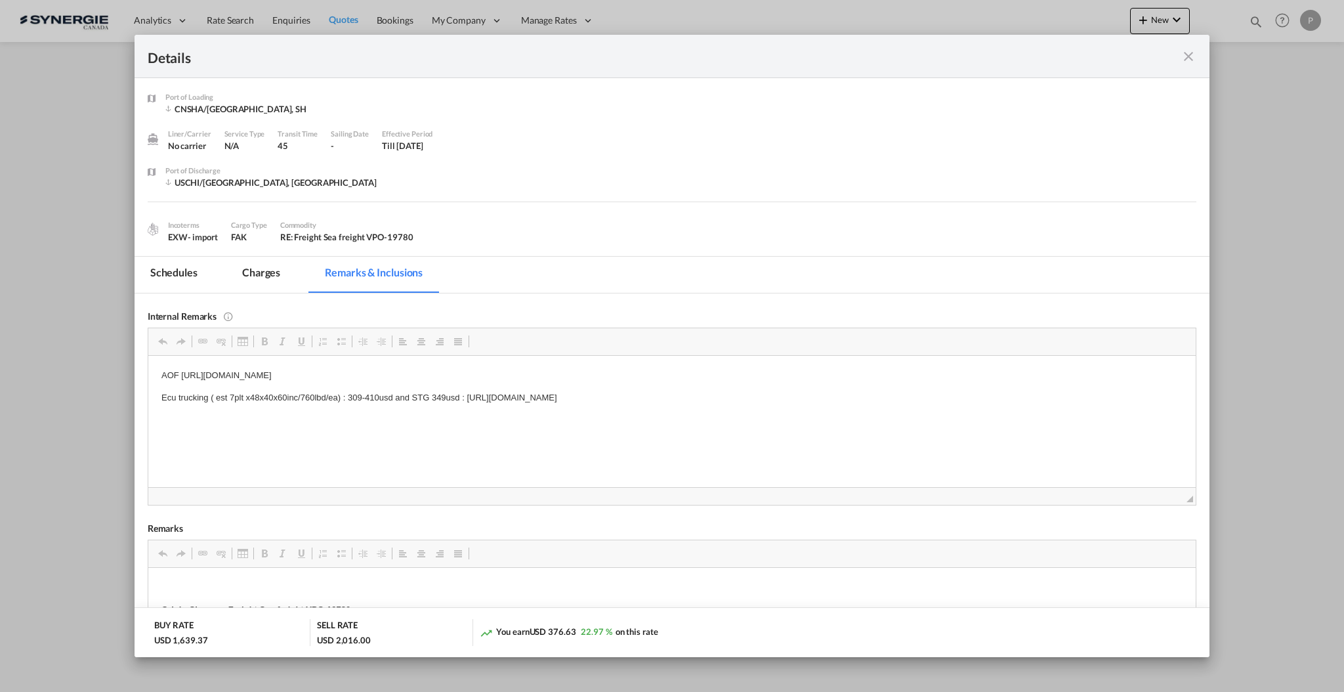
drag, startPoint x: 179, startPoint y: 373, endPoint x: 581, endPoint y: 373, distance: 402.3
drag, startPoint x: 582, startPoint y: 373, endPoint x: 181, endPoint y: 374, distance: 400.4
click at [181, 374] on p "AOF https://app.frontapp.com/open/msg_1hhk7fm7?key=HXcf9aau6rHaChaAQxiL33MsaDQ7…" at bounding box center [671, 375] width 1021 height 14
copy p "https://app.frontapp.com/open/msg_1hhk7fm7?key=HXcf9aau6rHaChaAQxiL33MsaDQ73Mxj"
click at [279, 272] on md-tab-item "Charges" at bounding box center [261, 275] width 70 height 36
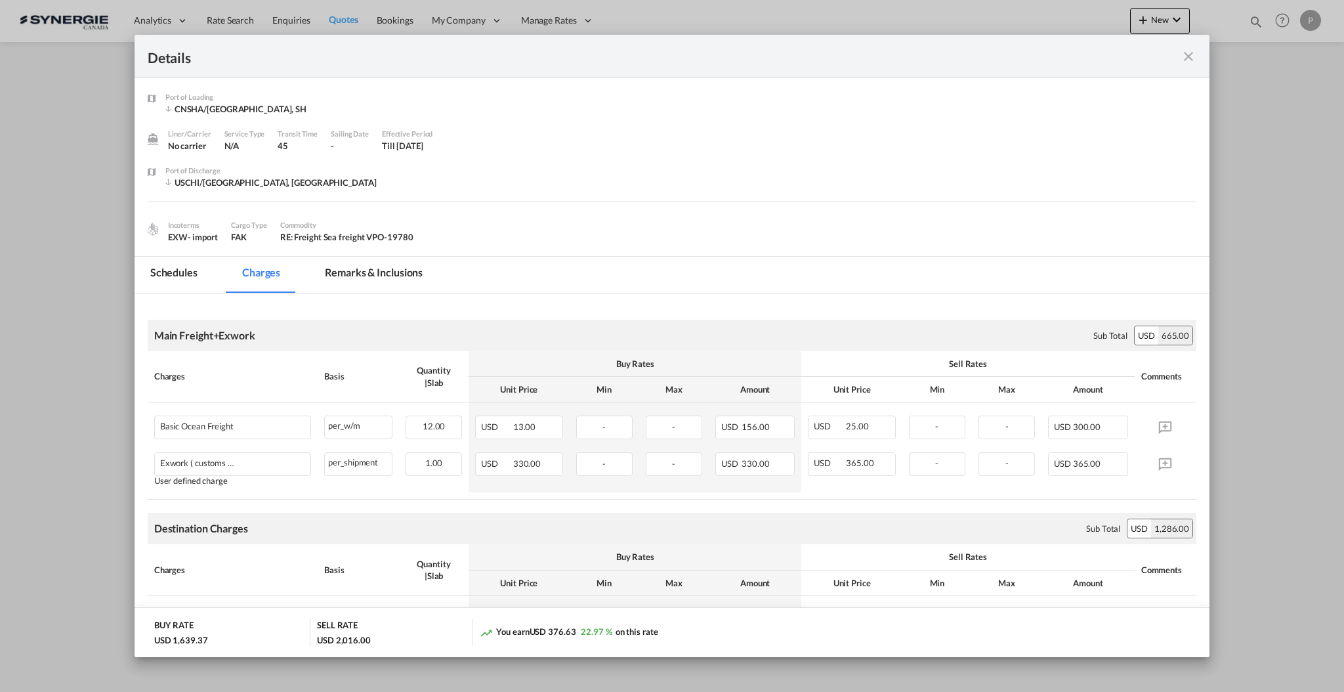
click at [398, 274] on md-tab-item "Remarks & Inclusions" at bounding box center [373, 275] width 129 height 36
